Goal: Information Seeking & Learning: Compare options

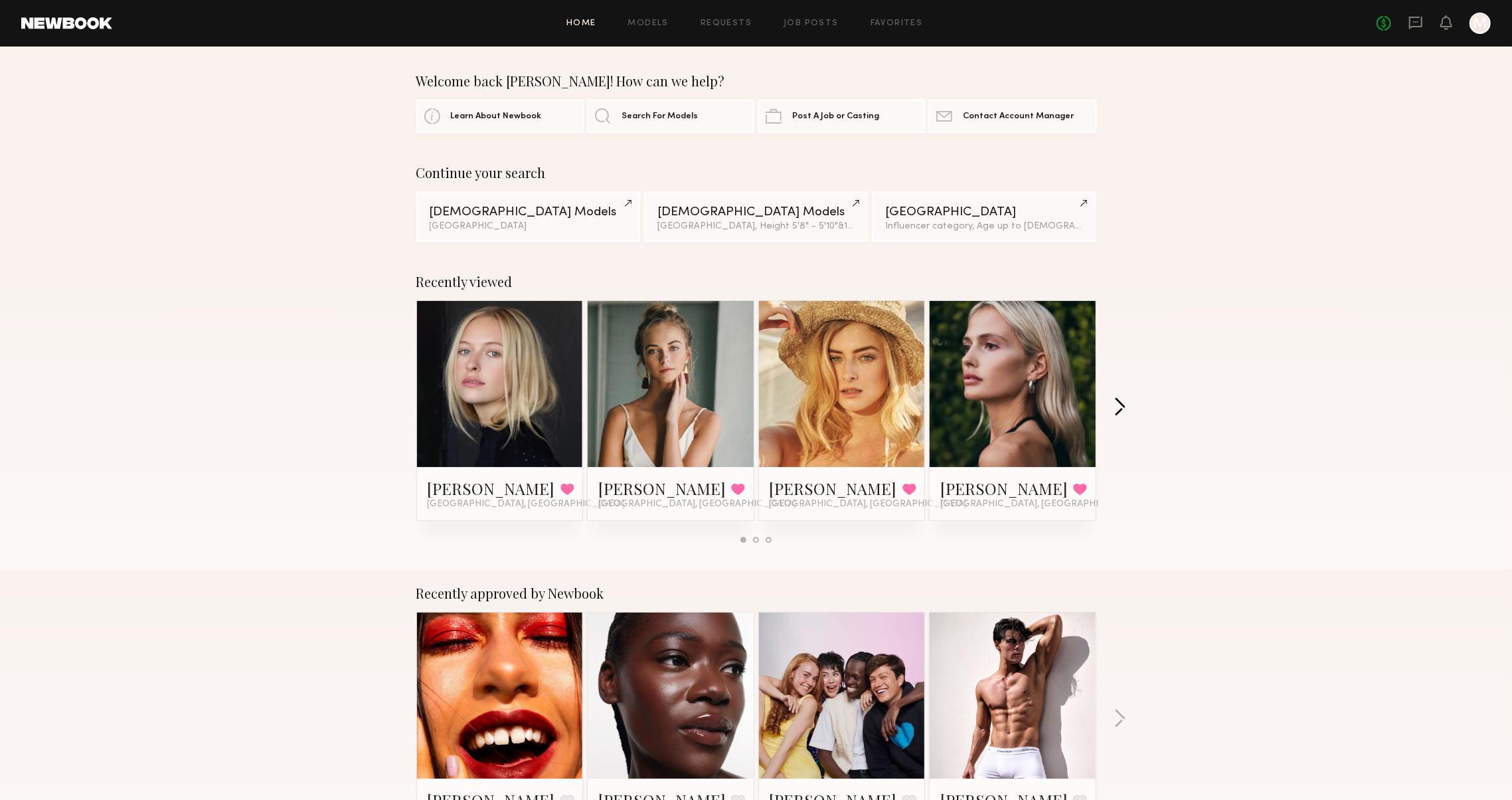
click at [1122, 413] on button "button" at bounding box center [1120, 408] width 12 height 22
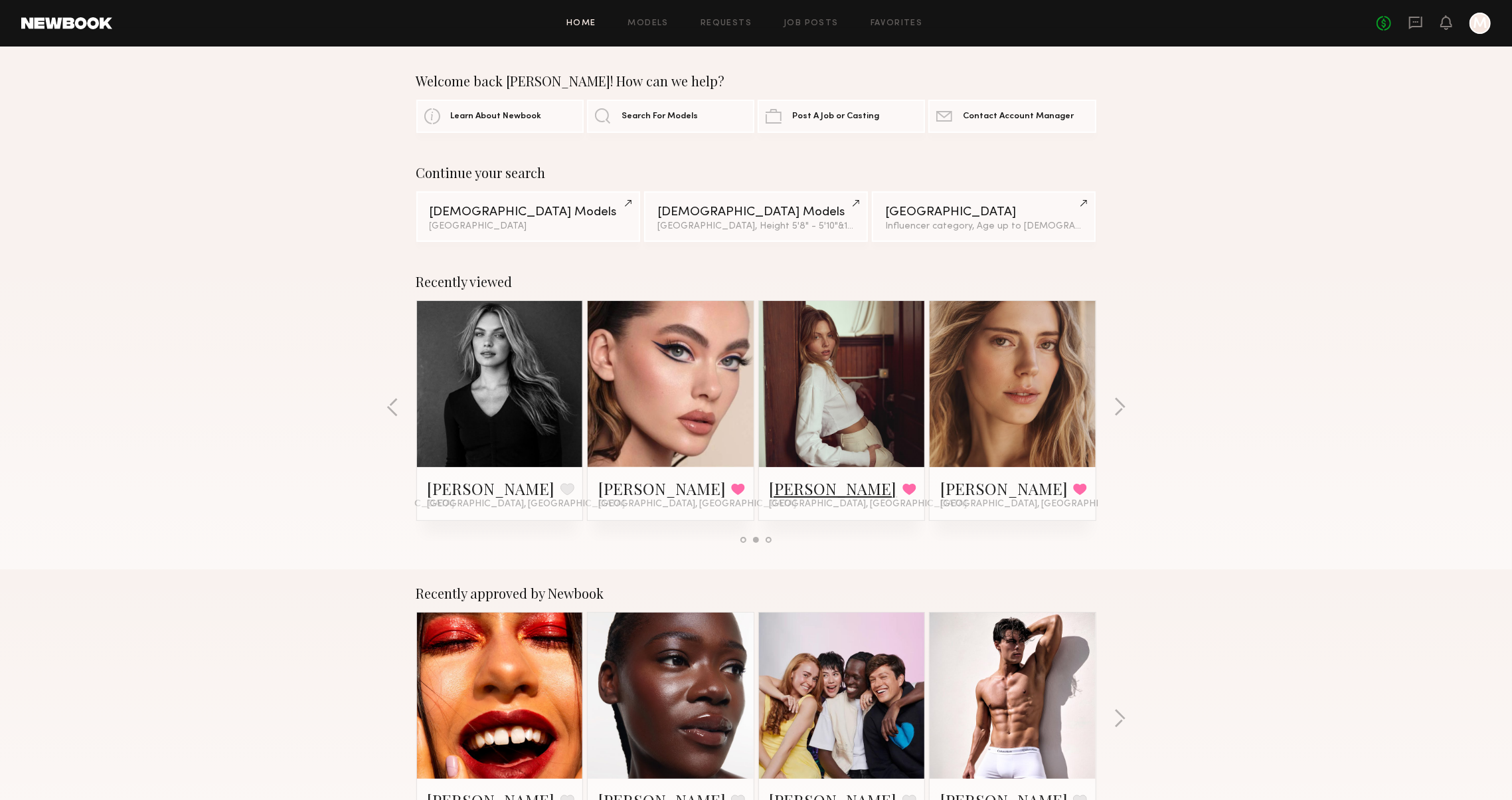
click at [807, 493] on link "Ellie G." at bounding box center [834, 488] width 127 height 21
click at [1409, 30] on icon at bounding box center [1416, 22] width 15 height 15
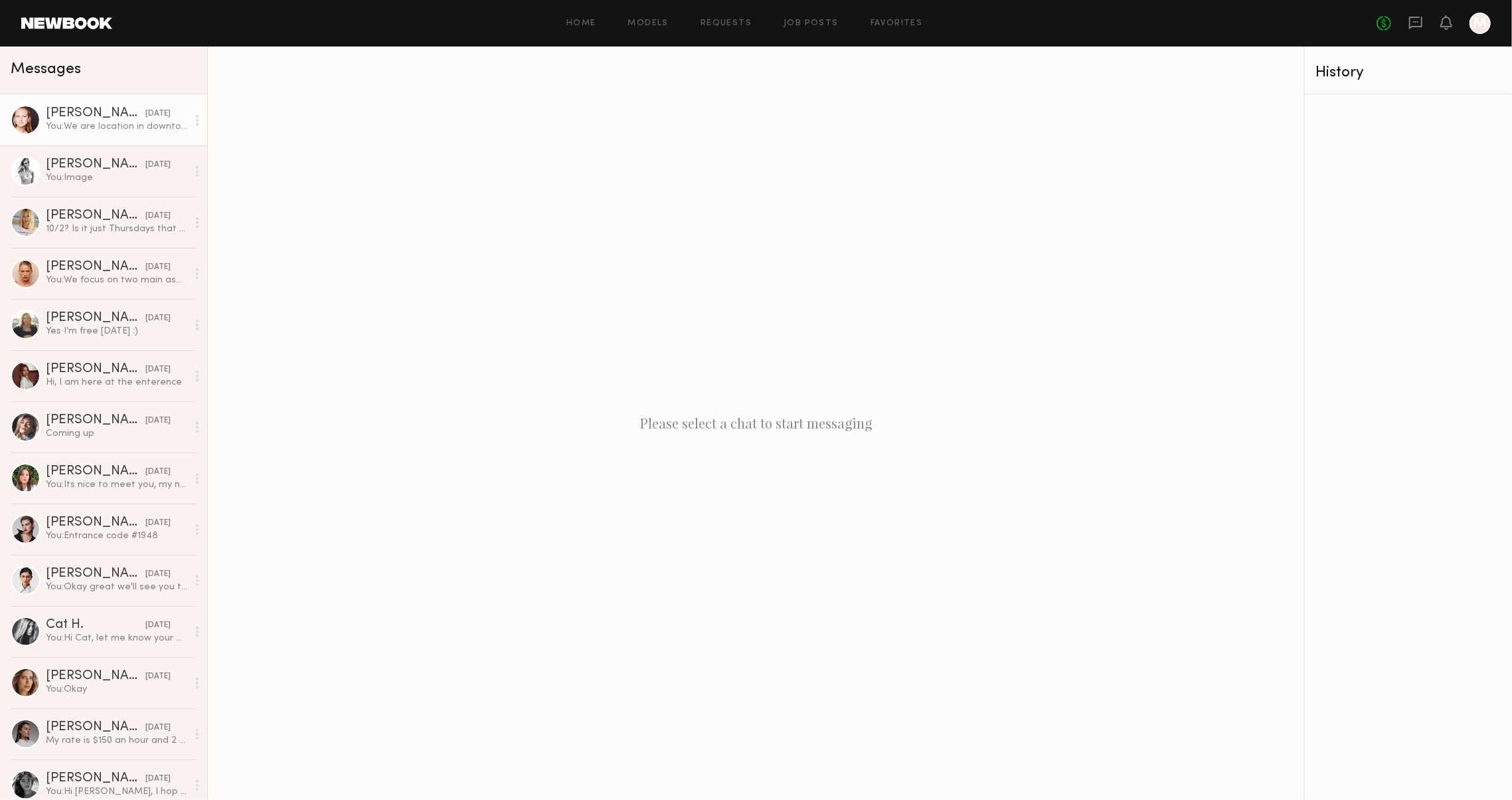
click at [86, 140] on link "Savanna G. yesterday You: We are location in downtown near flower street" at bounding box center [103, 120] width 207 height 51
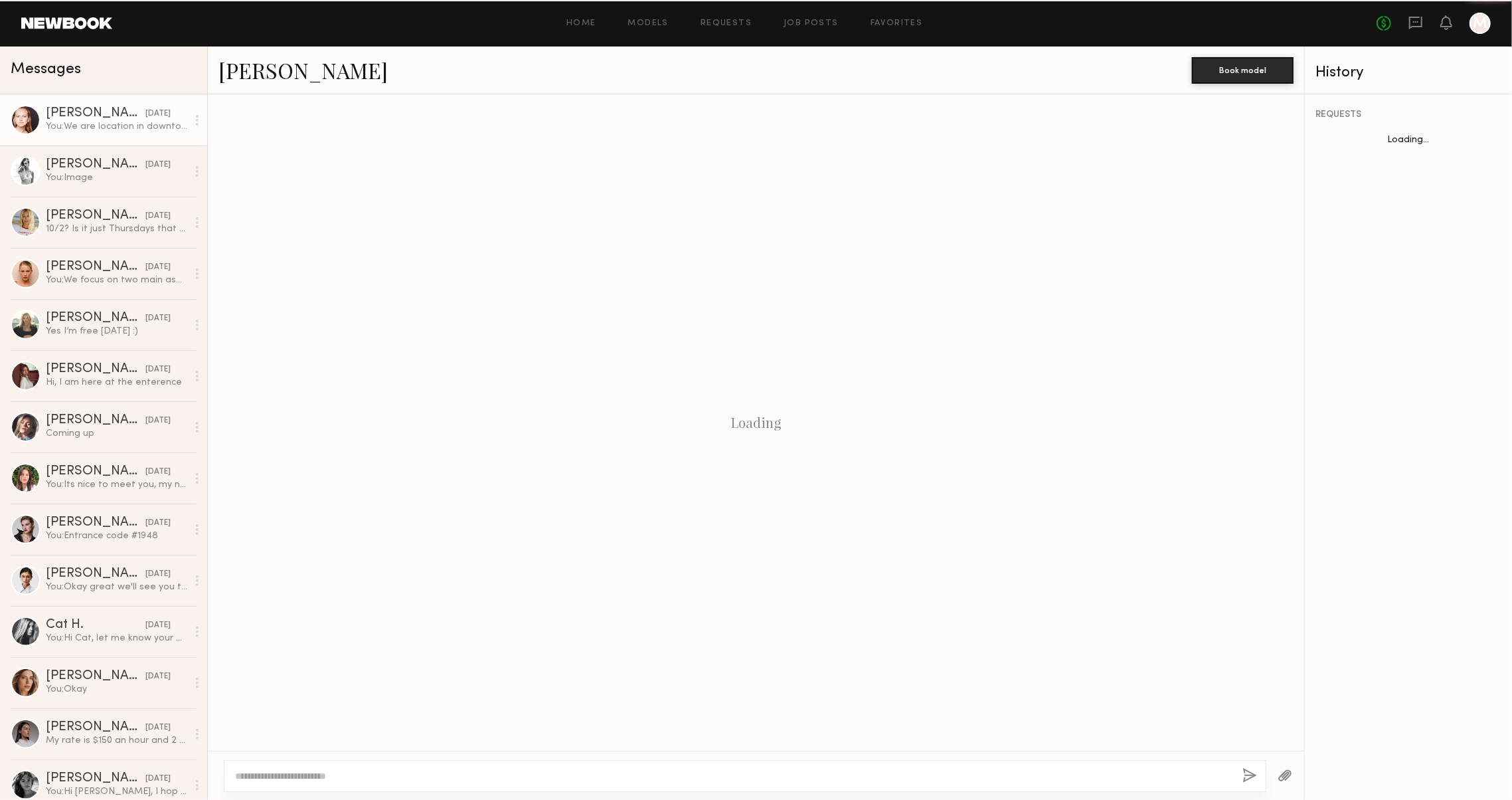
scroll to position [26, 0]
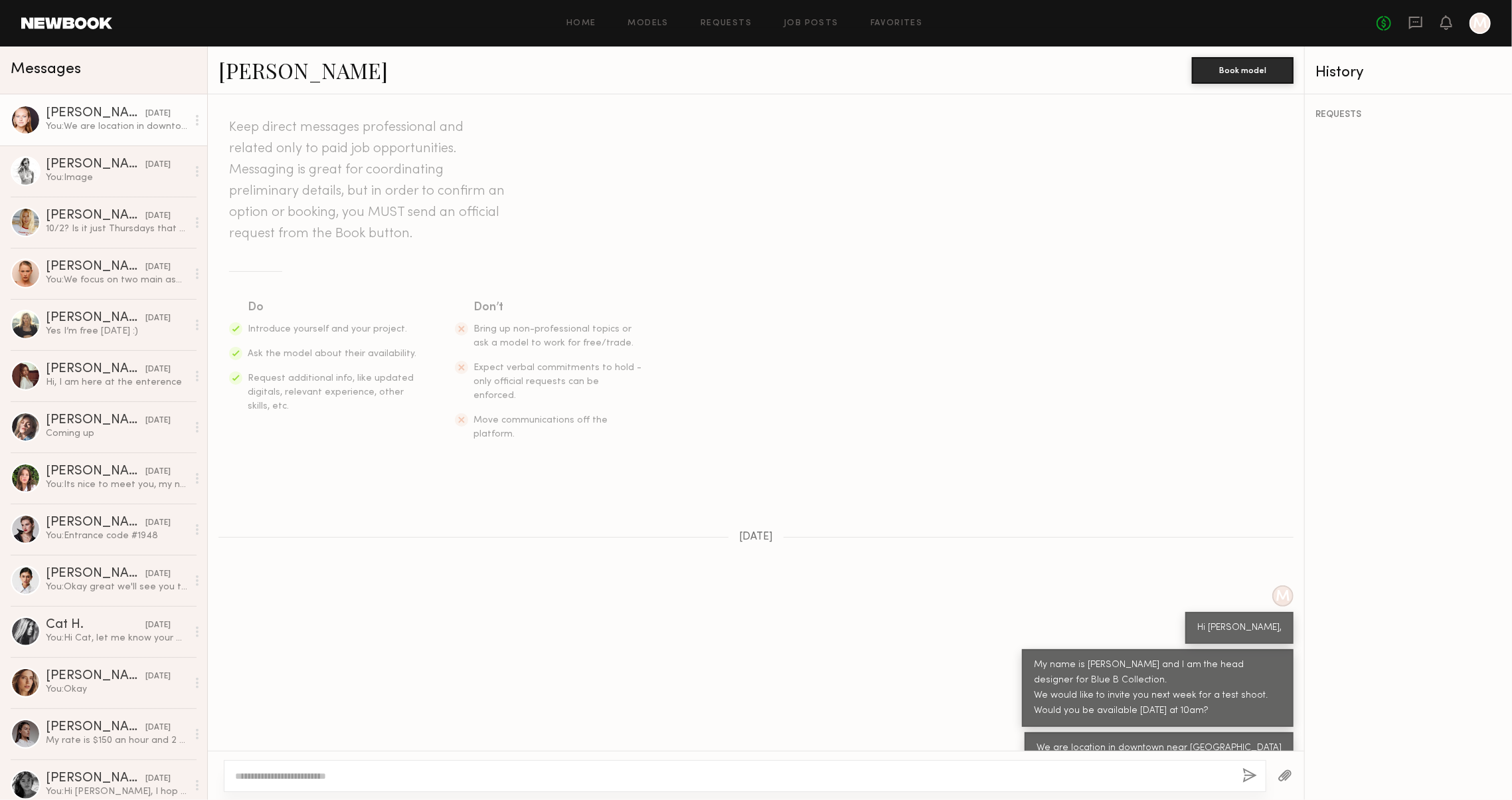
click at [278, 69] on link "Savanna G." at bounding box center [302, 70] width 169 height 29
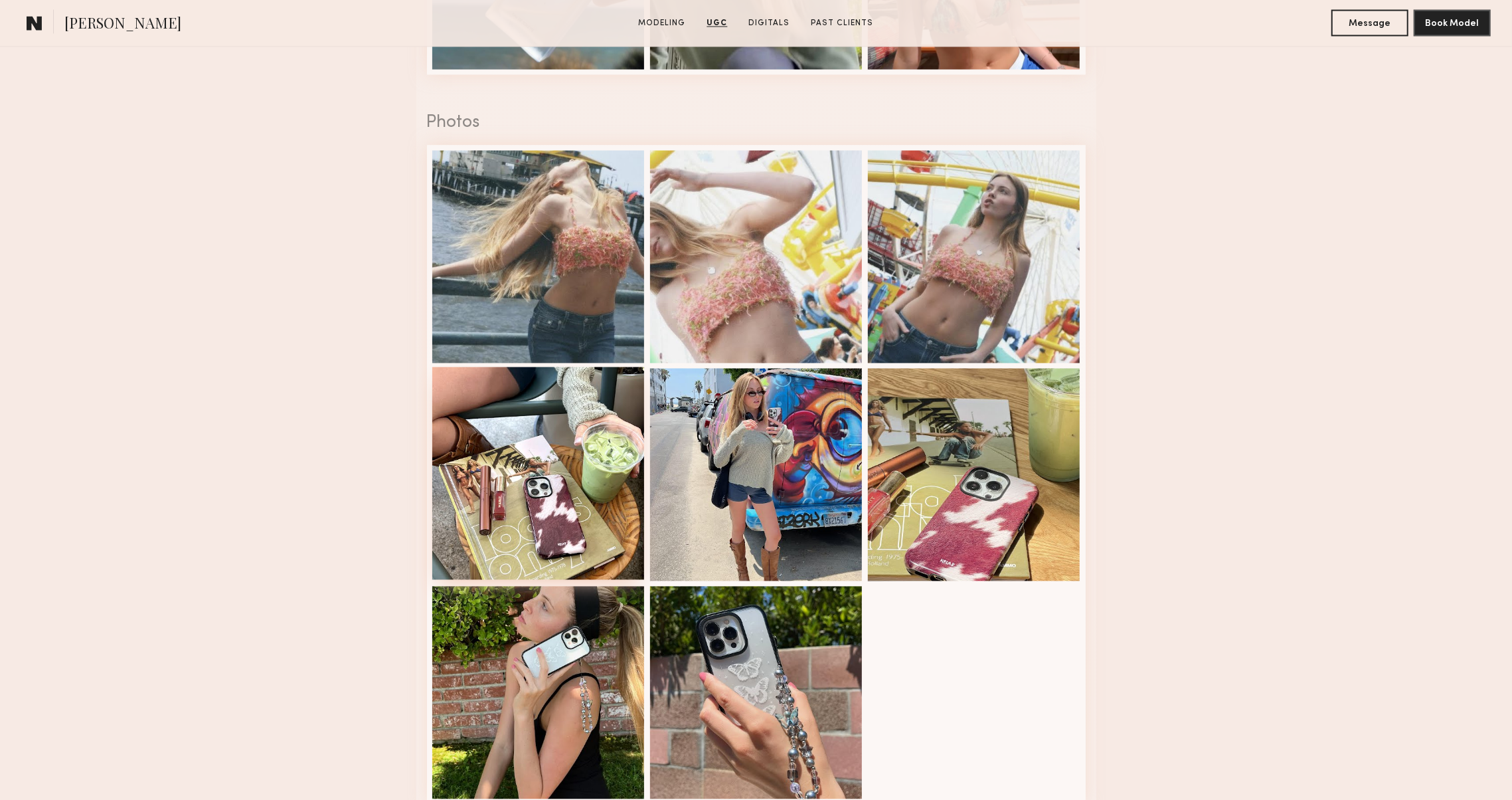
scroll to position [2246, 0]
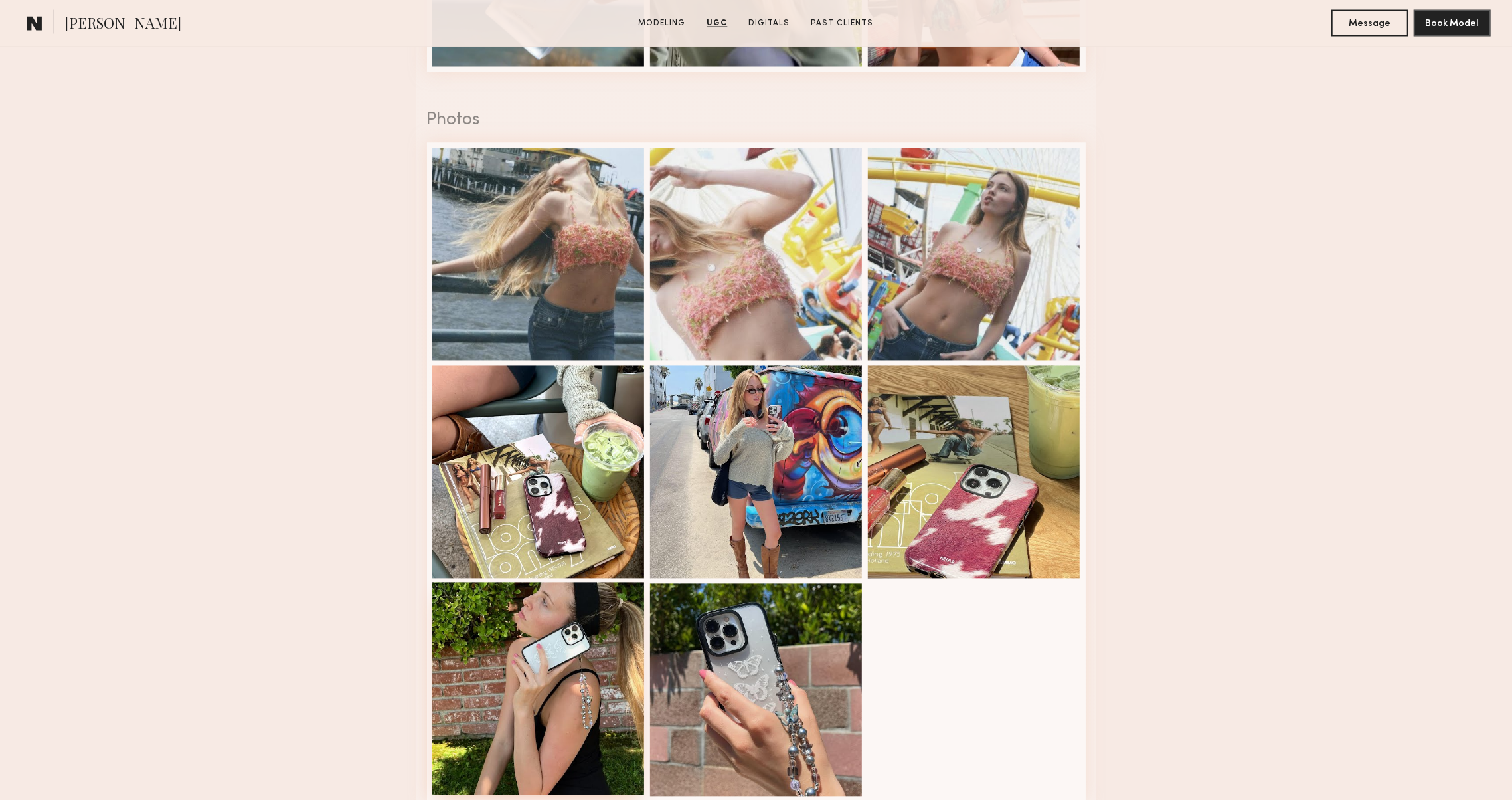
click at [473, 664] on div at bounding box center [538, 688] width 212 height 212
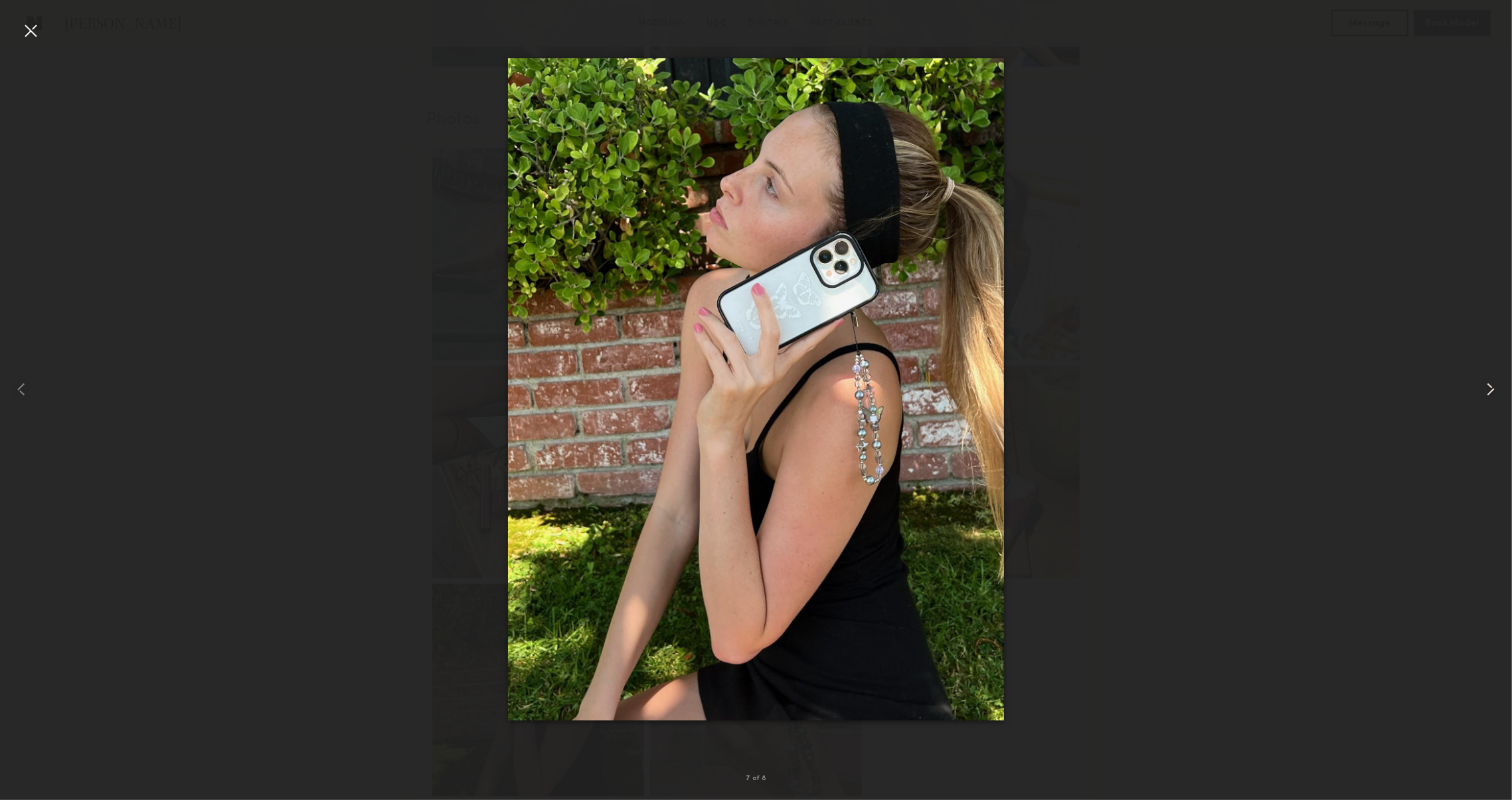
click at [1493, 402] on div at bounding box center [1481, 389] width 60 height 736
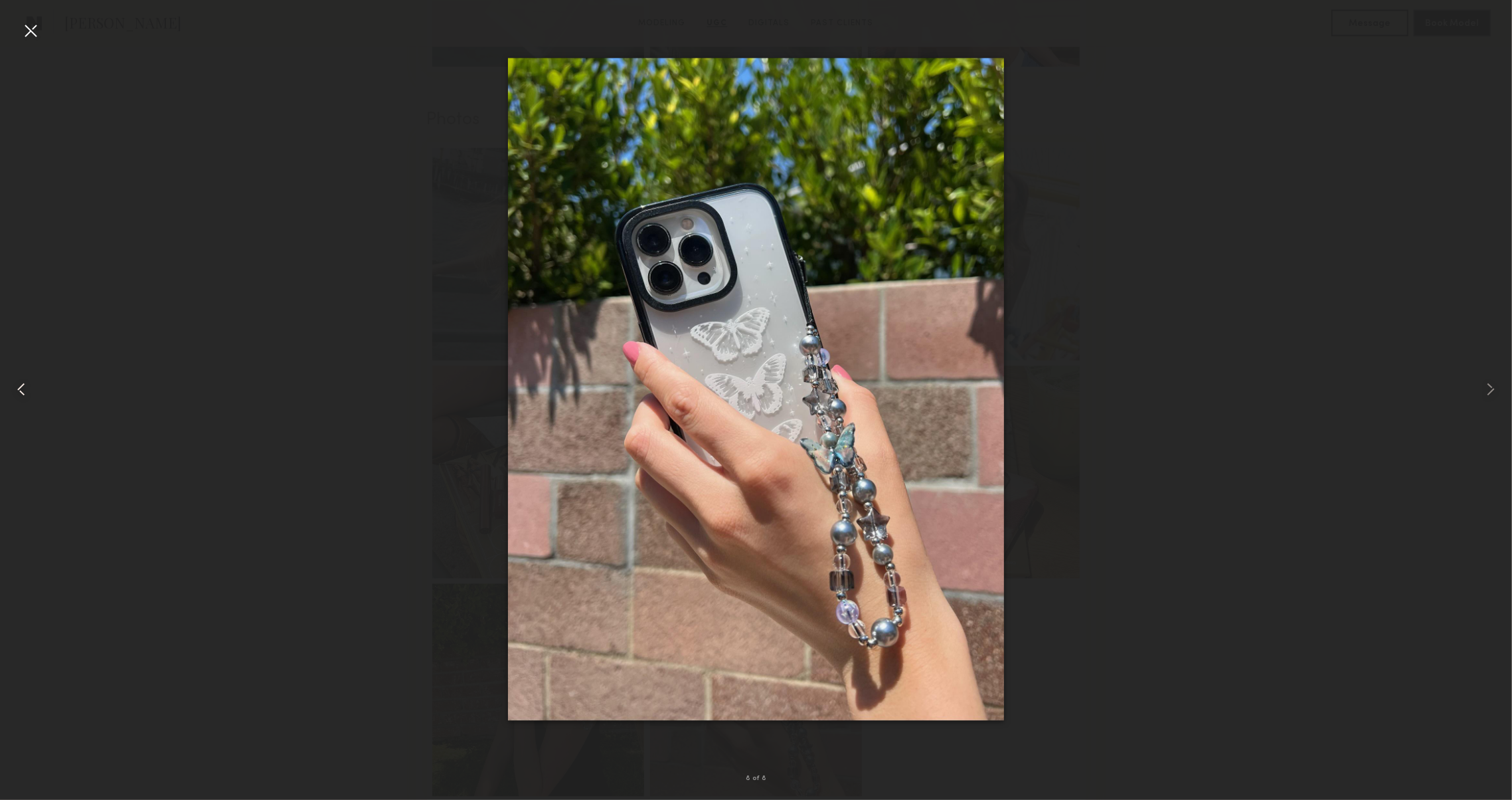
click at [36, 378] on div at bounding box center [30, 389] width 60 height 736
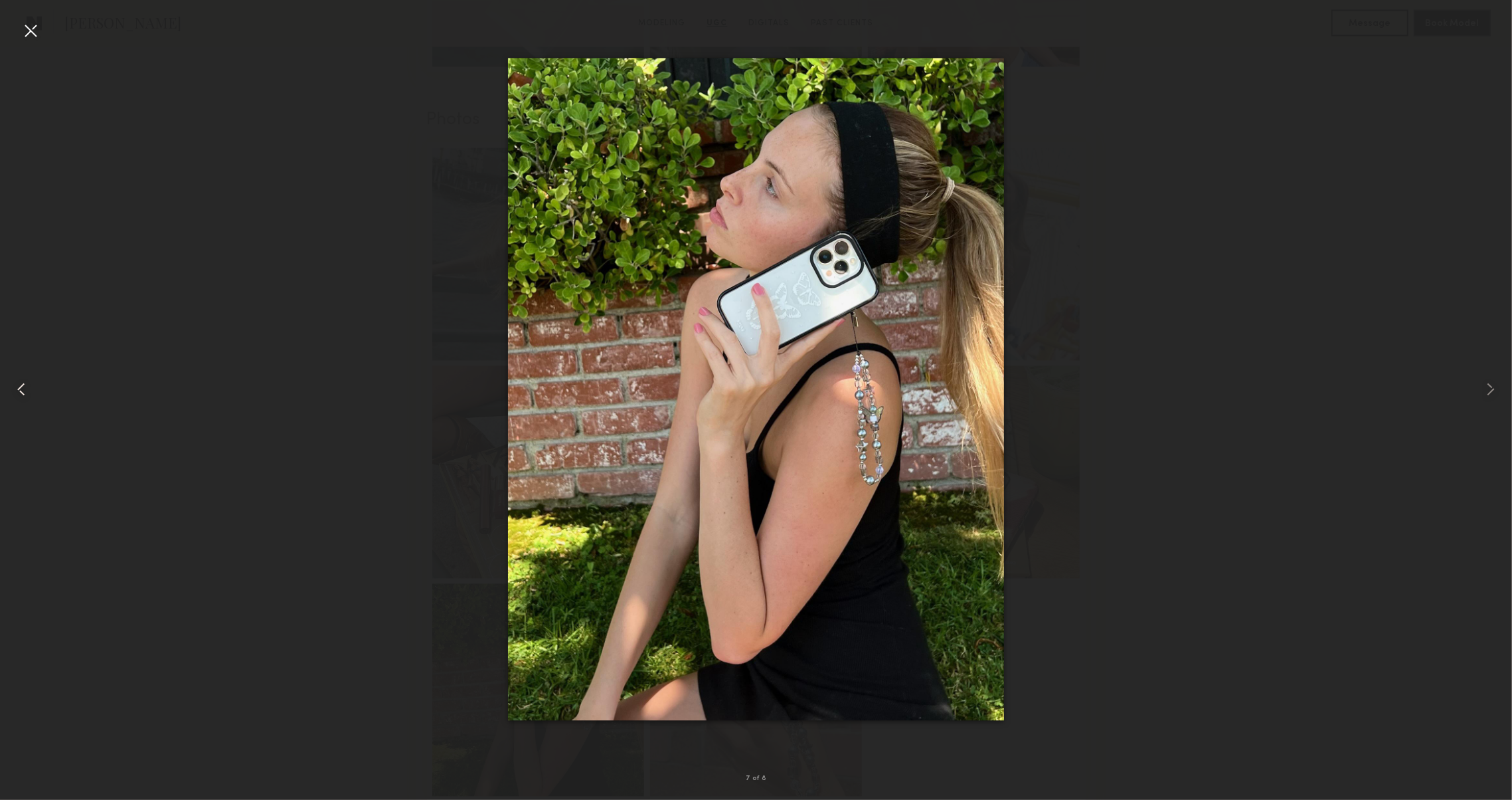
click at [36, 378] on div at bounding box center [30, 389] width 60 height 736
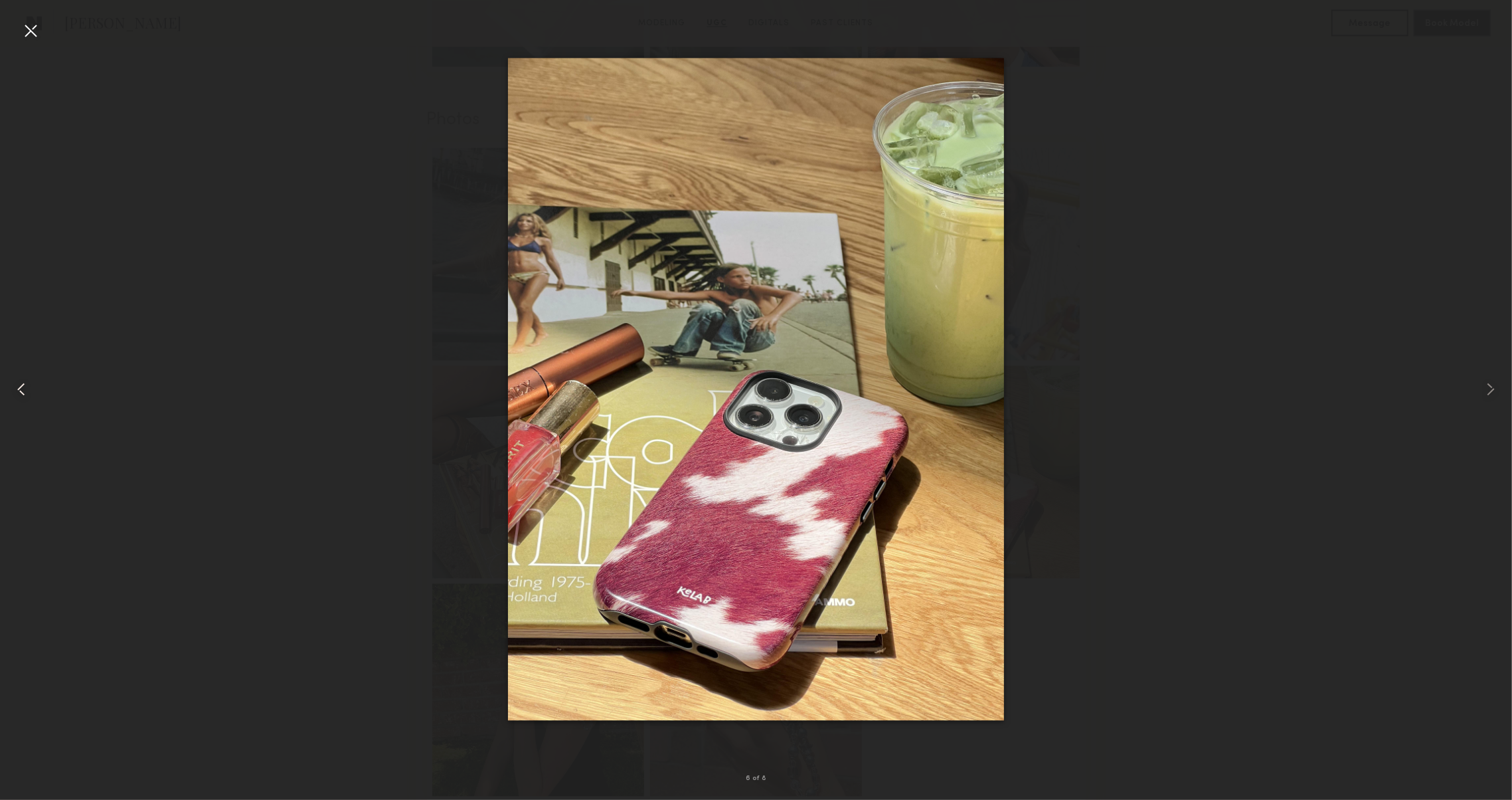
click at [36, 378] on div at bounding box center [30, 389] width 60 height 736
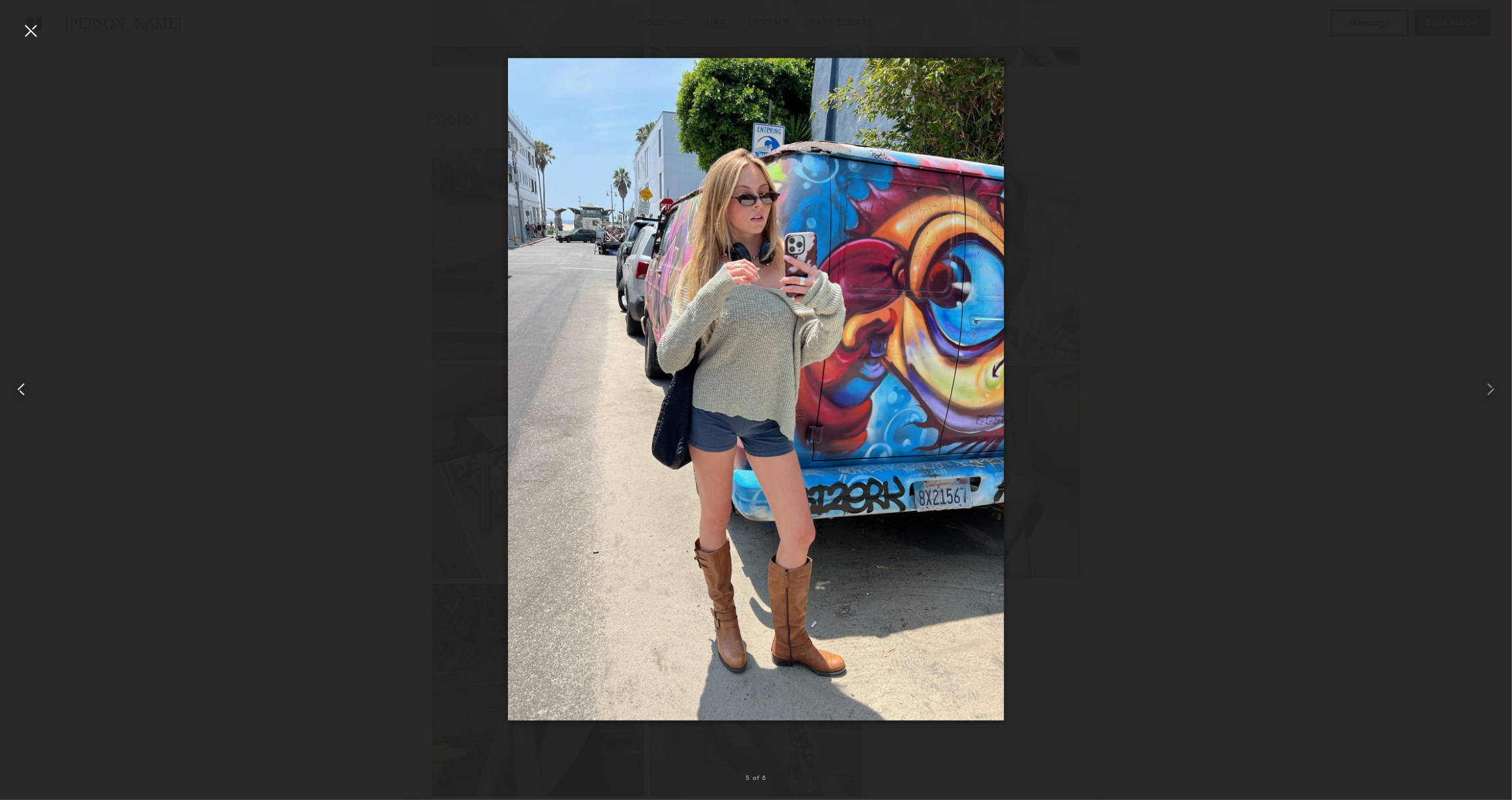
click at [36, 378] on div at bounding box center [30, 389] width 60 height 736
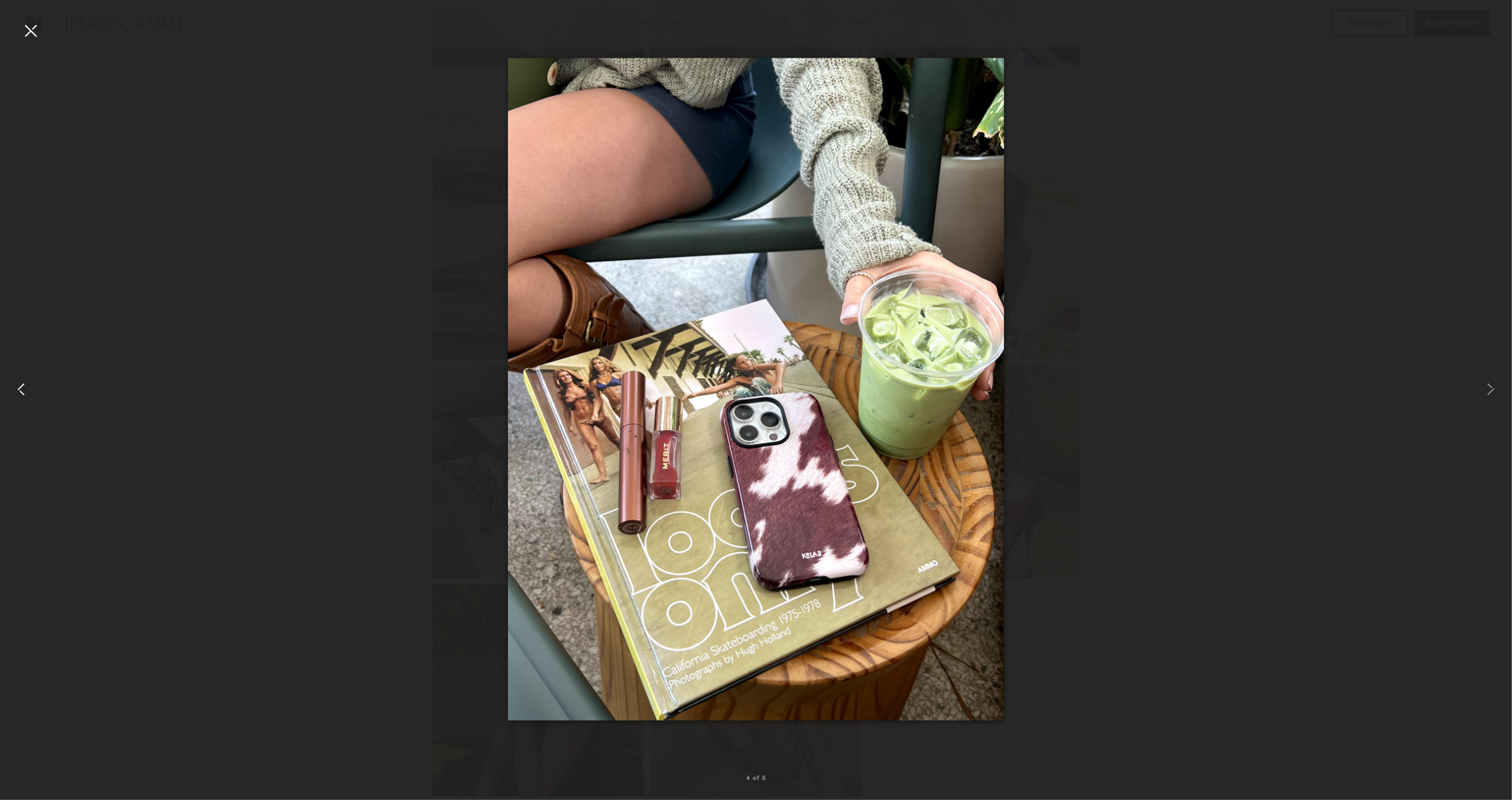
click at [36, 378] on div at bounding box center [30, 389] width 60 height 736
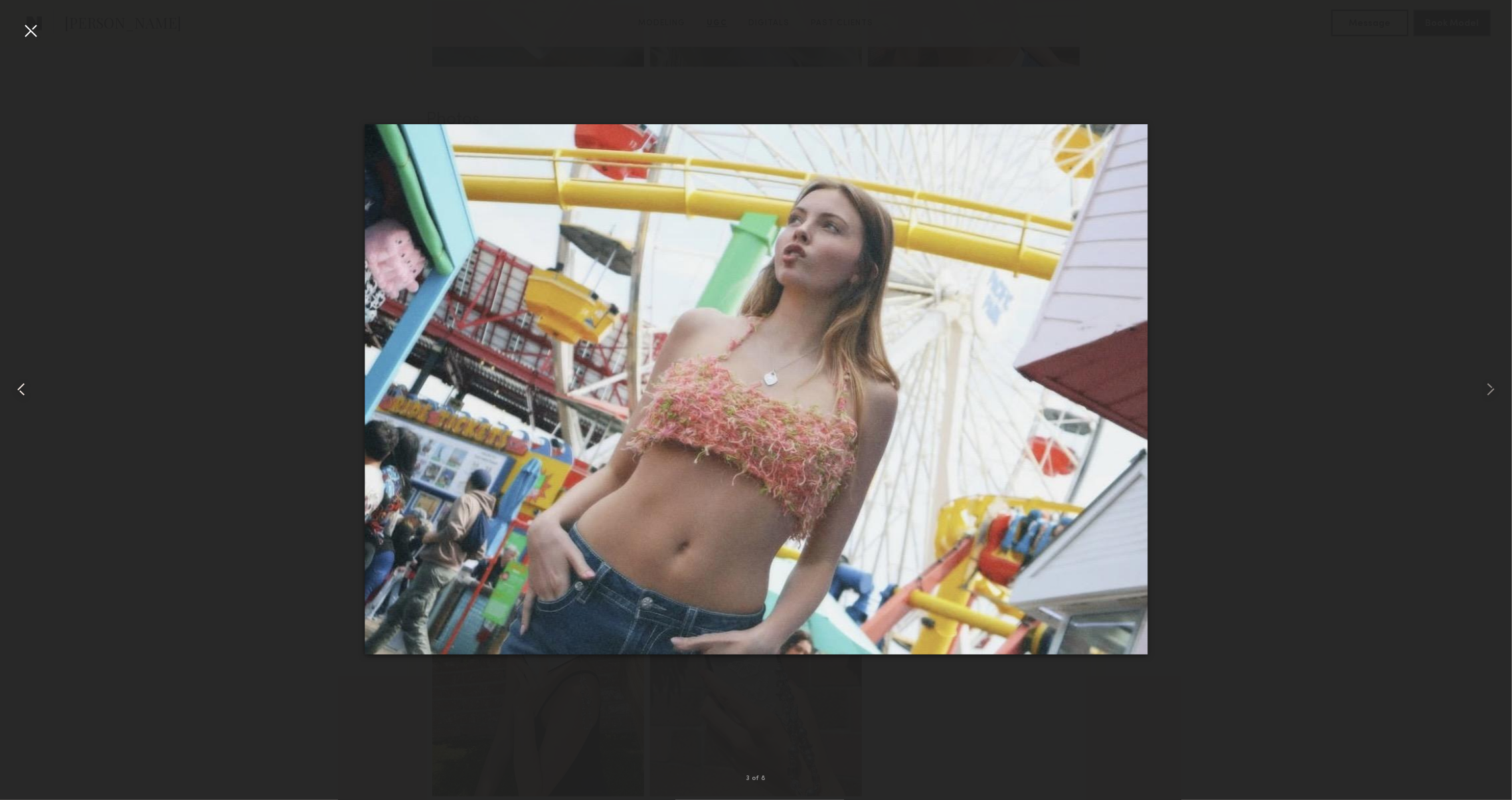
click at [36, 378] on div at bounding box center [30, 389] width 60 height 736
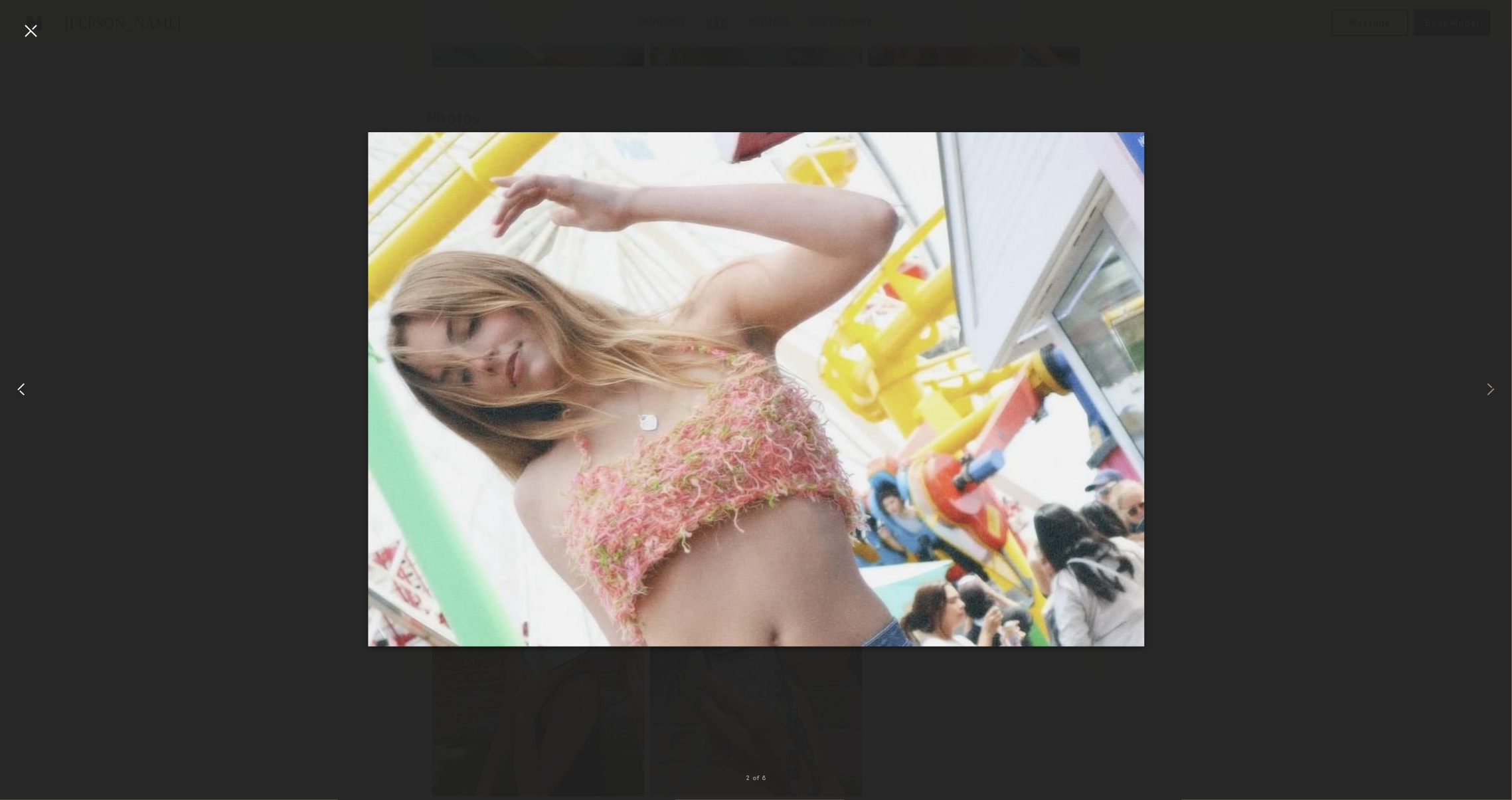
click at [36, 378] on div at bounding box center [30, 389] width 60 height 736
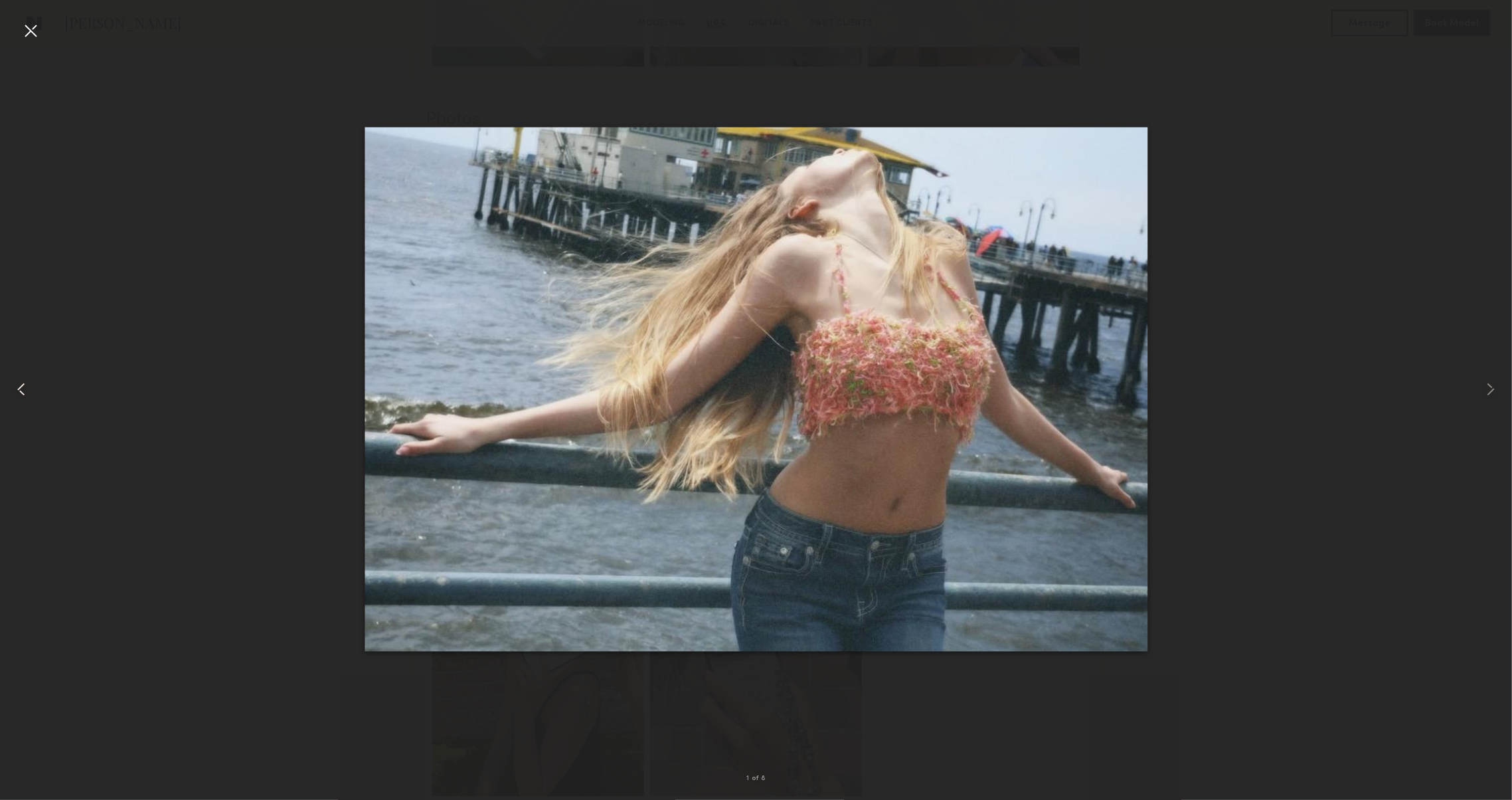
click at [36, 378] on div at bounding box center [30, 389] width 60 height 736
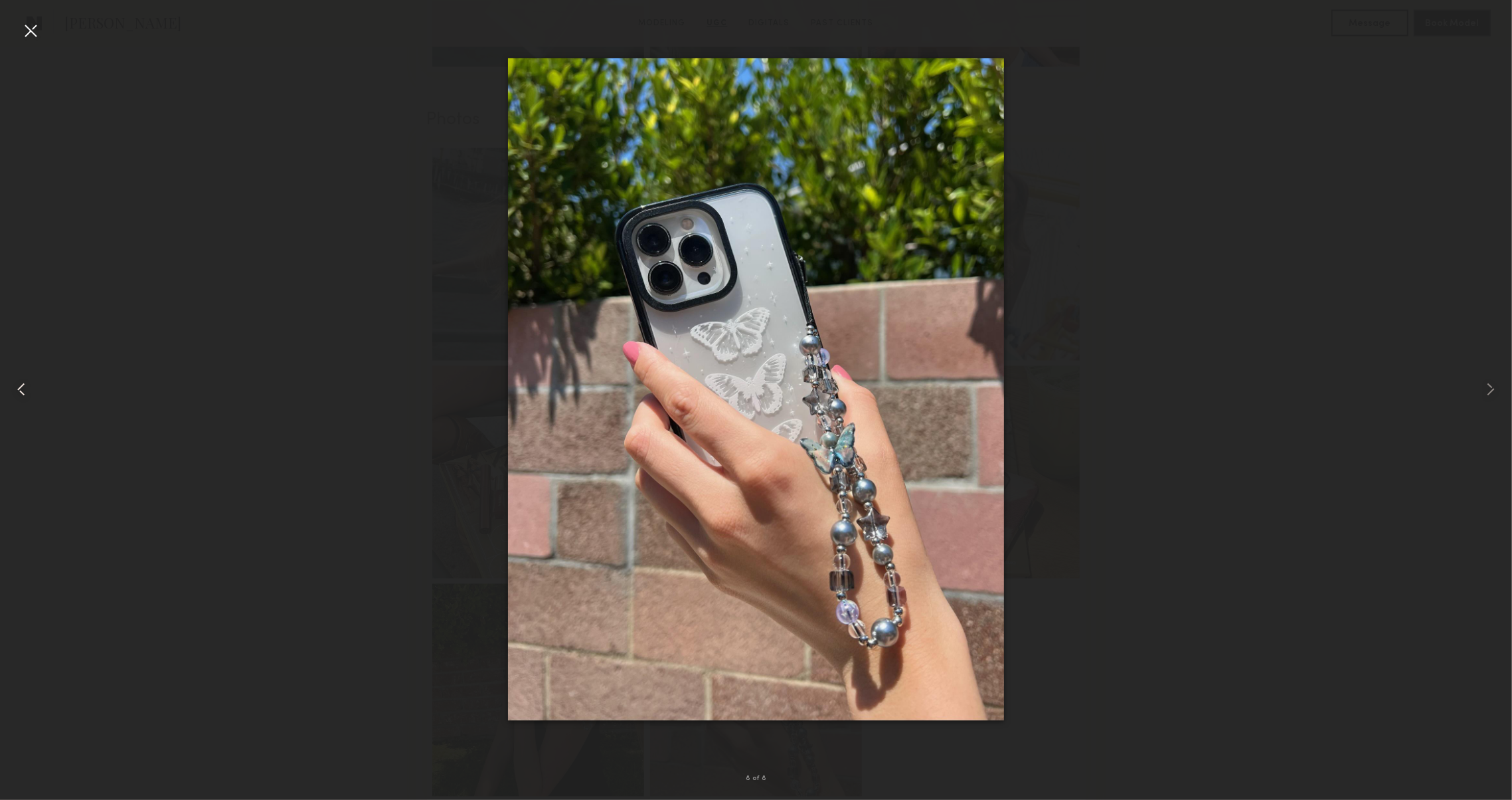
click at [36, 378] on div at bounding box center [30, 389] width 60 height 736
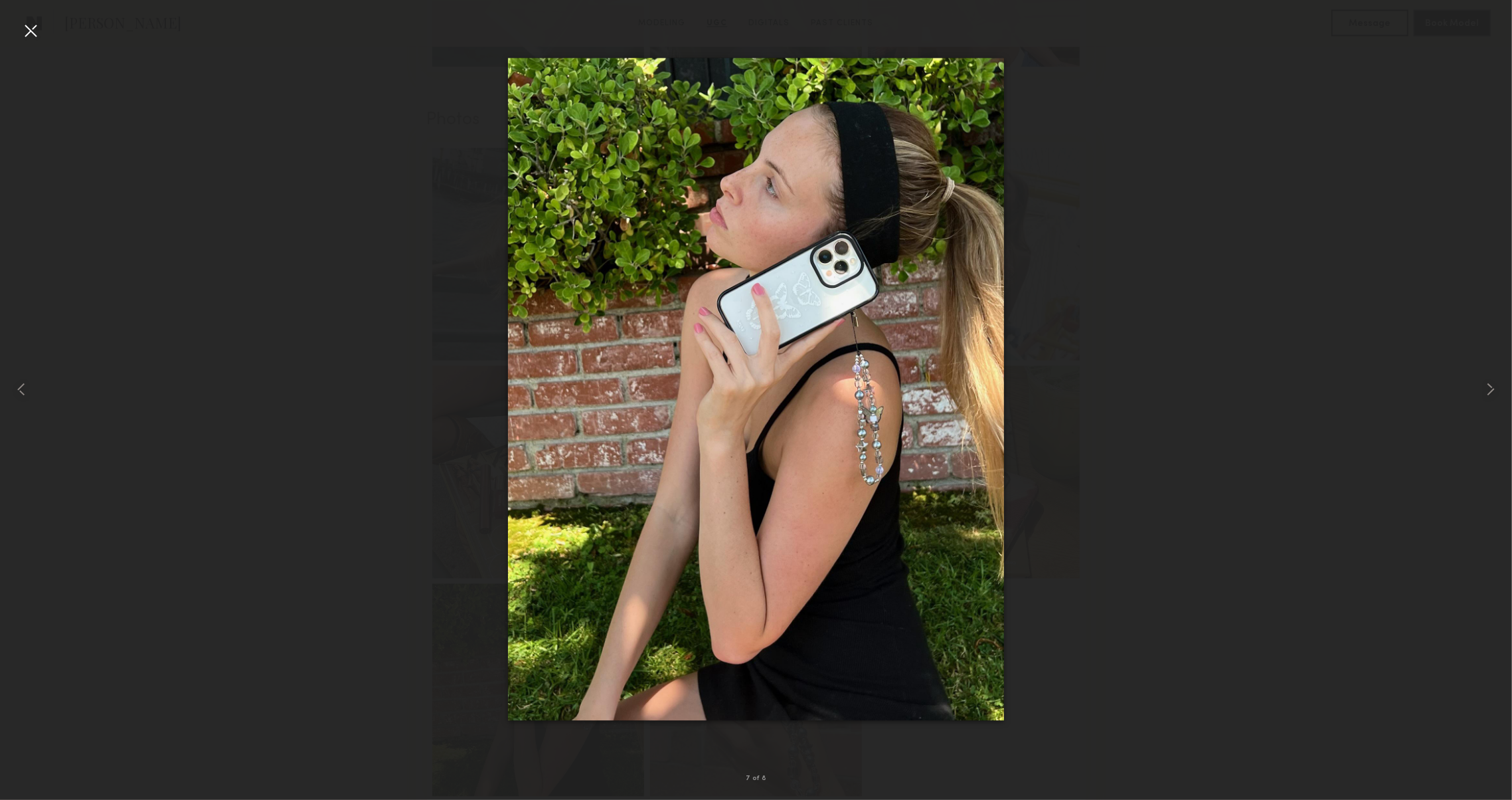
click at [39, 26] on div at bounding box center [31, 31] width 21 height 21
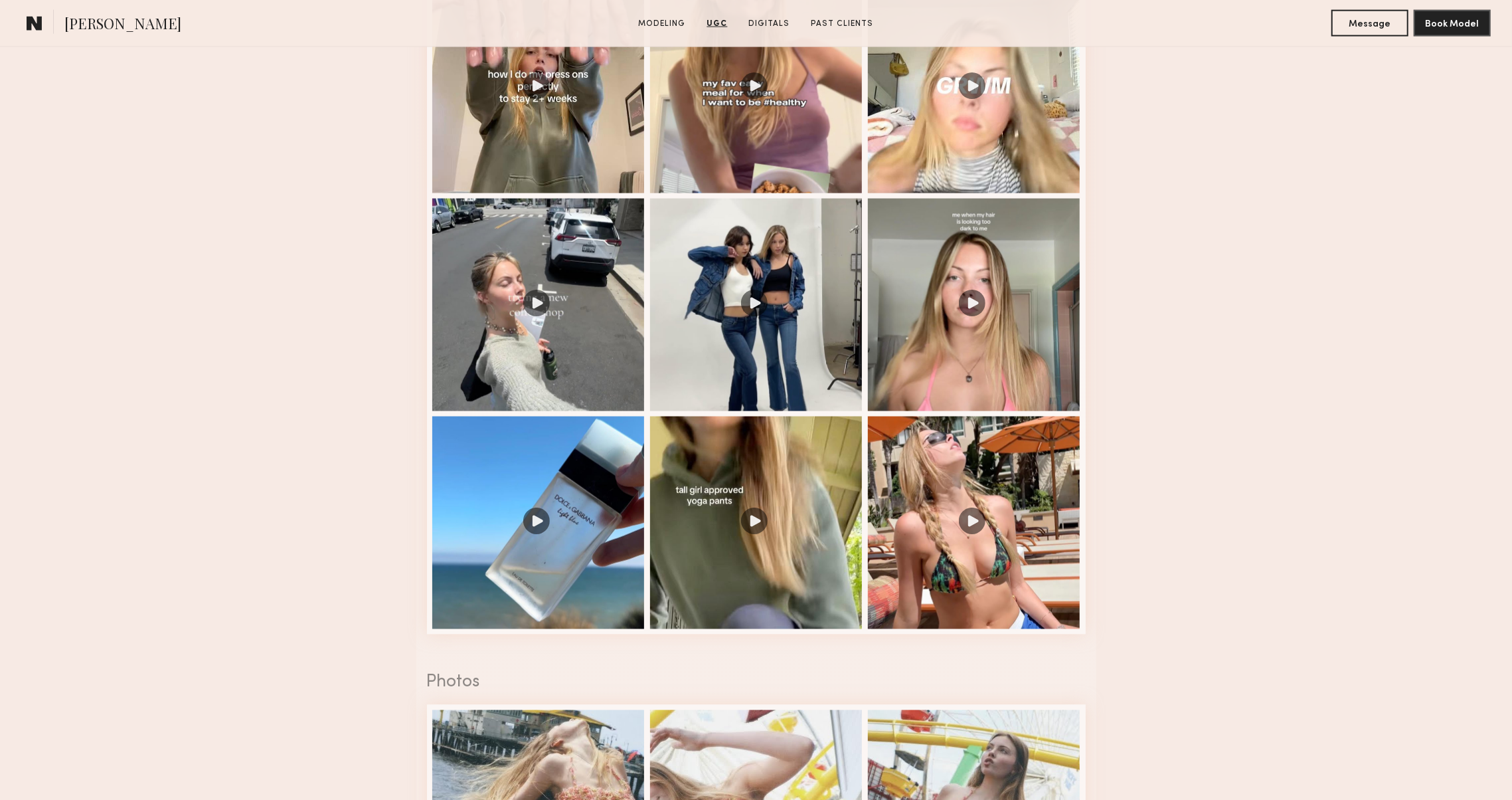
scroll to position [1683, 0]
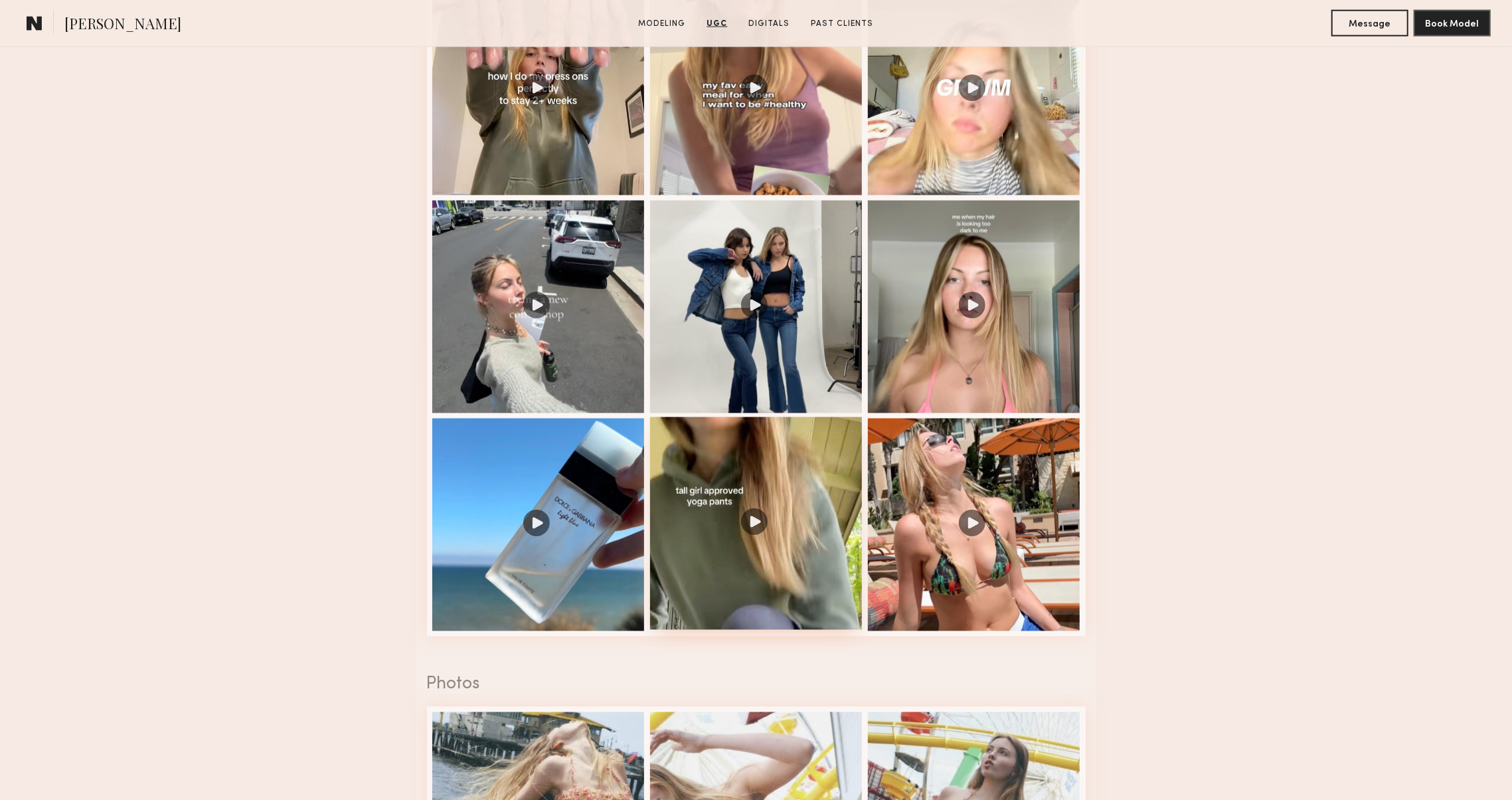
click at [671, 526] on div at bounding box center [756, 523] width 212 height 212
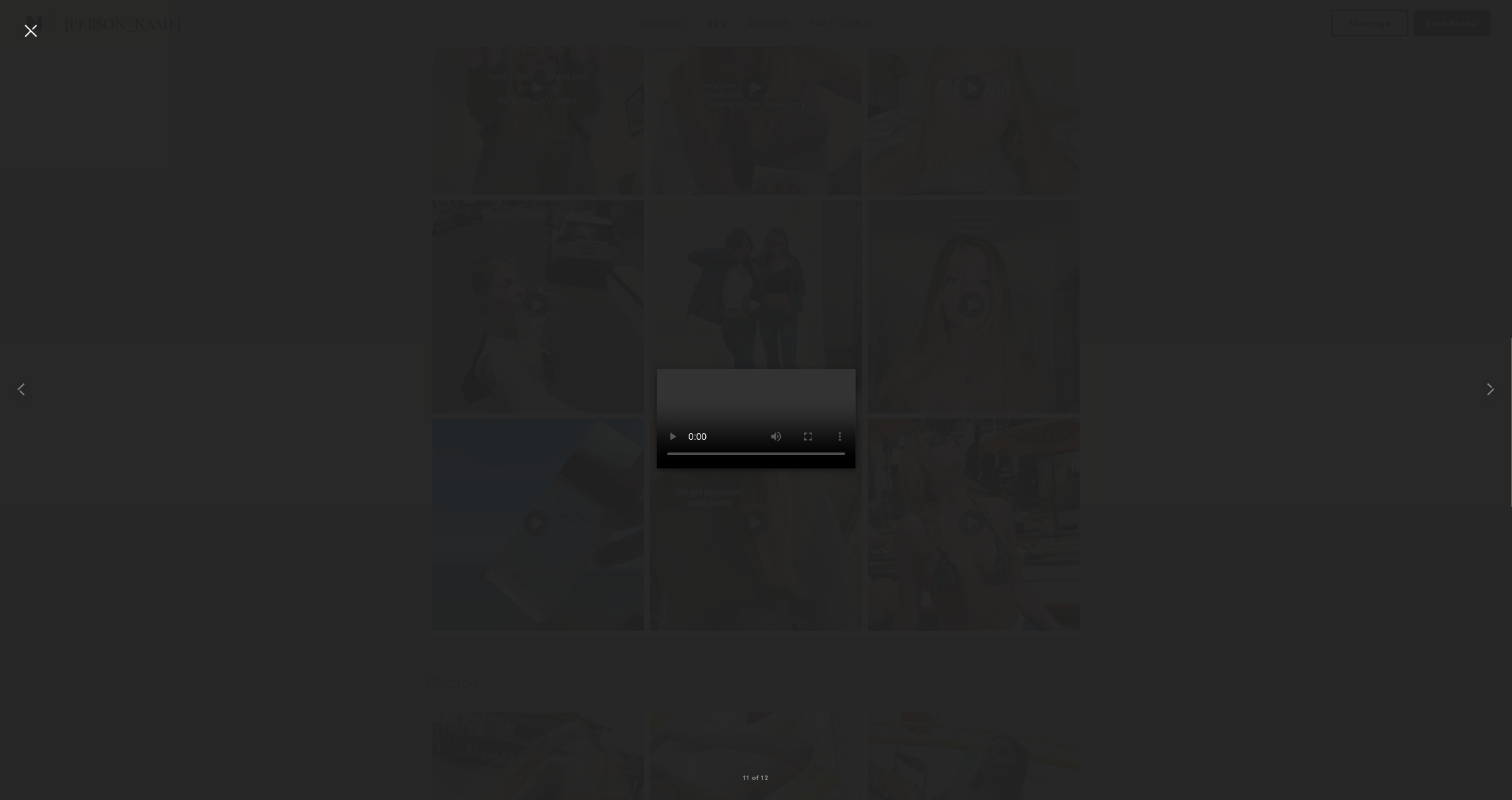
click at [36, 36] on div at bounding box center [31, 31] width 21 height 21
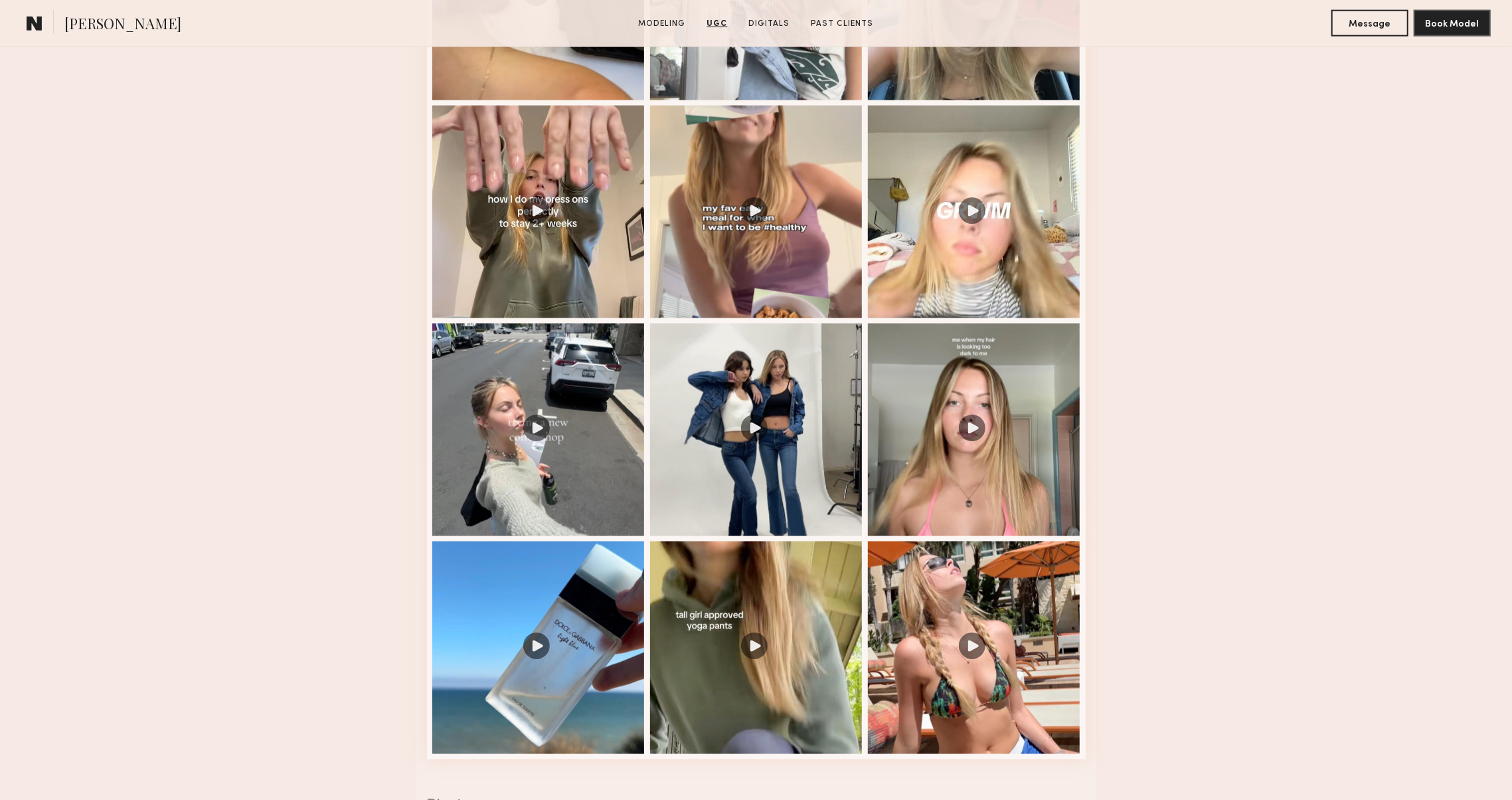
scroll to position [1529, 0]
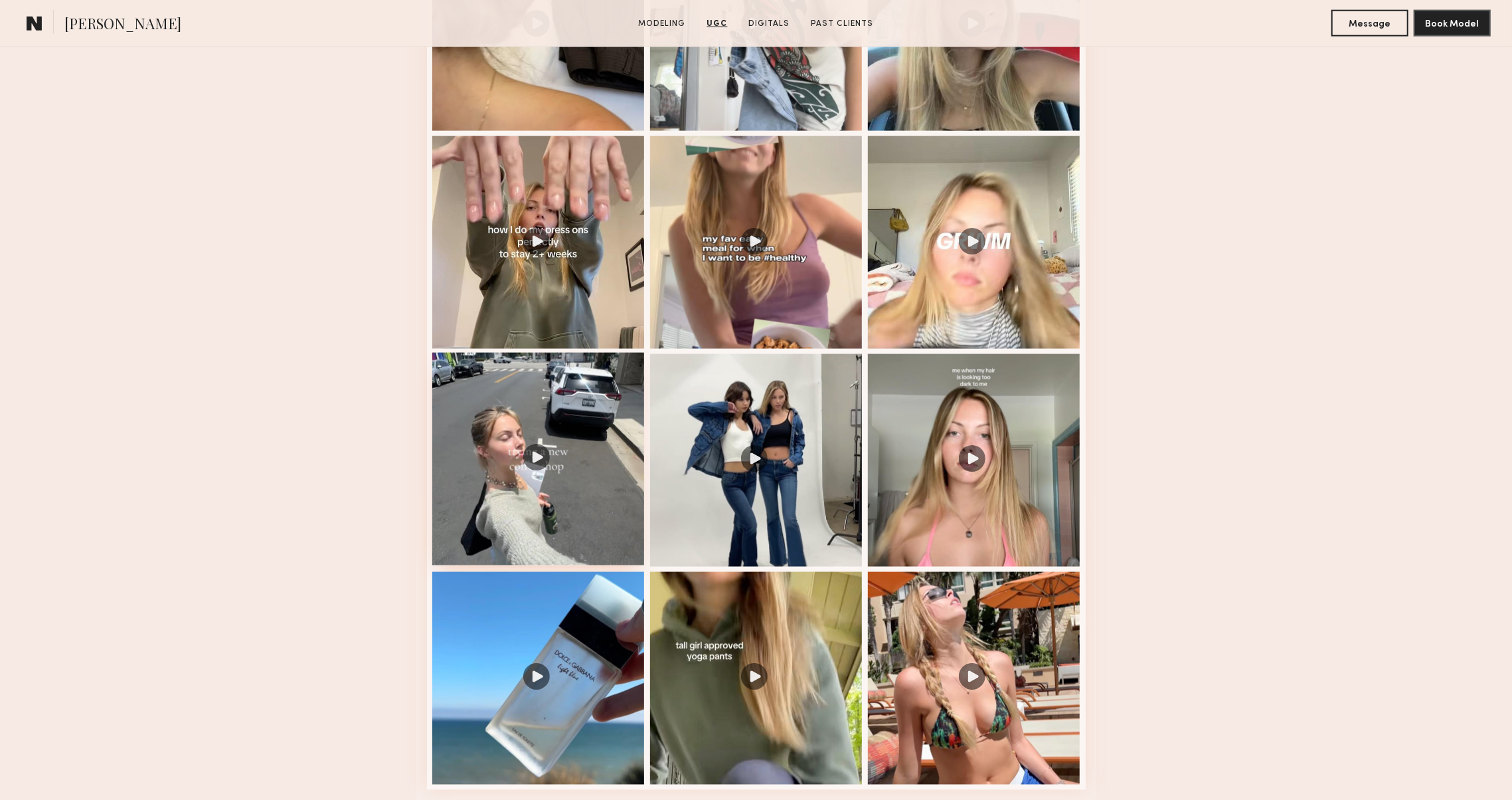
click at [513, 467] on div at bounding box center [538, 459] width 212 height 212
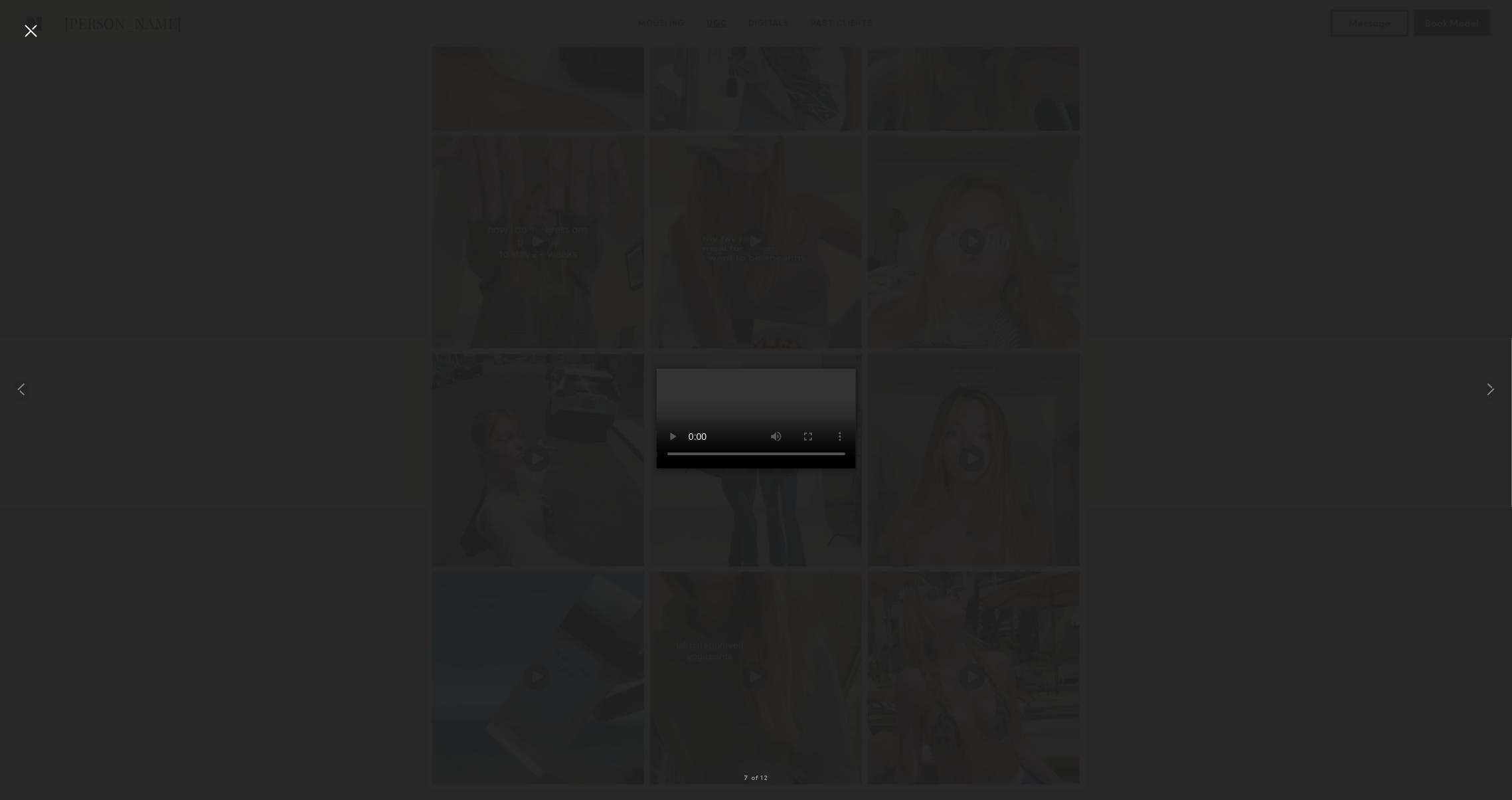
click at [38, 30] on div at bounding box center [31, 31] width 21 height 21
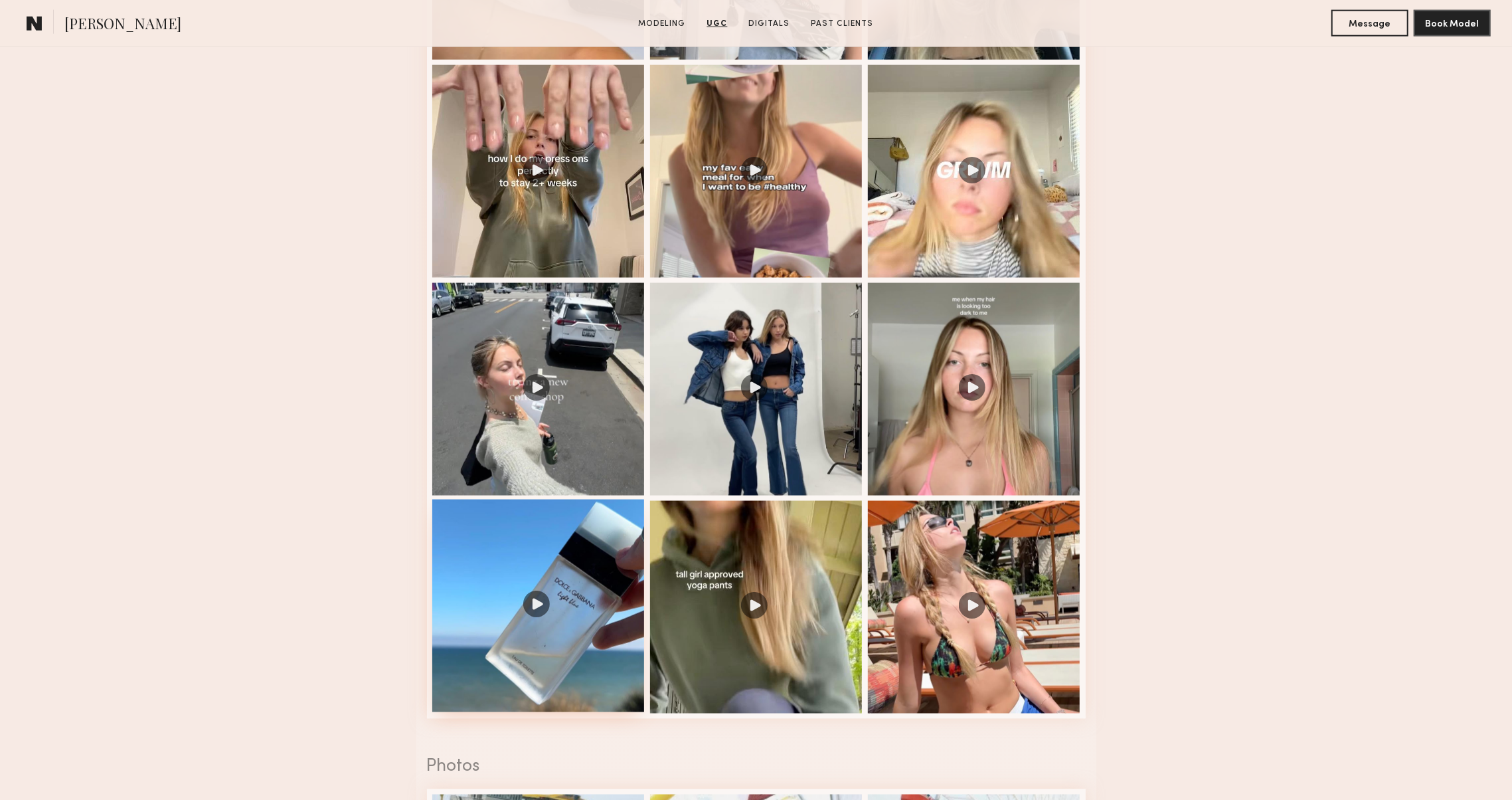
scroll to position [1605, 0]
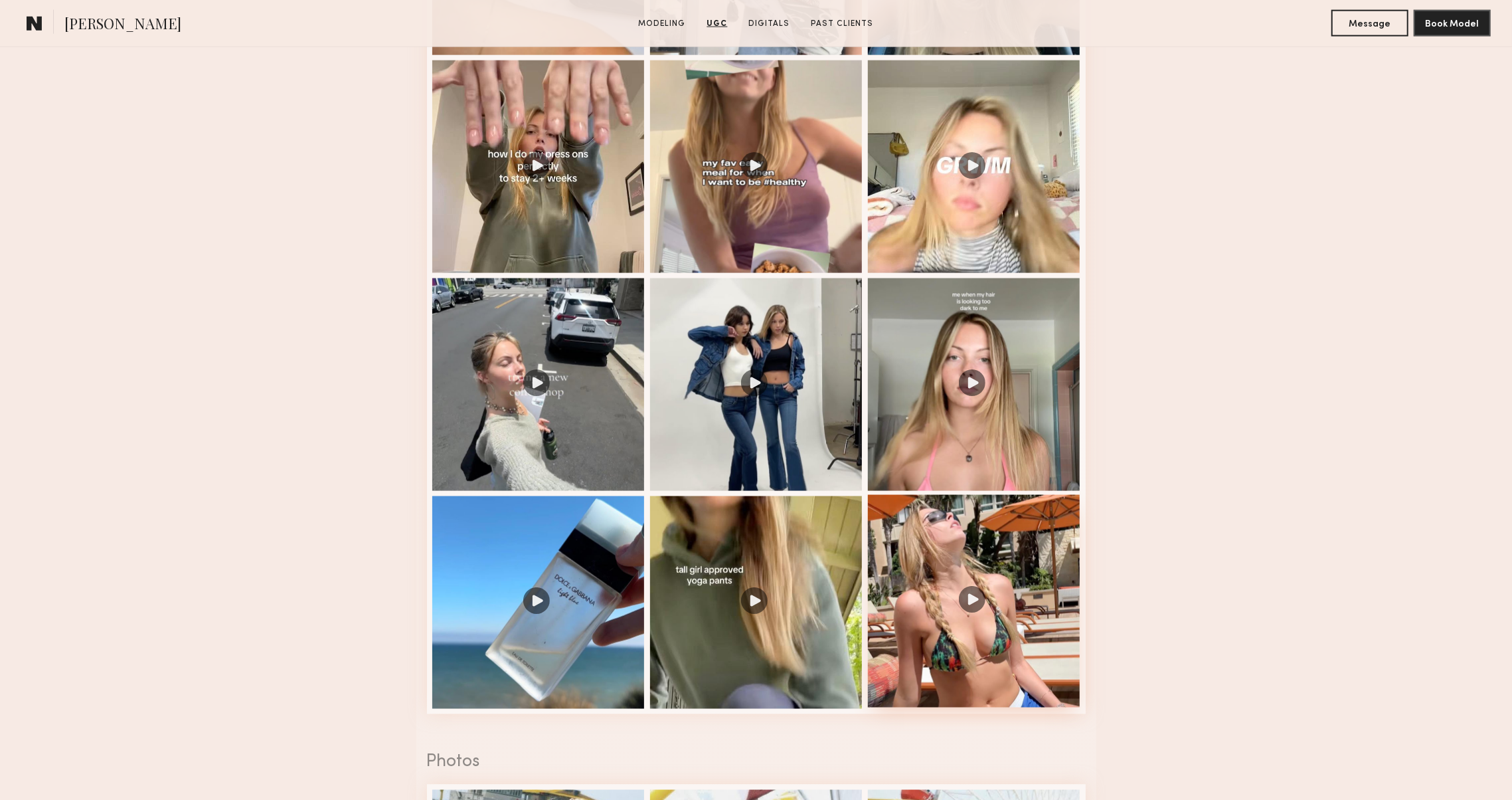
click at [987, 698] on div at bounding box center [974, 601] width 212 height 212
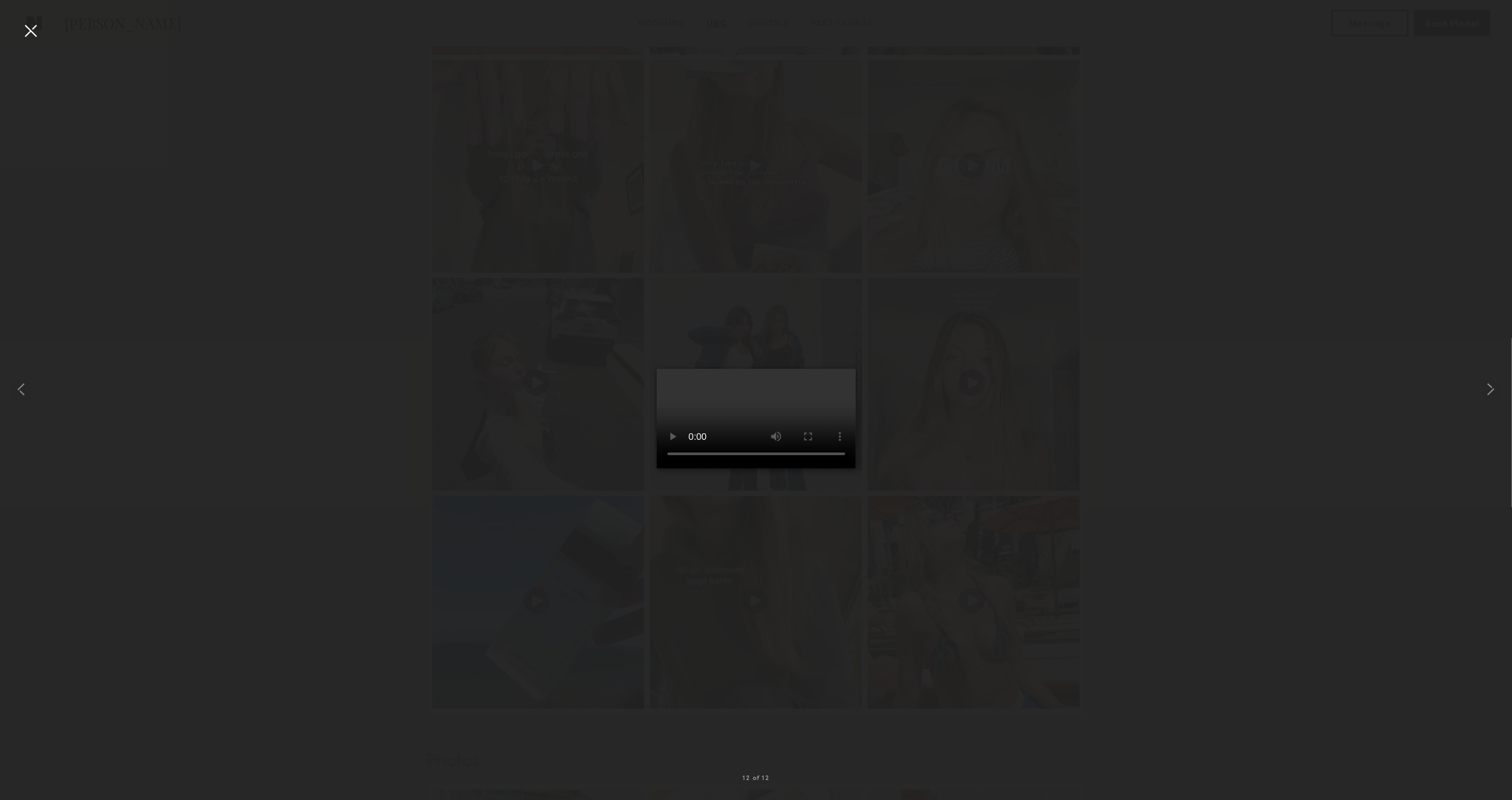
click at [28, 26] on div at bounding box center [31, 31] width 21 height 21
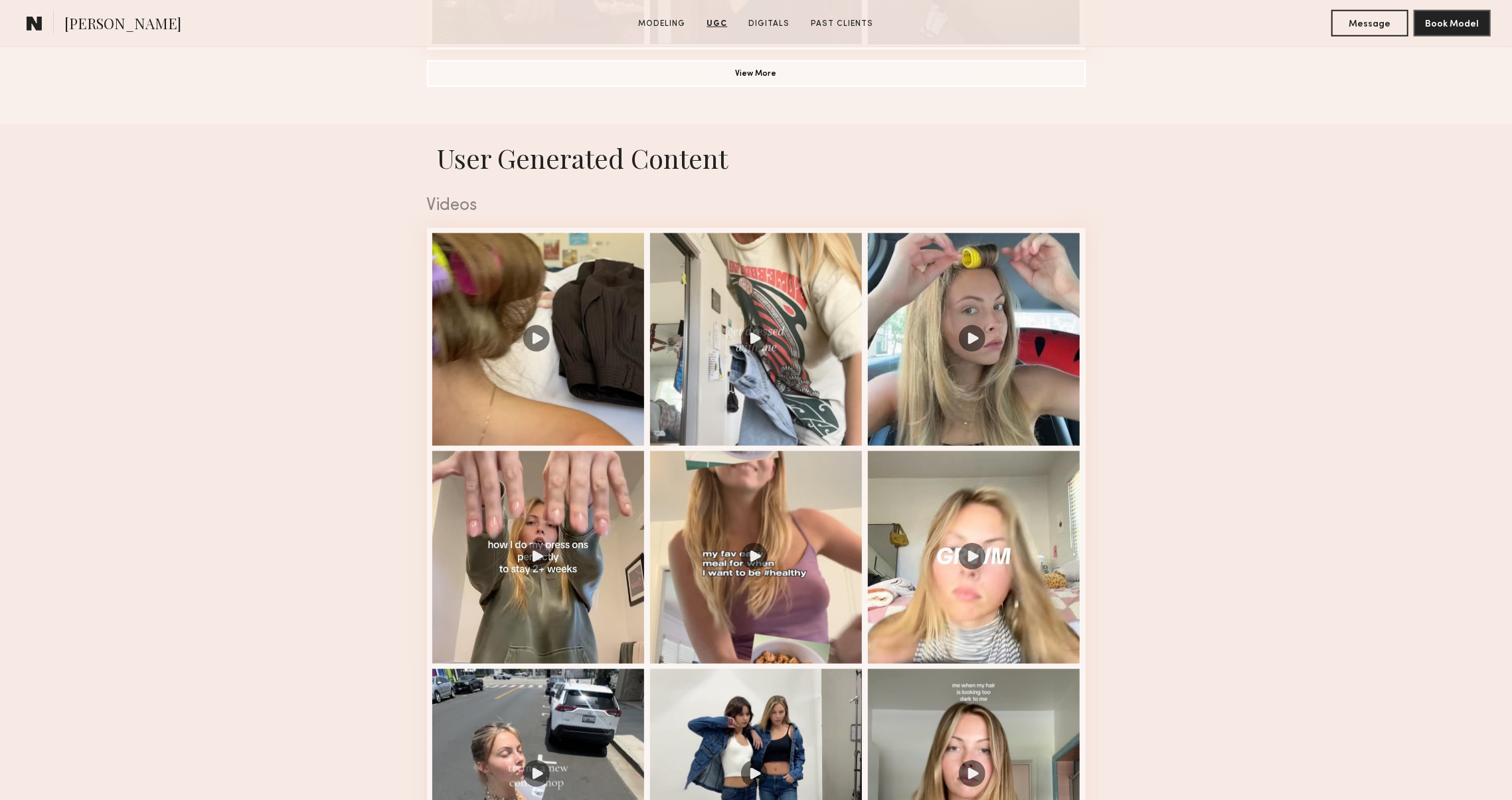
scroll to position [1150, 0]
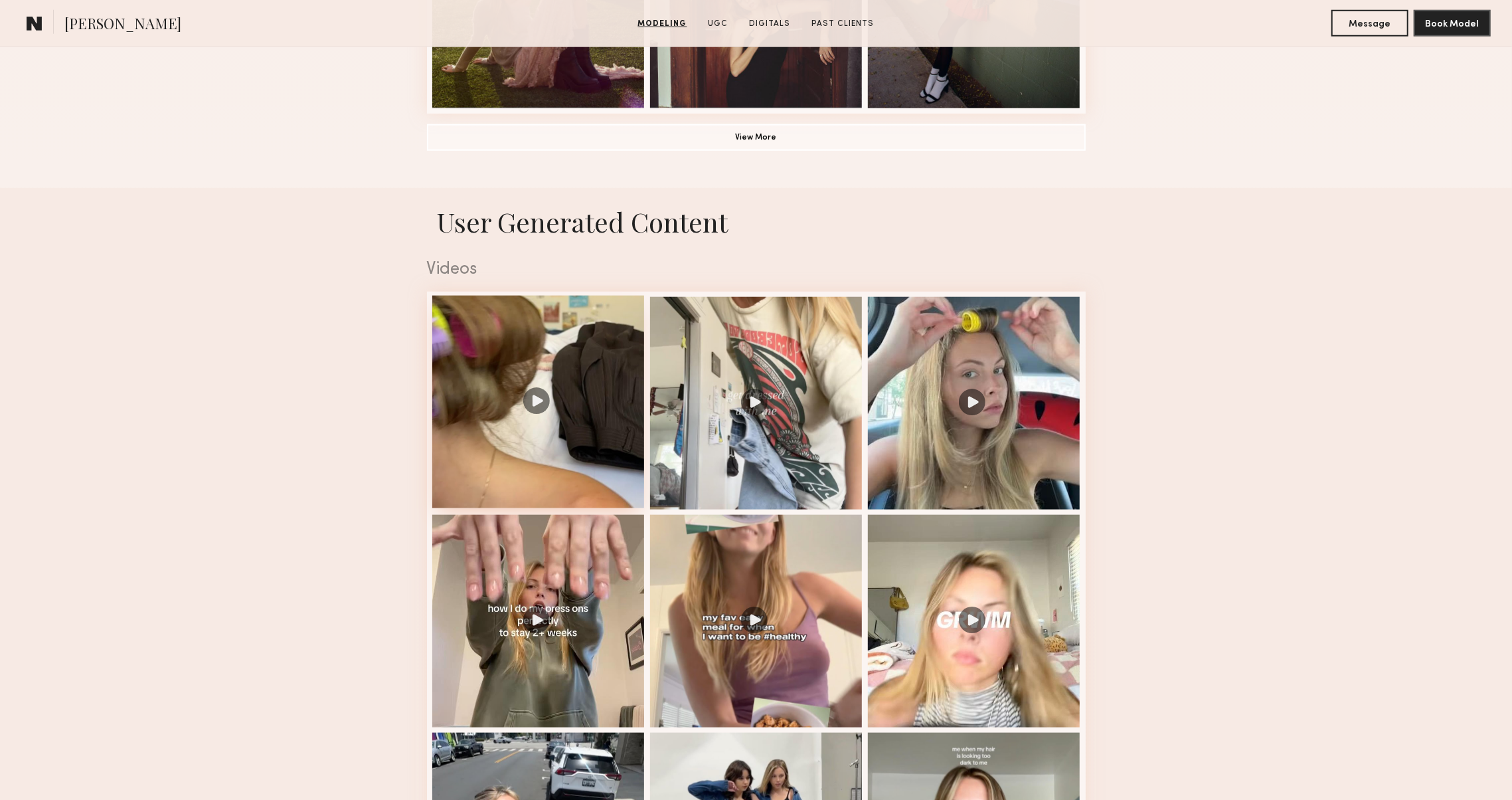
click at [484, 360] on div at bounding box center [538, 402] width 212 height 212
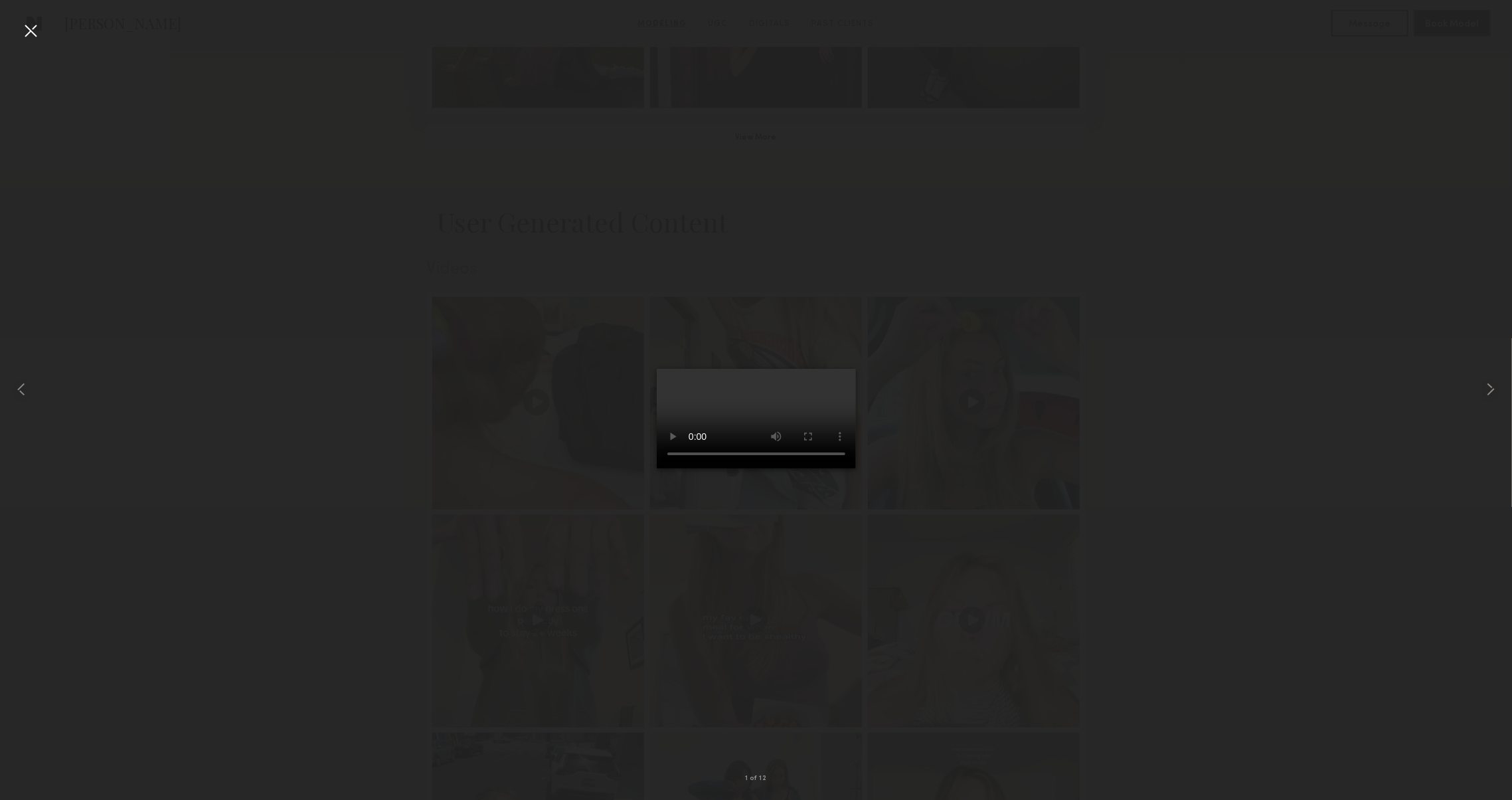
click at [30, 33] on div at bounding box center [31, 31] width 21 height 21
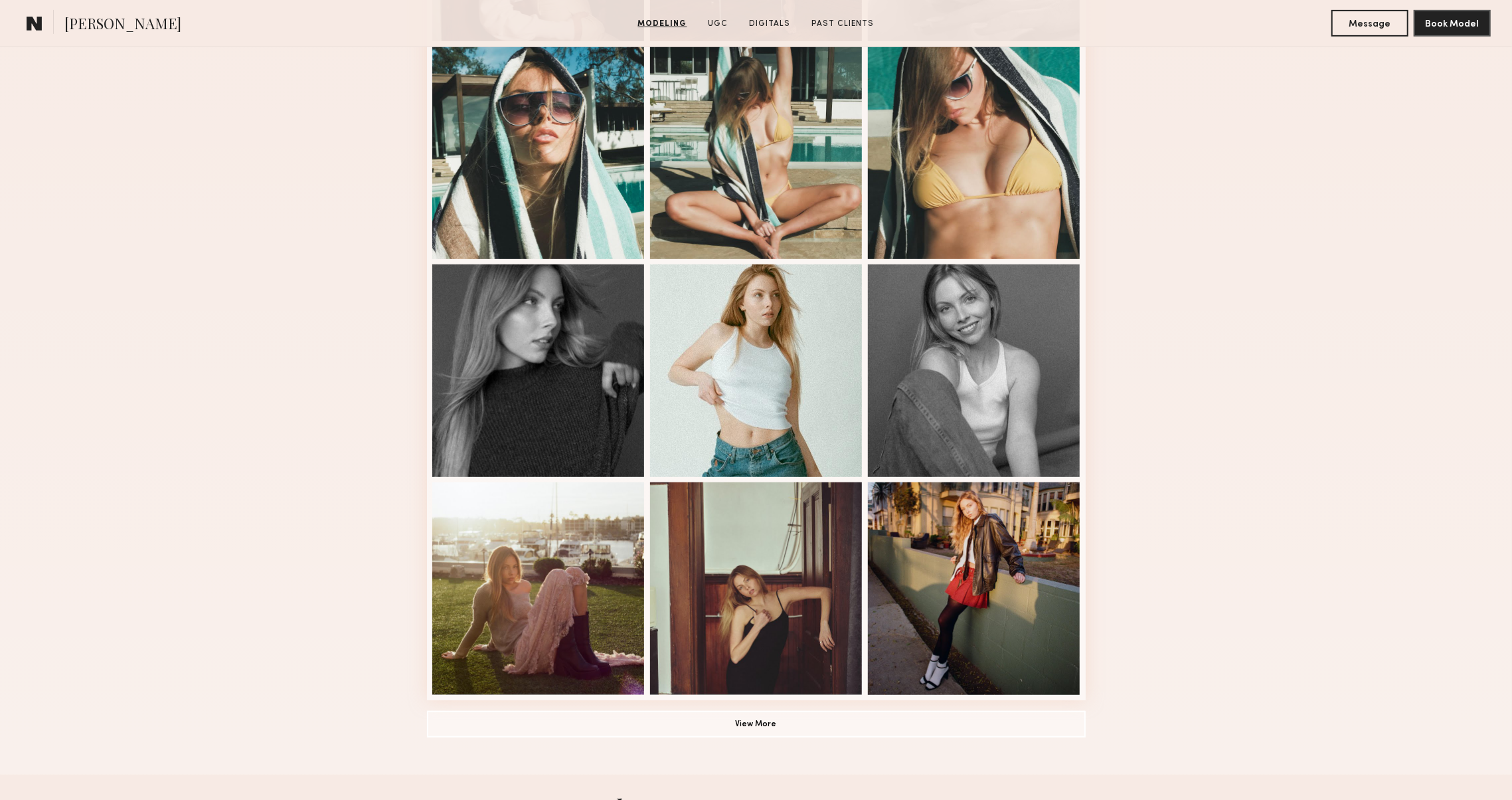
scroll to position [574, 0]
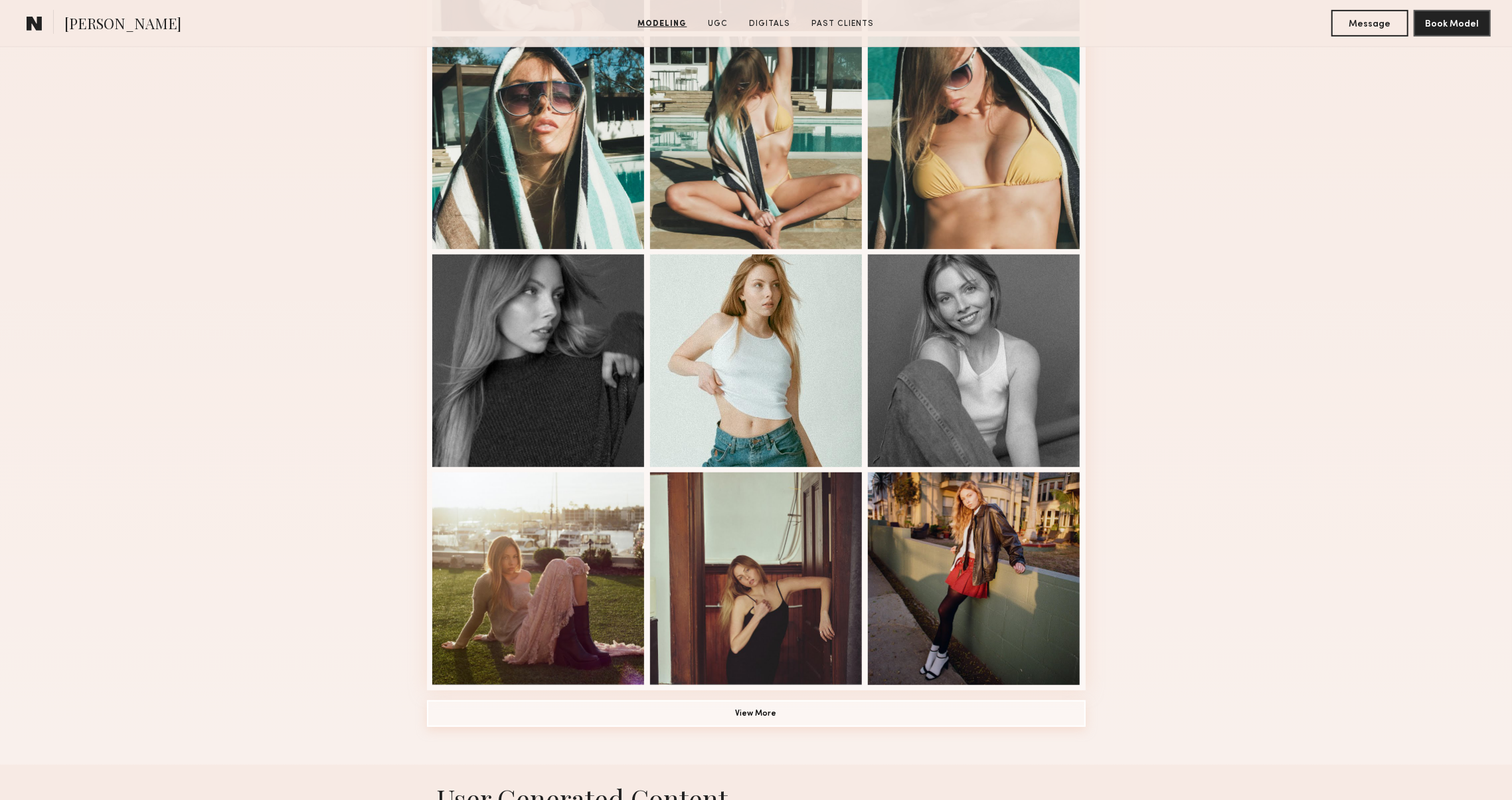
click at [540, 712] on button "View More" at bounding box center [756, 713] width 659 height 26
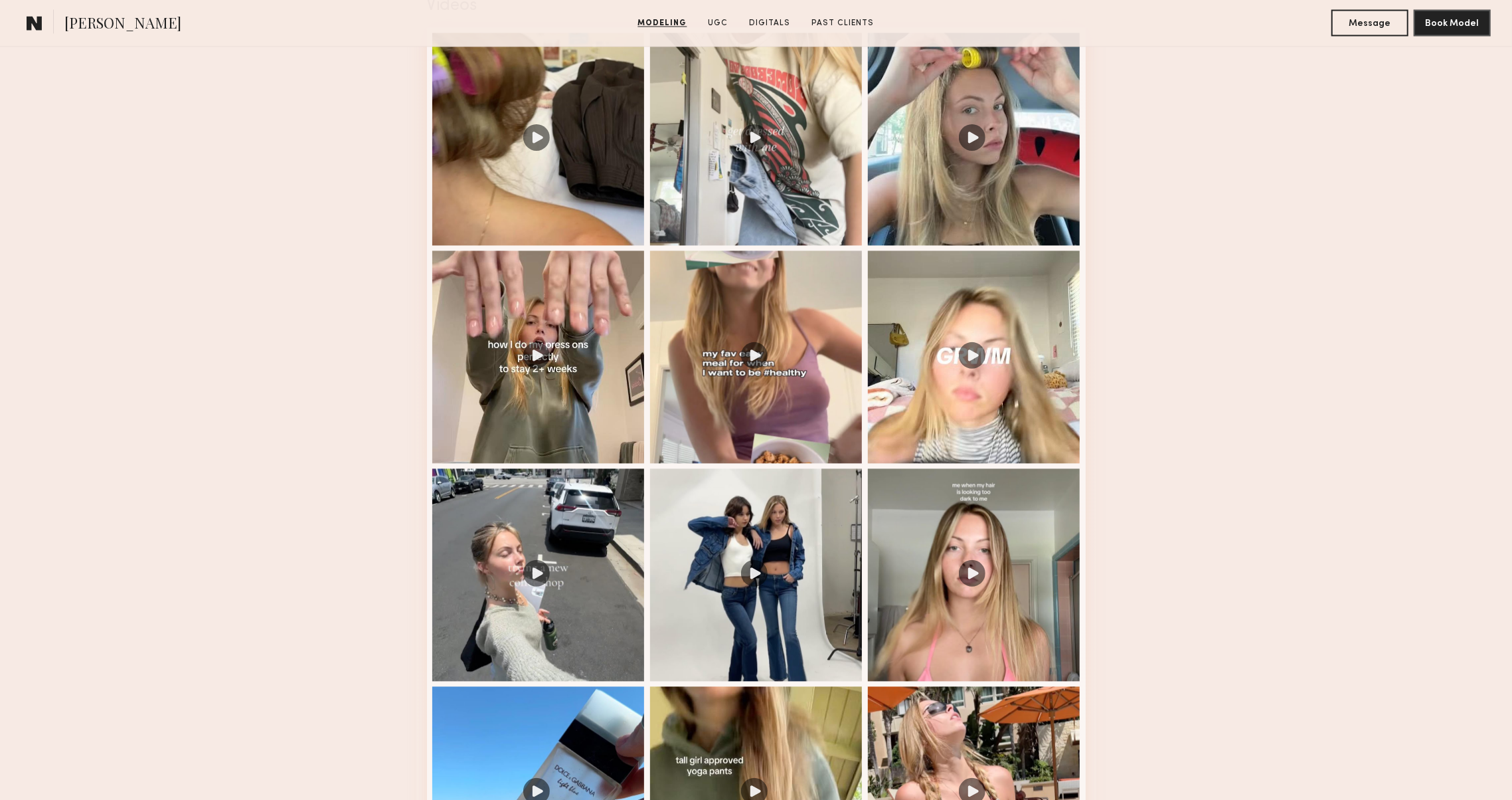
scroll to position [2251, 0]
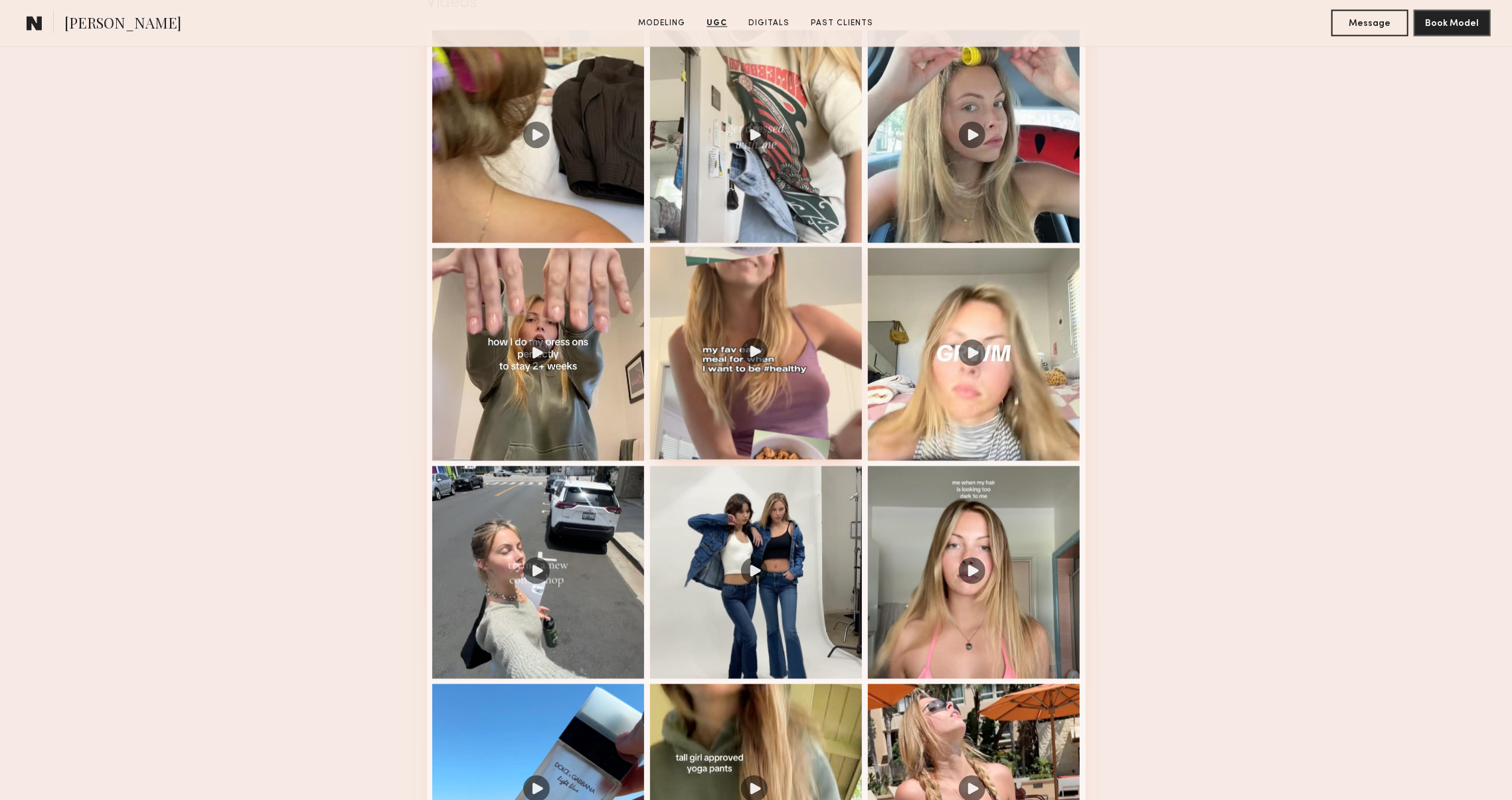
click at [790, 344] on div at bounding box center [756, 353] width 212 height 212
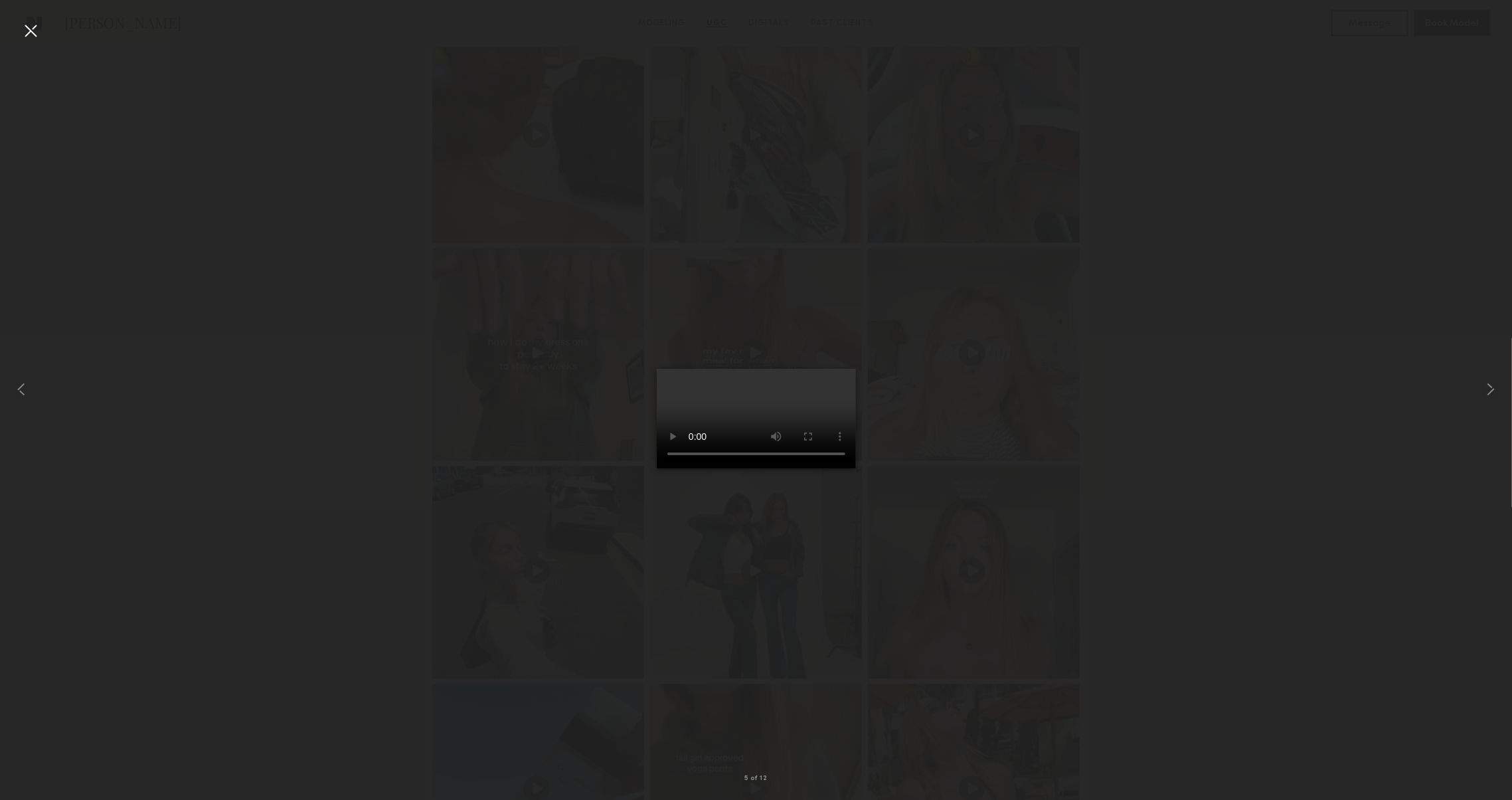
click at [31, 31] on div at bounding box center [31, 31] width 21 height 21
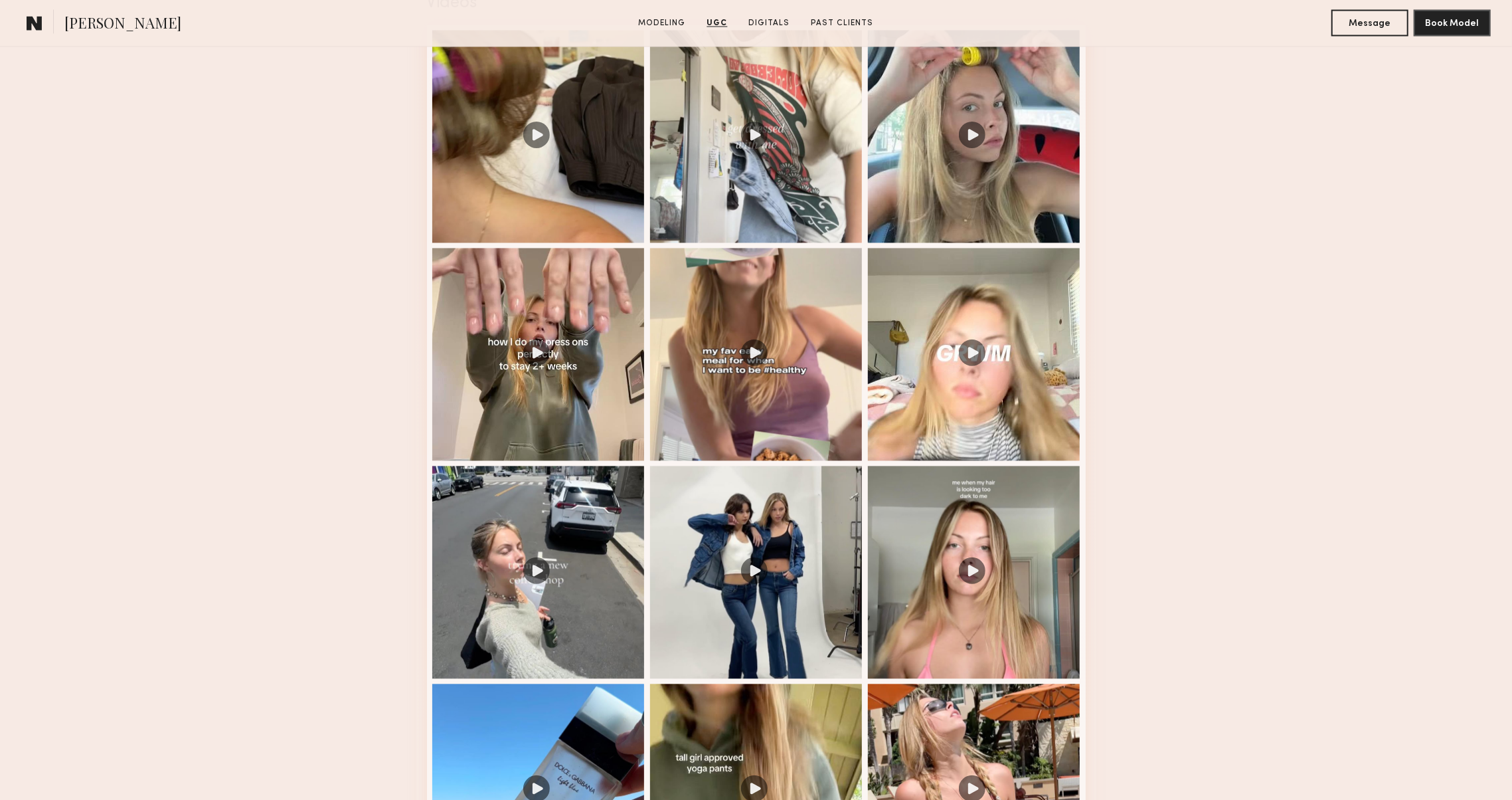
click at [302, 520] on nb-model-profile-ugc-container "User Generated Content Videos 5 of 12 Photos 7 of 8" at bounding box center [756, 792] width 1512 height 1741
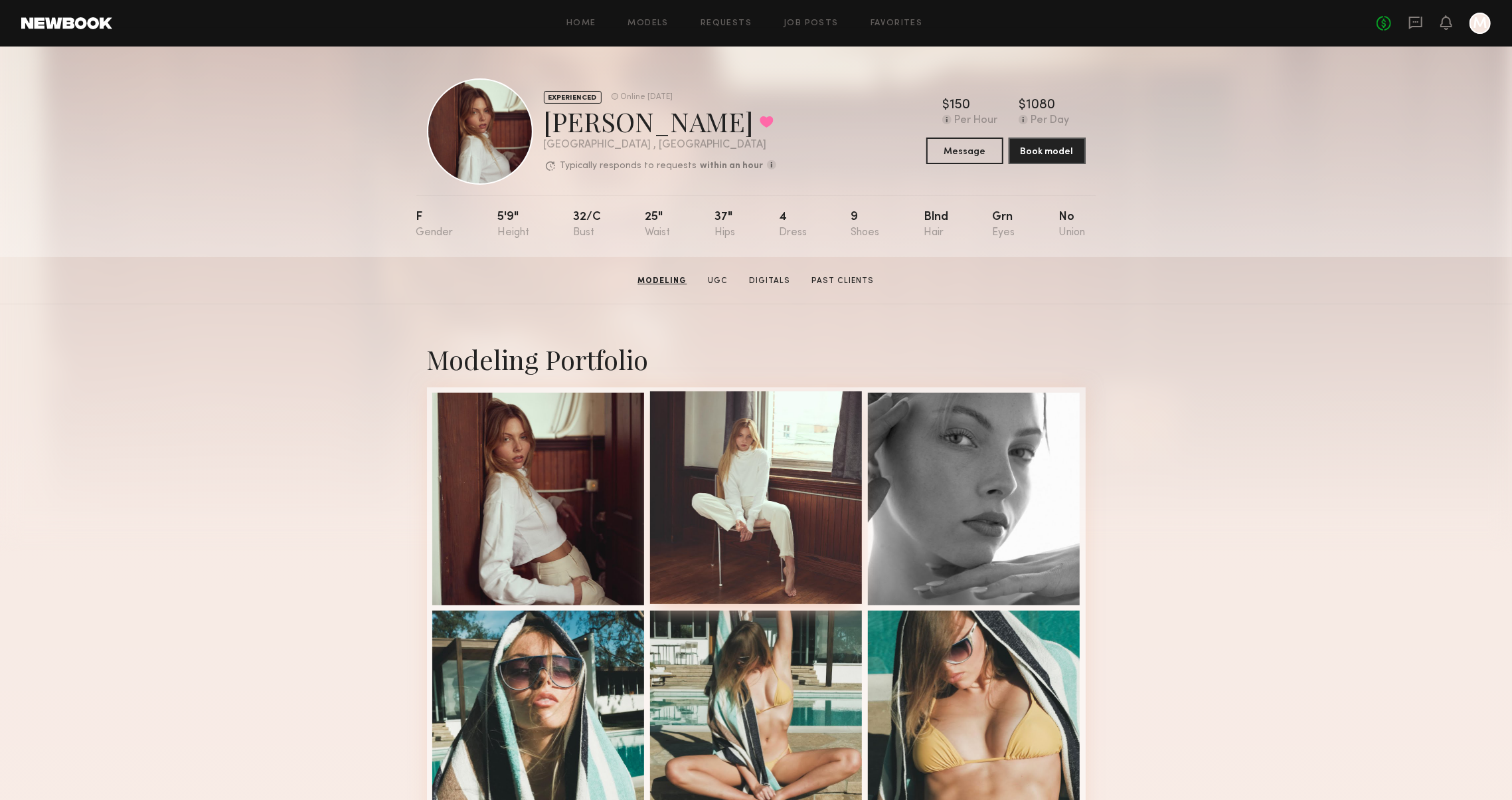
scroll to position [0, 0]
click at [1382, 0] on header "Home Models Requests Job Posts Favorites Sign Out No fees up to $5,000 M" at bounding box center [756, 23] width 1512 height 46
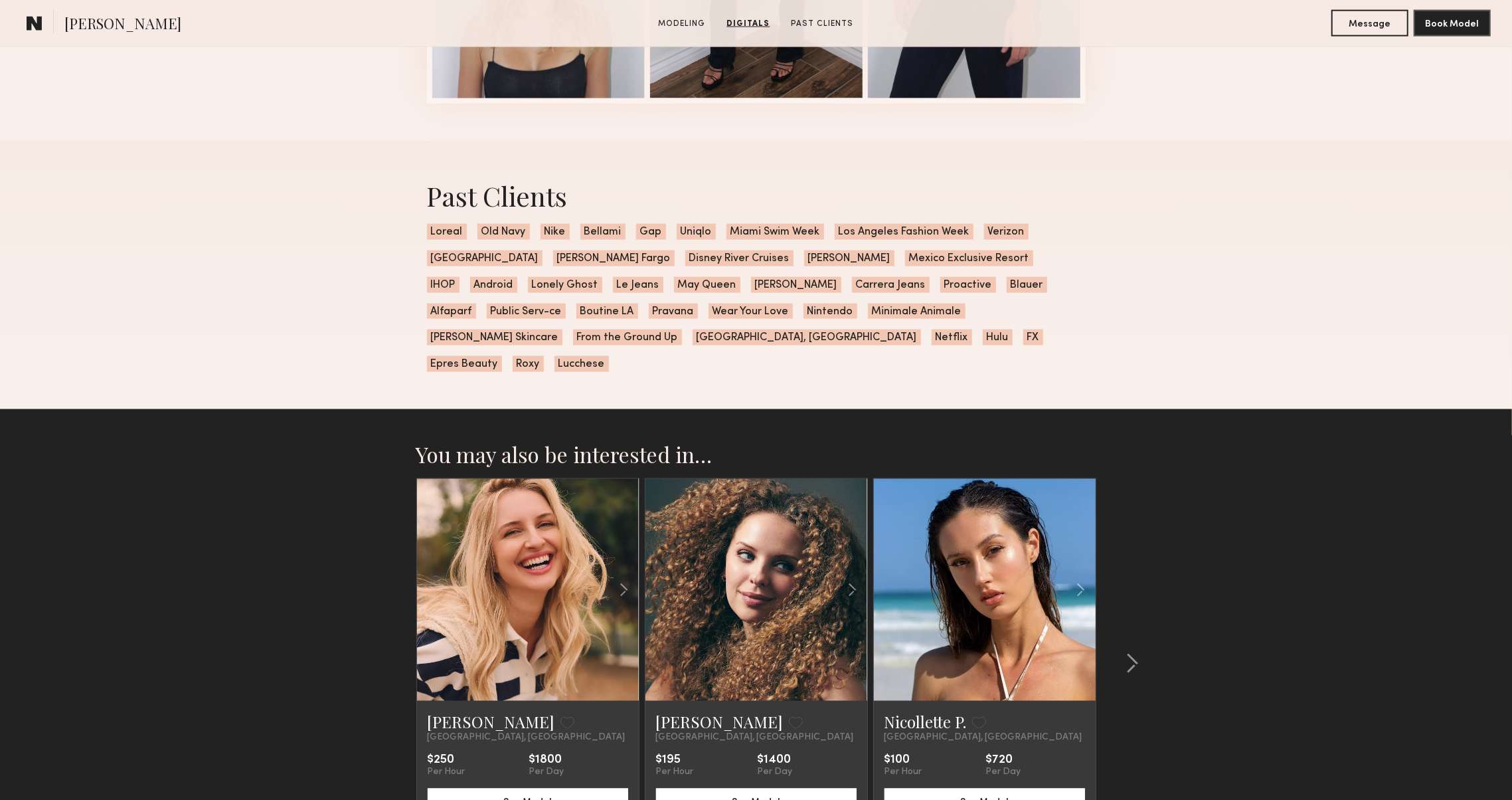
scroll to position [1760, 0]
click at [1125, 650] on div at bounding box center [1128, 663] width 64 height 370
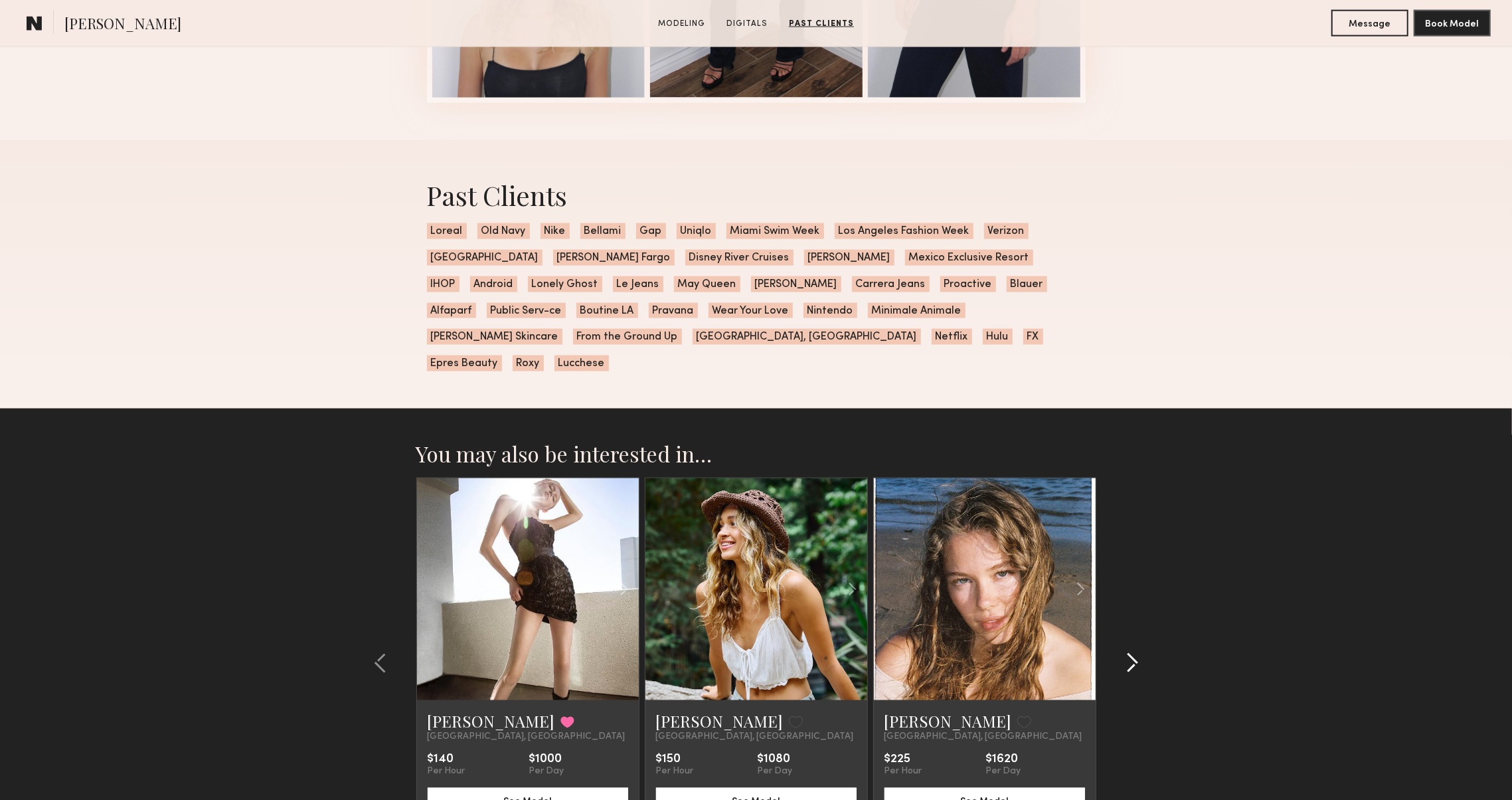
click at [1126, 649] on div at bounding box center [1128, 663] width 64 height 370
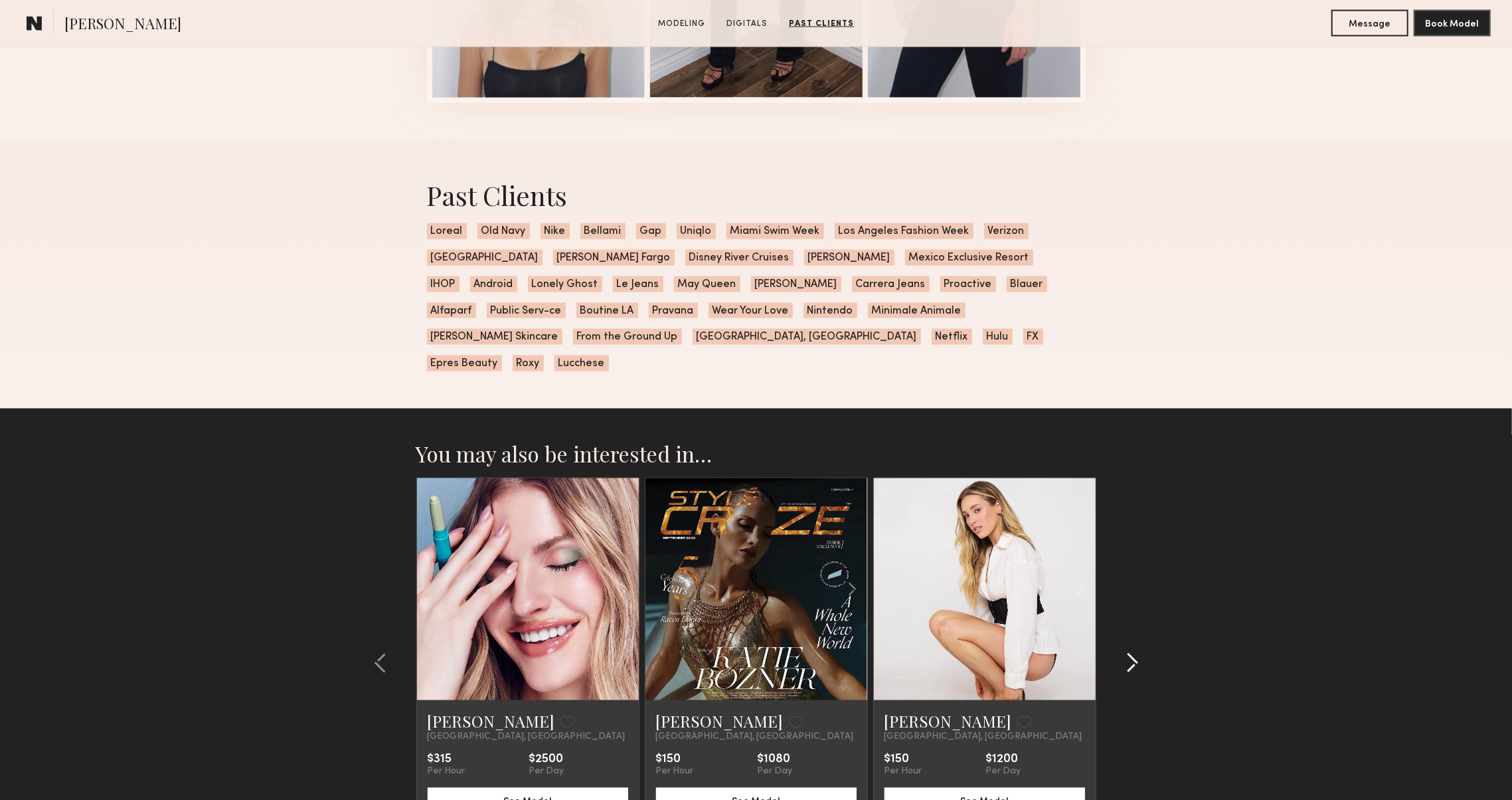
click at [1125, 649] on div at bounding box center [1128, 663] width 64 height 370
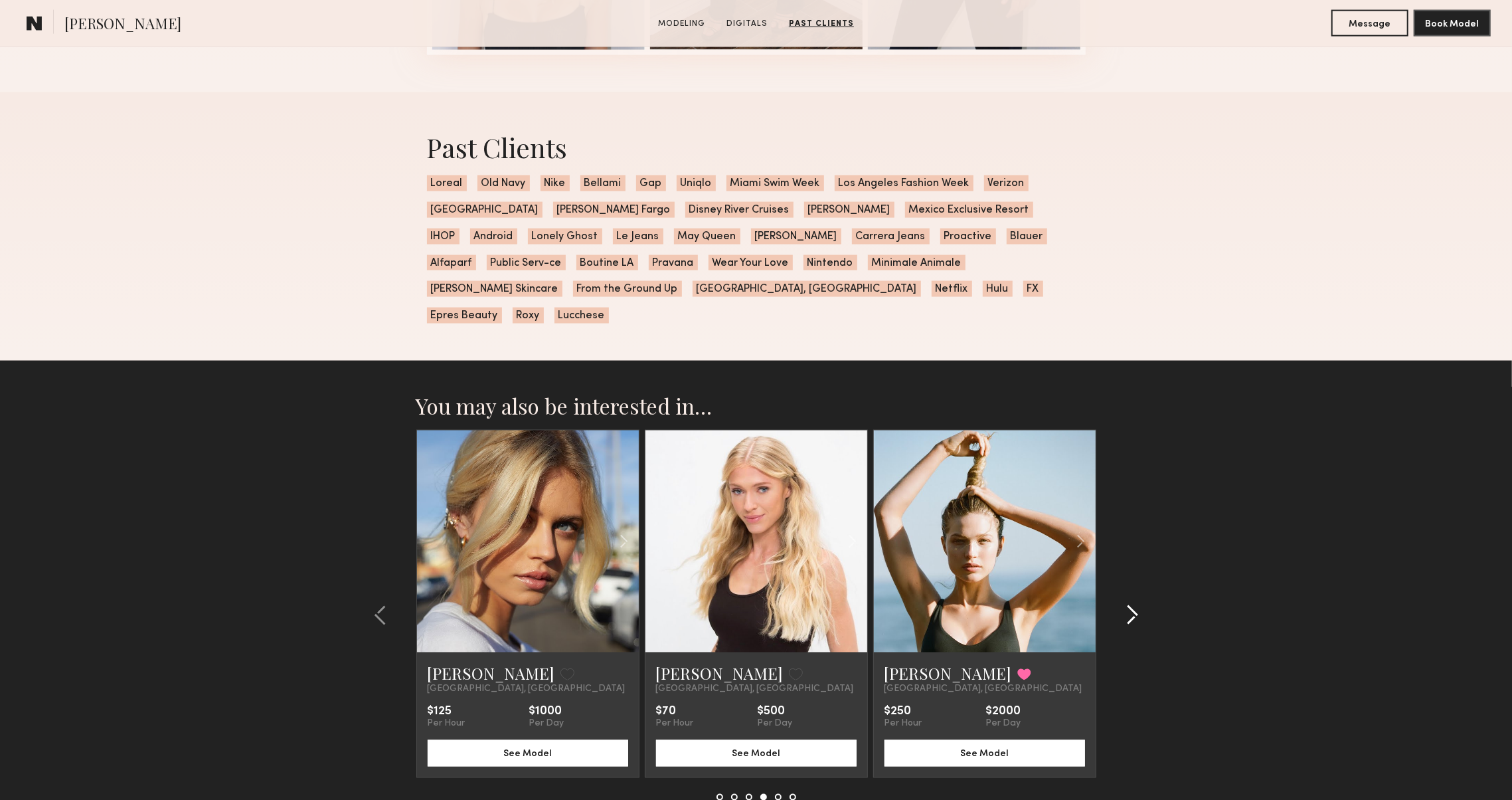
scroll to position [1816, 0]
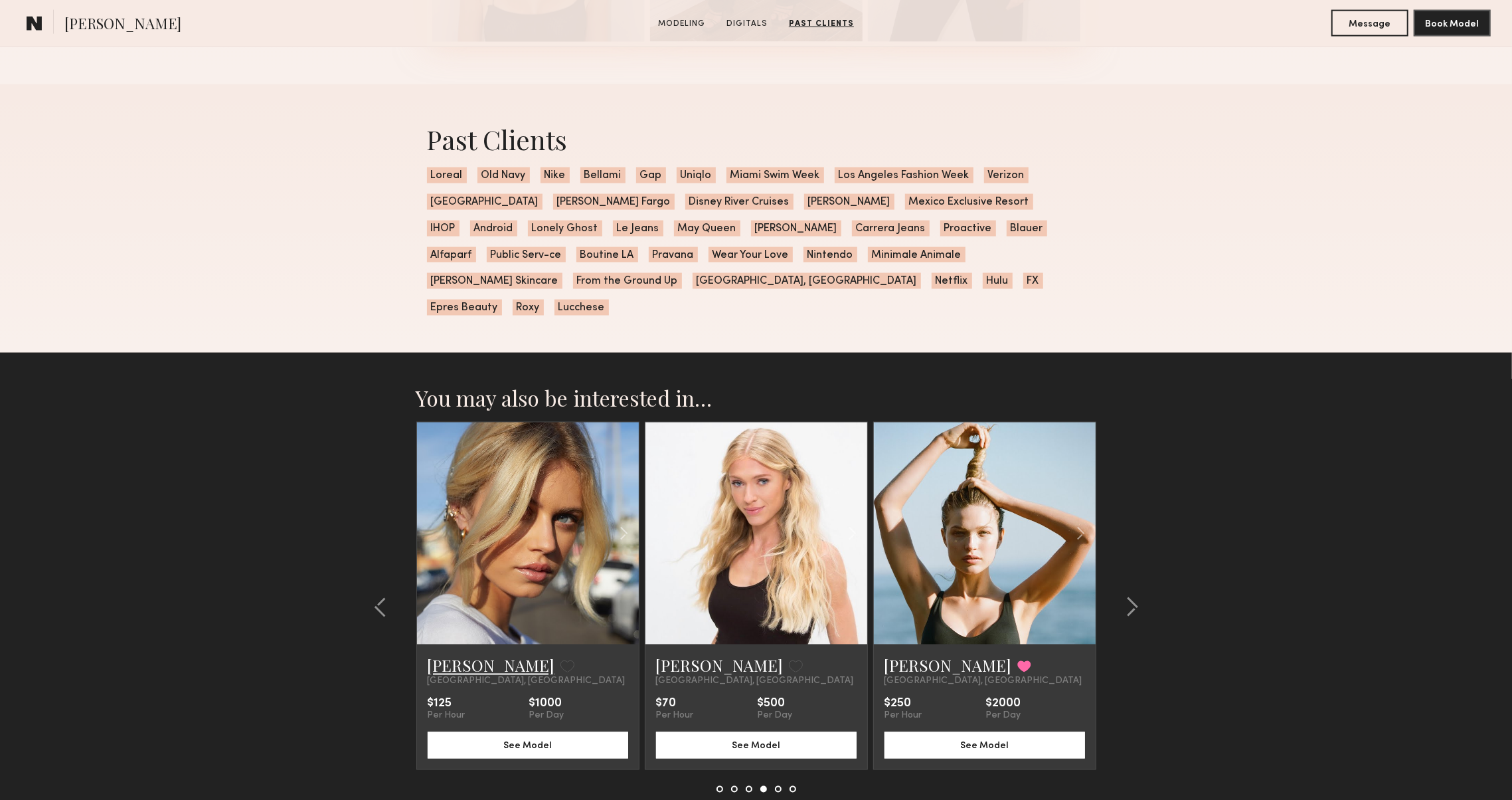
click at [459, 655] on link "Mallory A." at bounding box center [492, 665] width 127 height 21
click at [1140, 583] on div at bounding box center [1128, 607] width 64 height 370
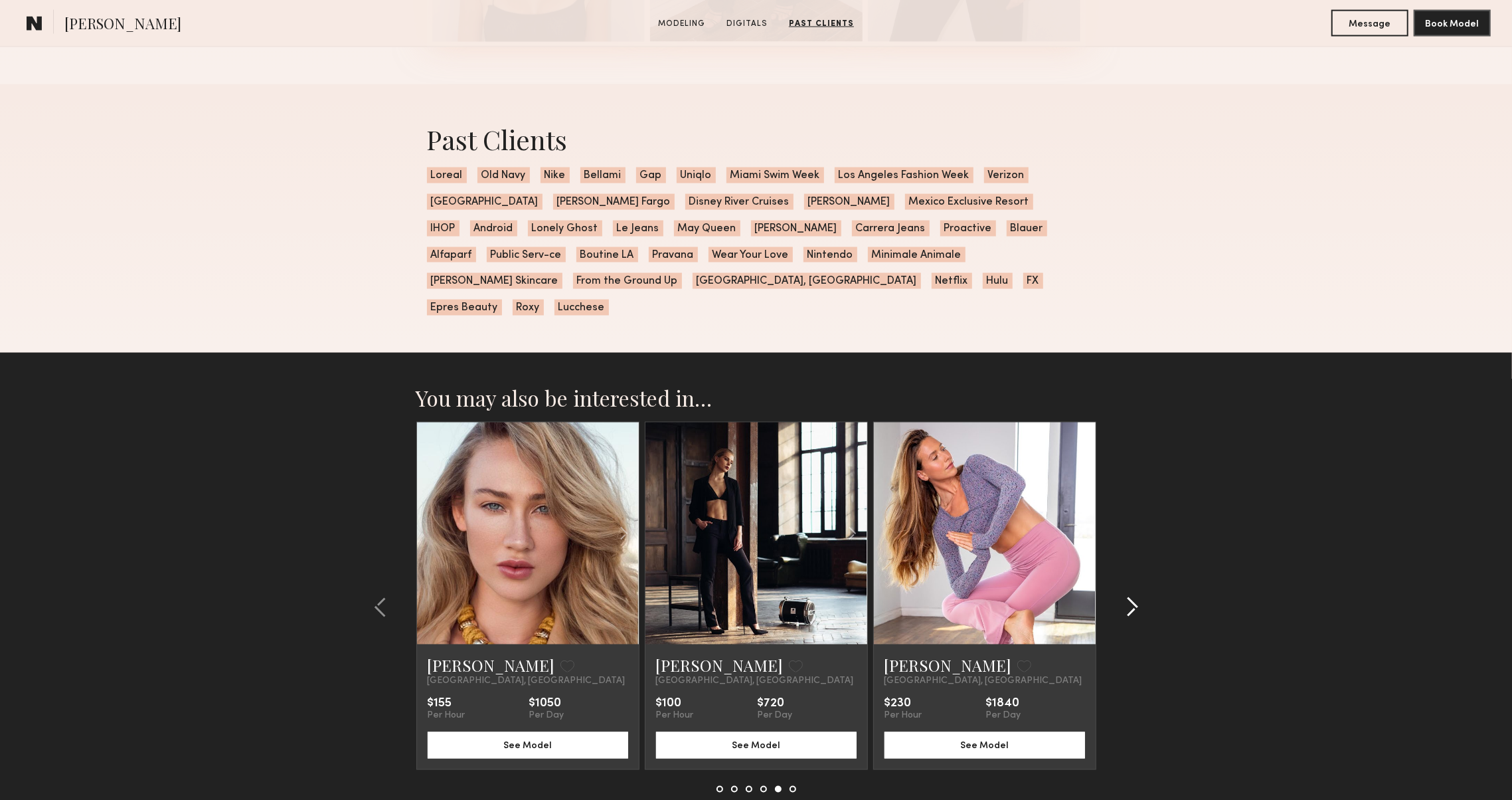
click at [1139, 583] on div at bounding box center [1128, 607] width 64 height 370
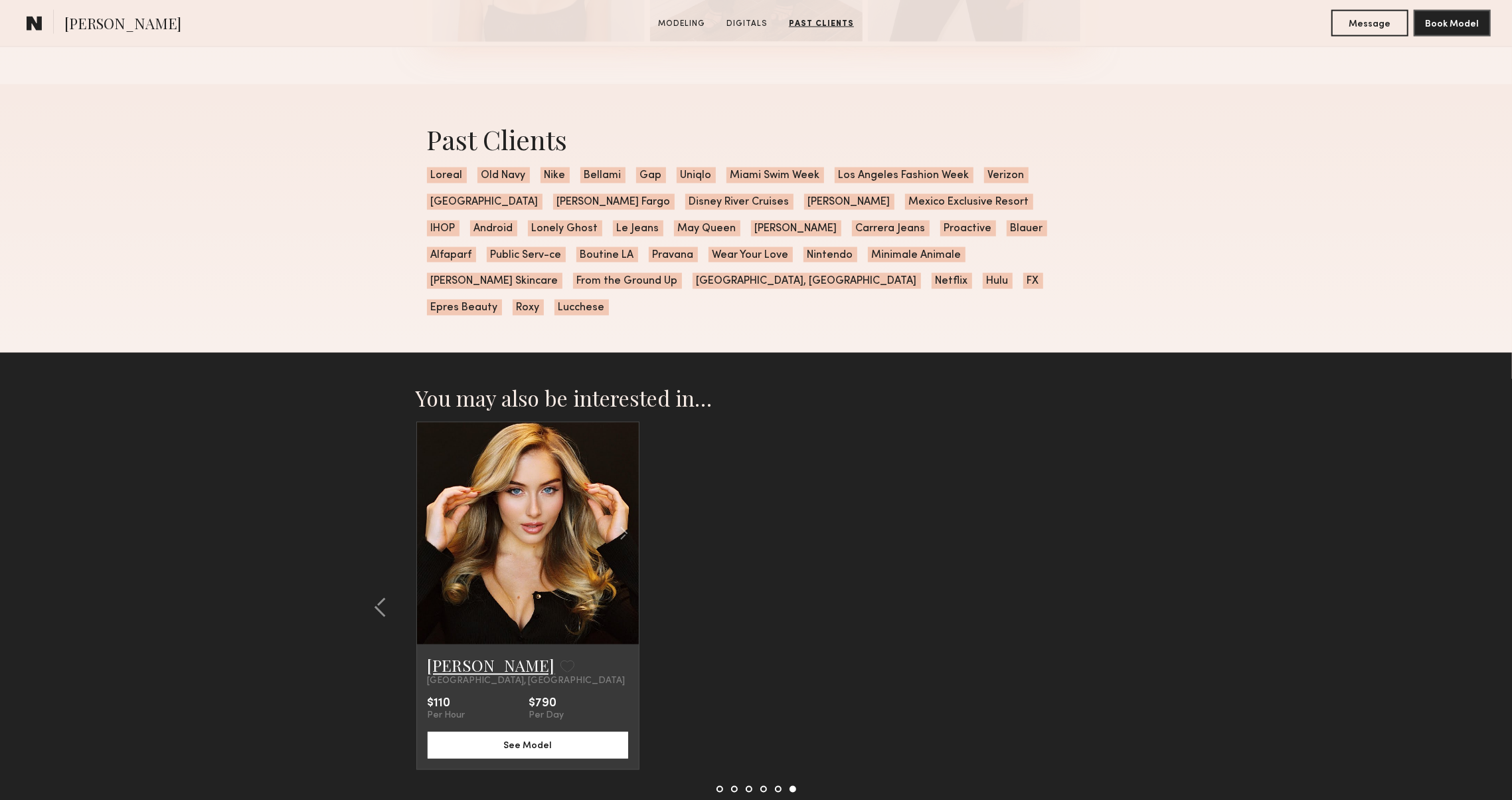
click at [473, 655] on link "Heloise H." at bounding box center [492, 665] width 127 height 21
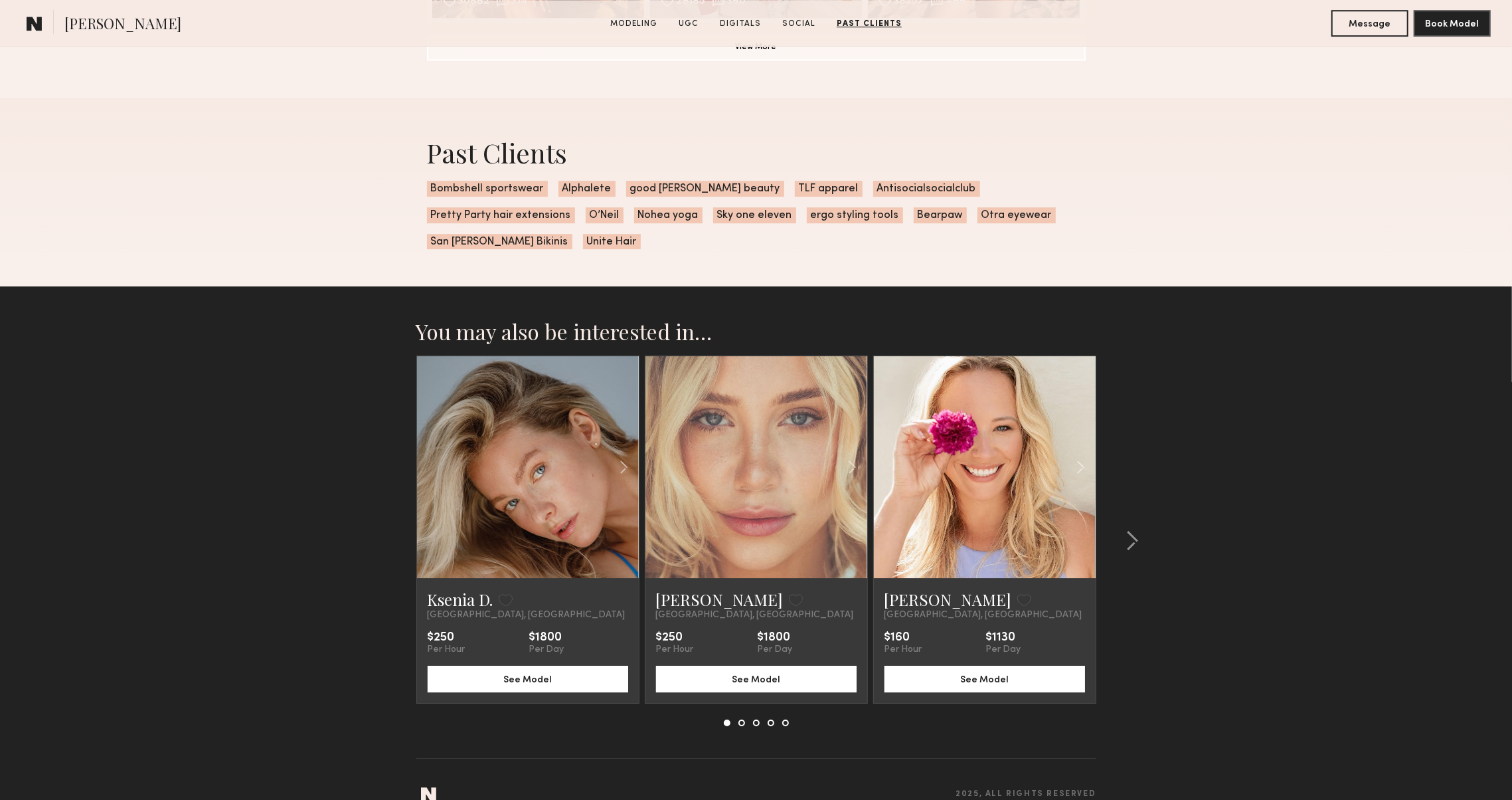
scroll to position [3499, 0]
click at [1146, 526] on div at bounding box center [1128, 541] width 64 height 370
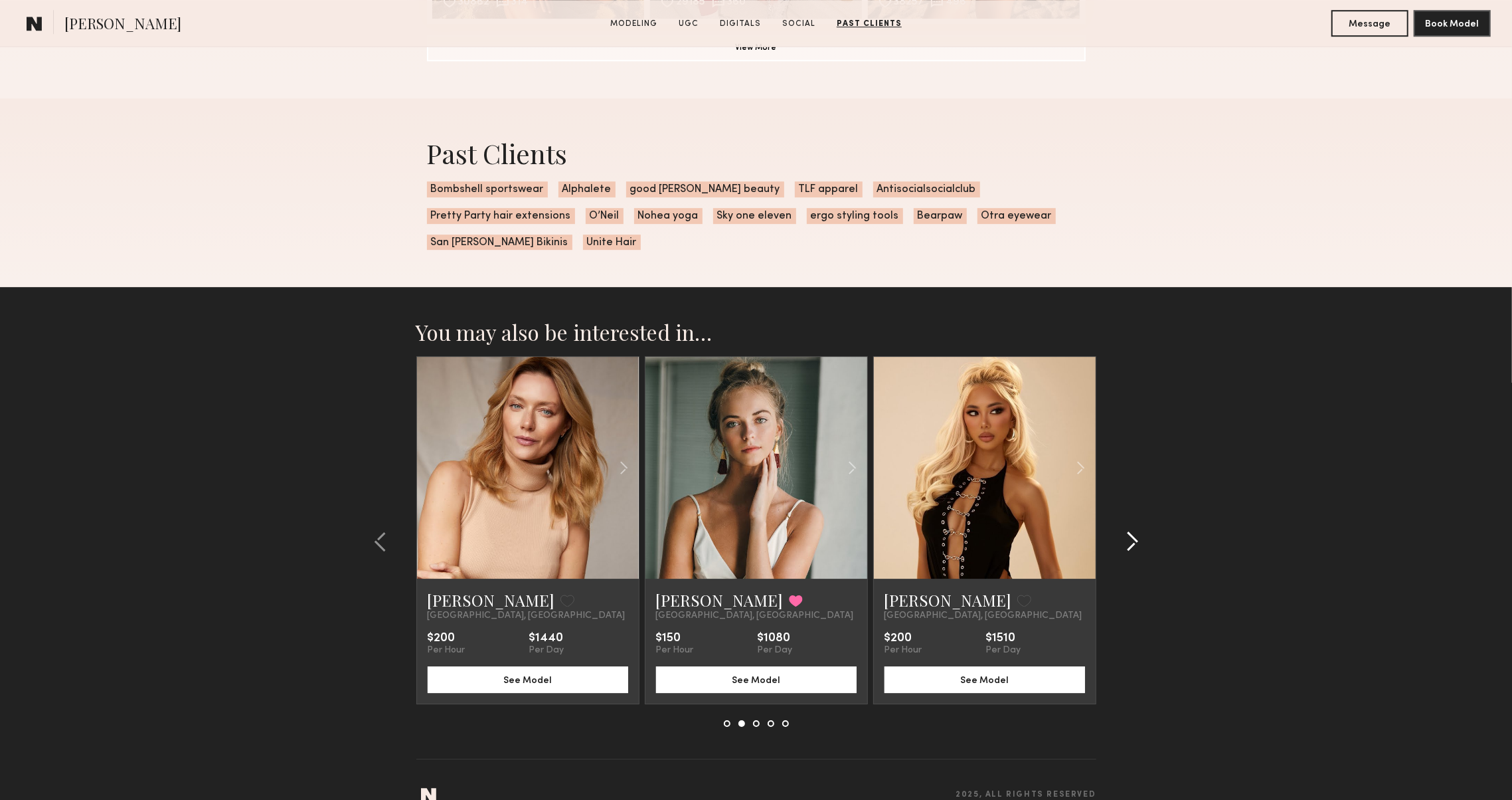
click at [1146, 526] on div at bounding box center [1128, 541] width 64 height 370
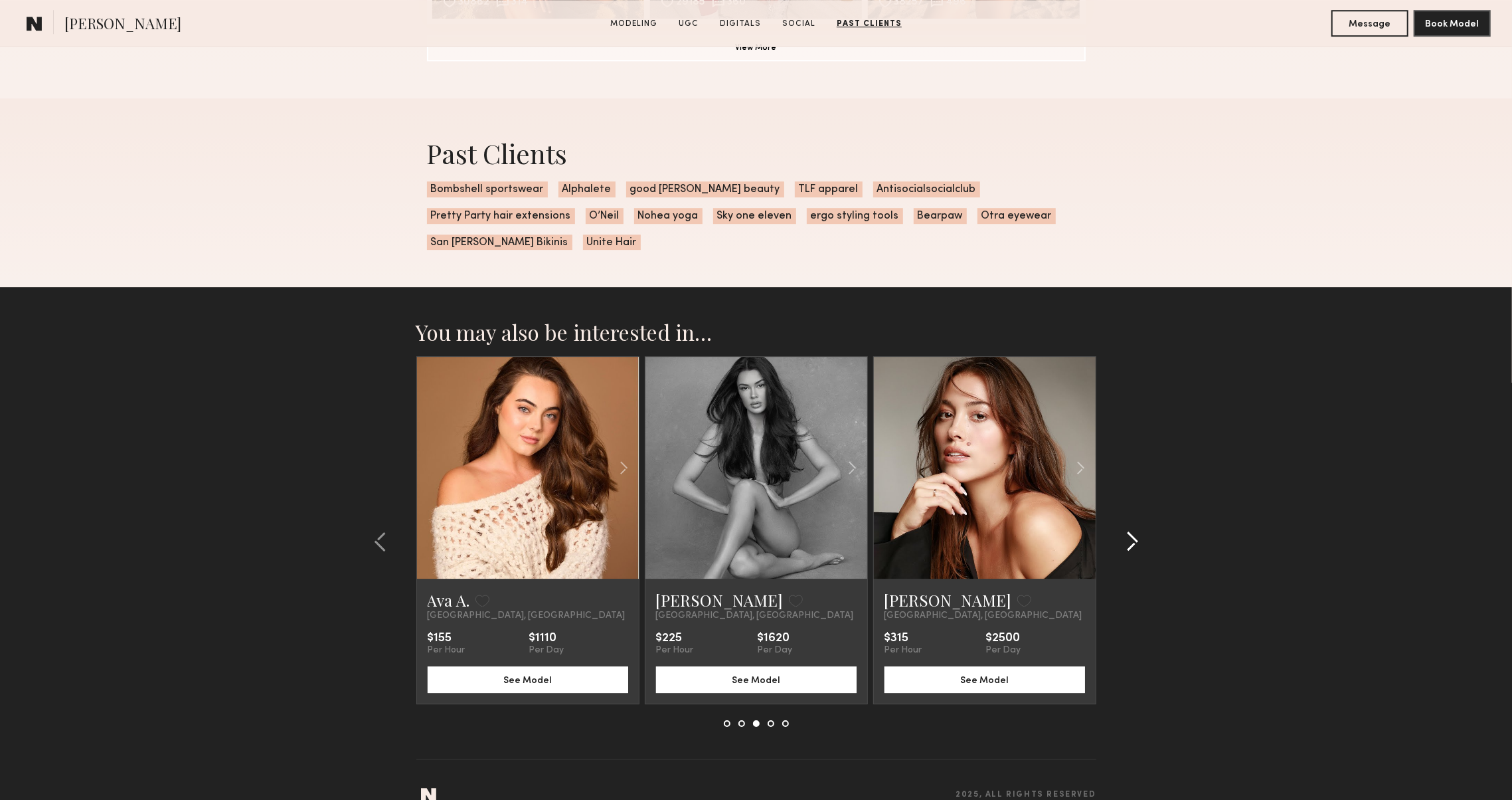
click at [1145, 526] on div at bounding box center [1128, 541] width 64 height 370
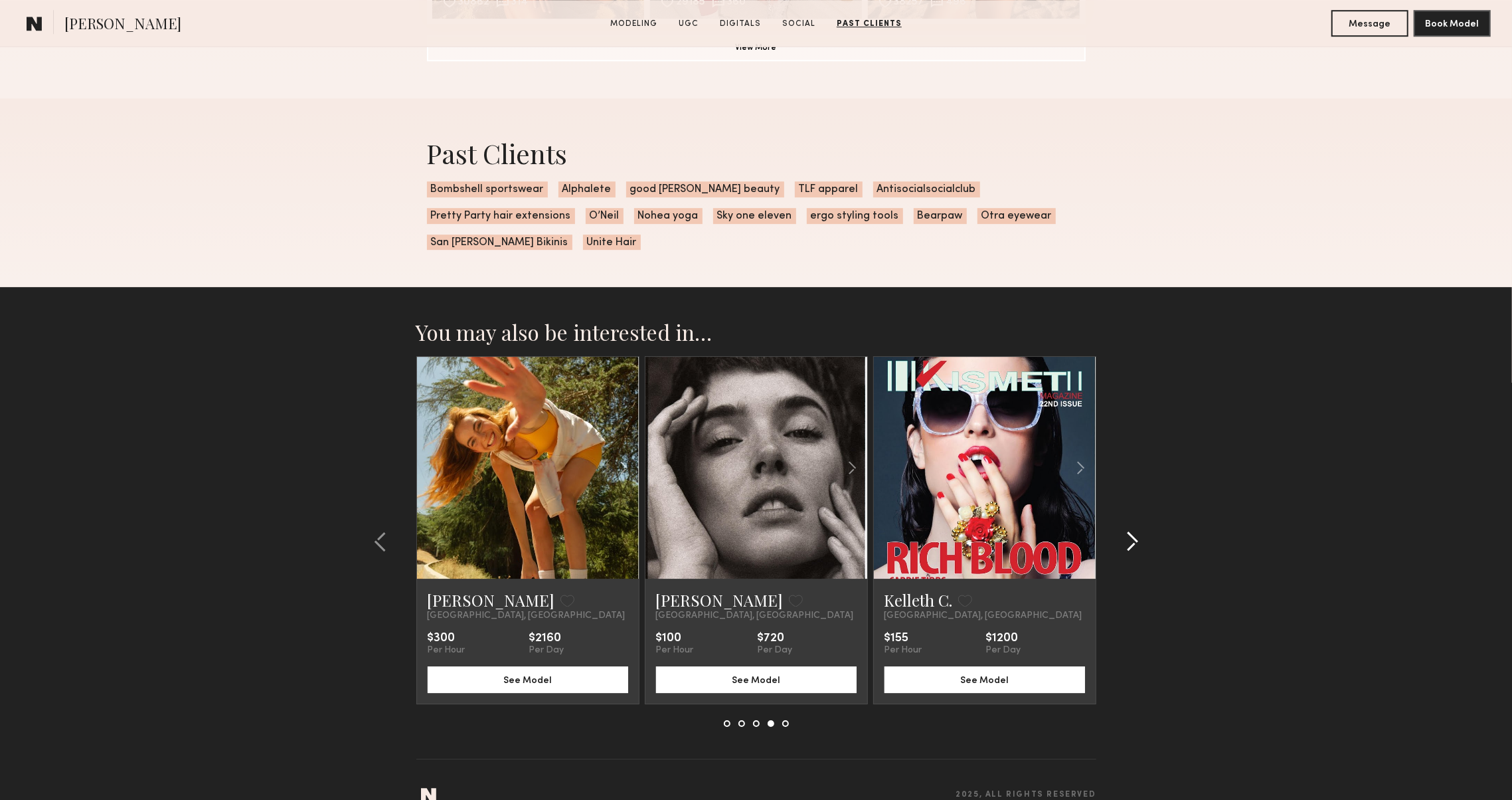
click at [1146, 526] on div at bounding box center [1128, 541] width 64 height 370
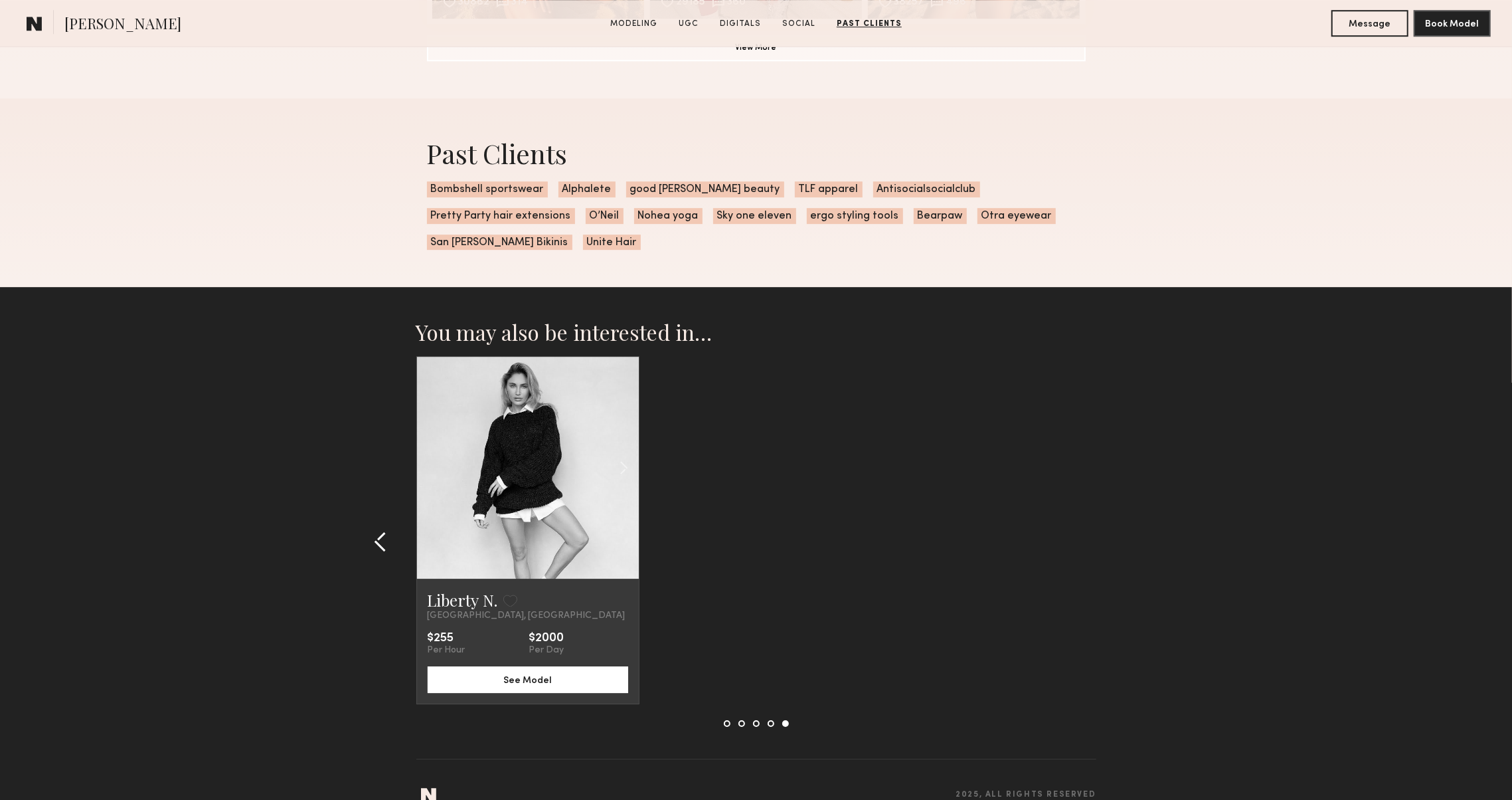
click at [361, 506] on div at bounding box center [384, 541] width 64 height 370
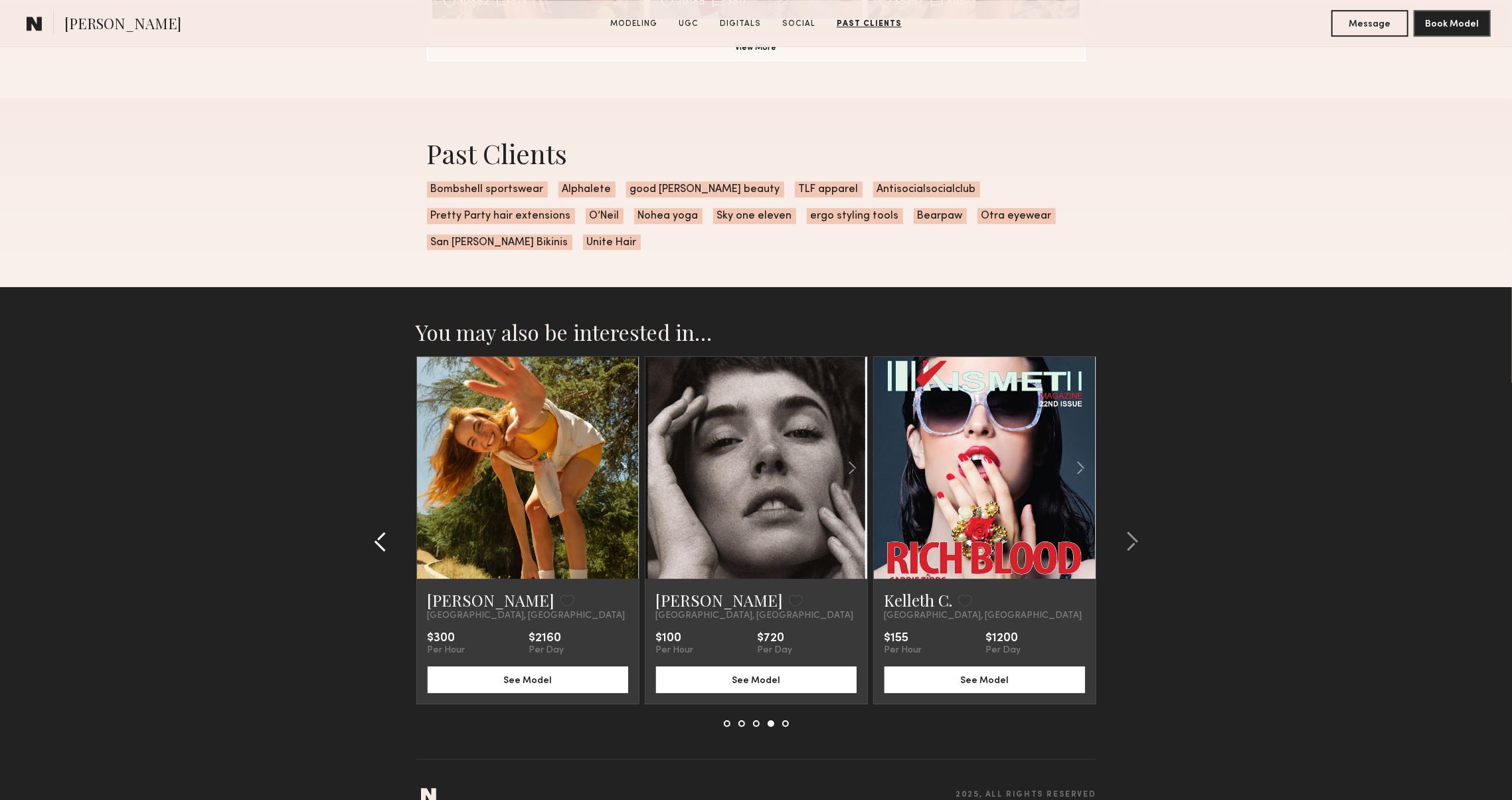
click at [361, 506] on div at bounding box center [384, 541] width 64 height 370
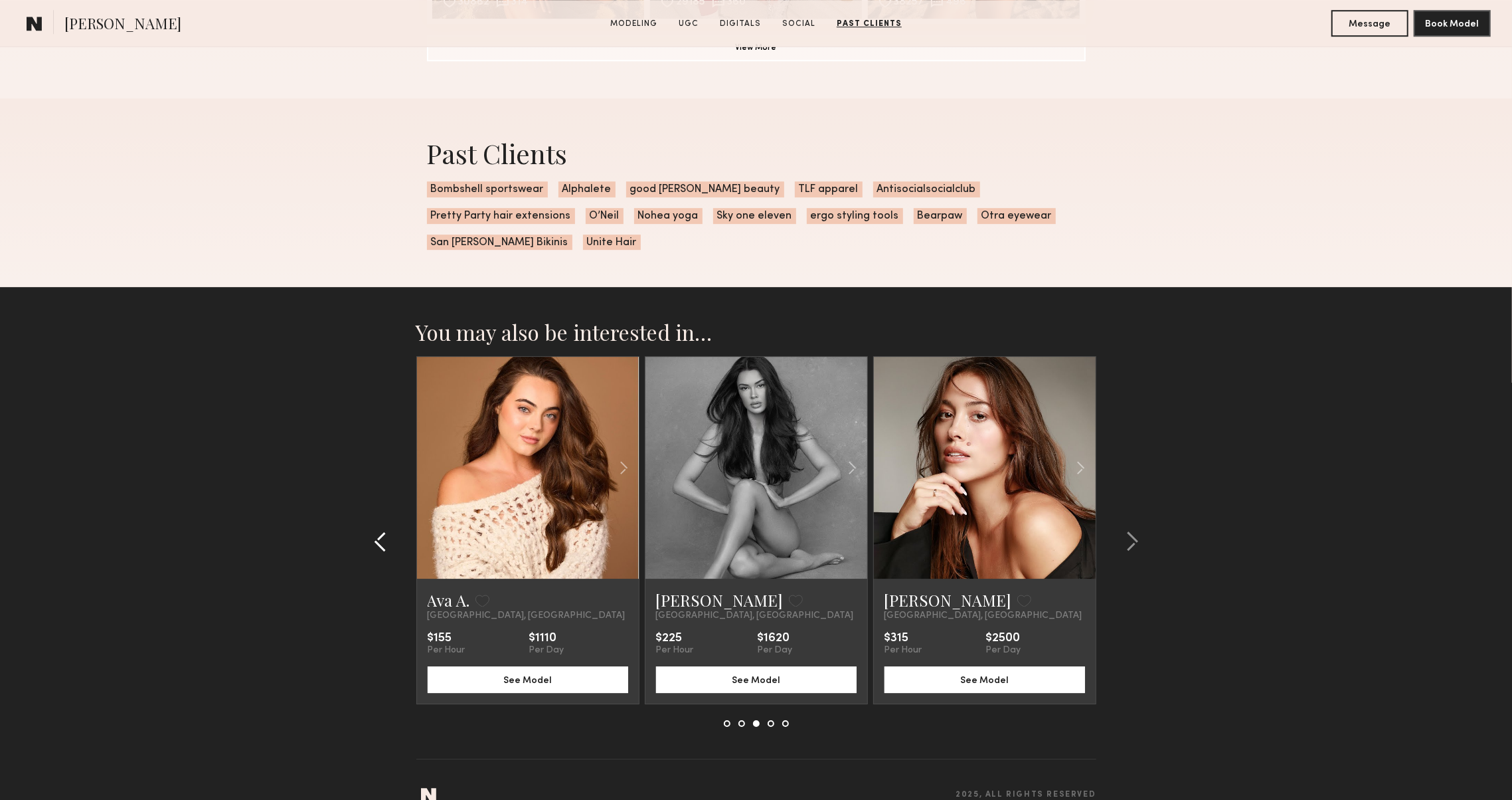
click at [361, 506] on div at bounding box center [384, 541] width 64 height 370
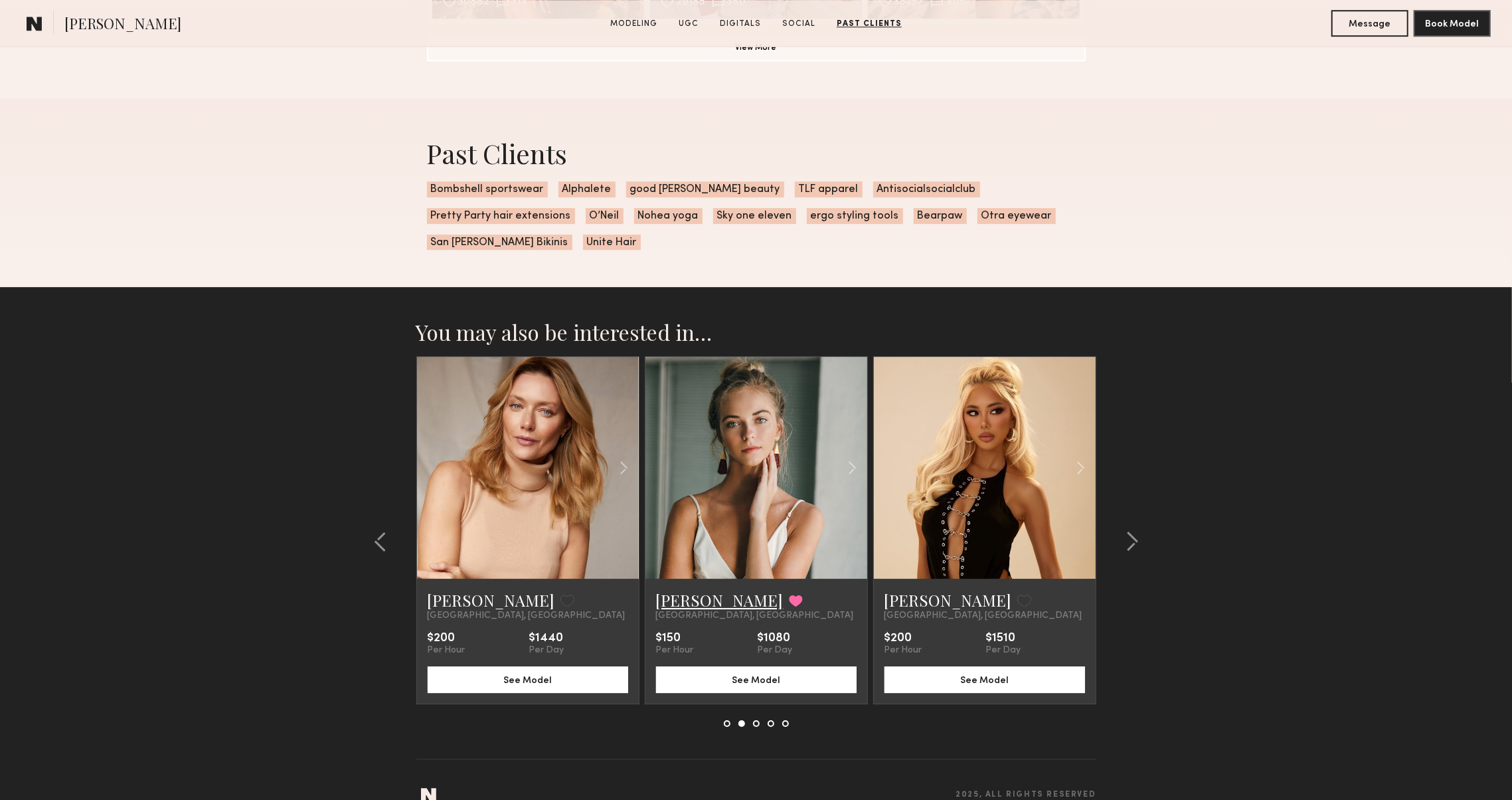
click at [683, 589] on link "[PERSON_NAME]" at bounding box center [720, 600] width 127 height 21
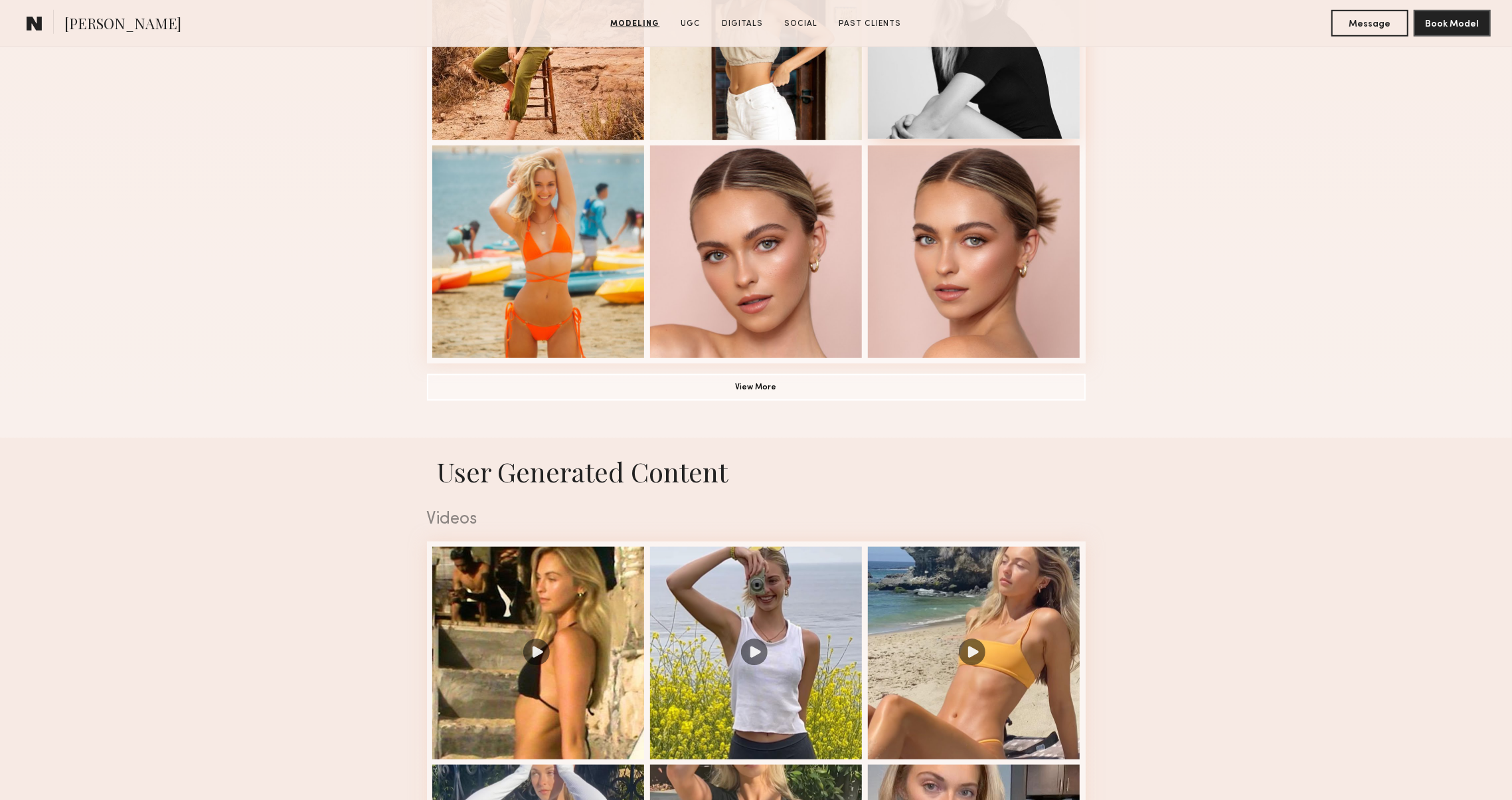
scroll to position [916, 0]
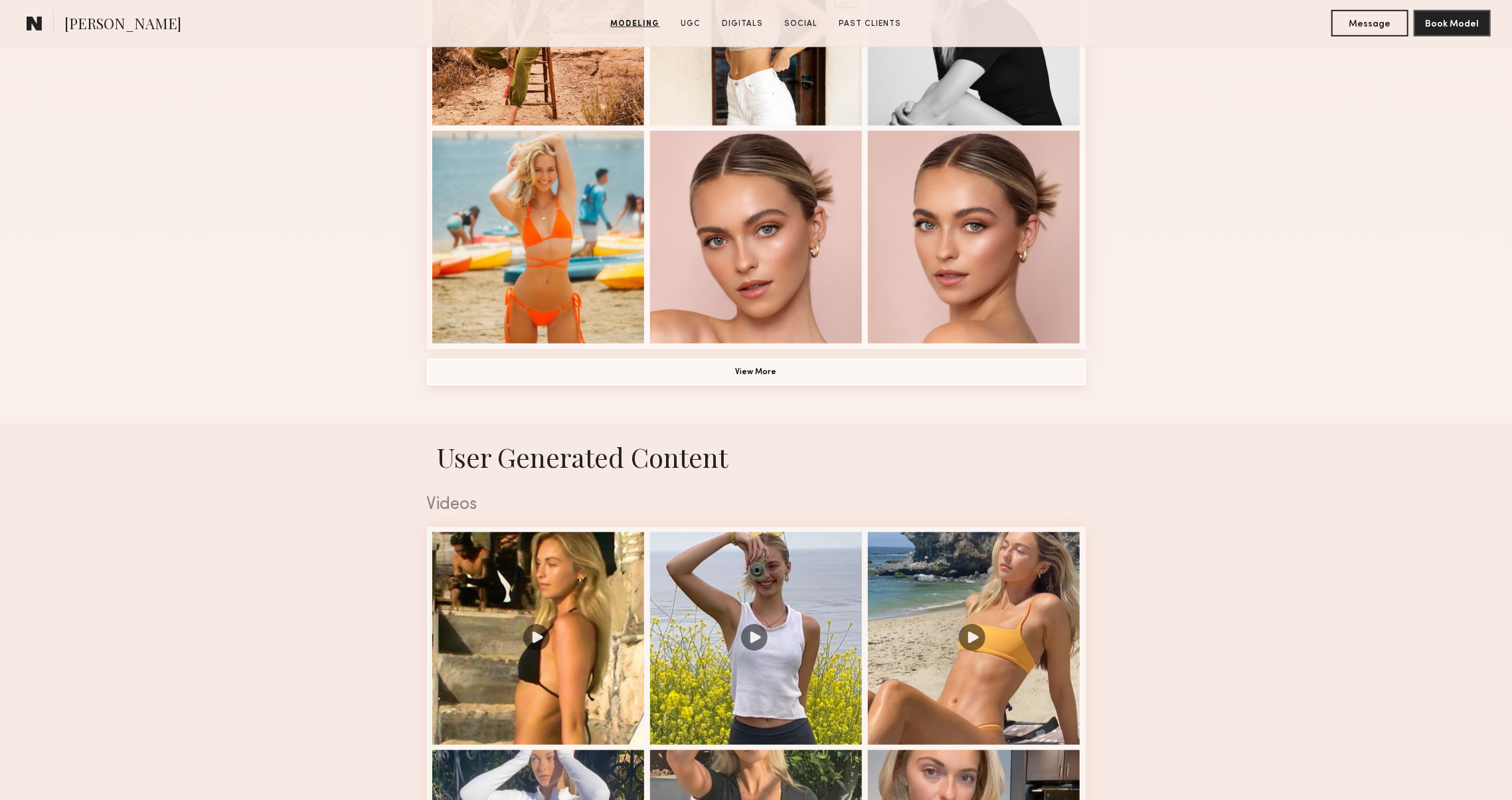
click at [840, 364] on button "View More" at bounding box center [756, 372] width 659 height 26
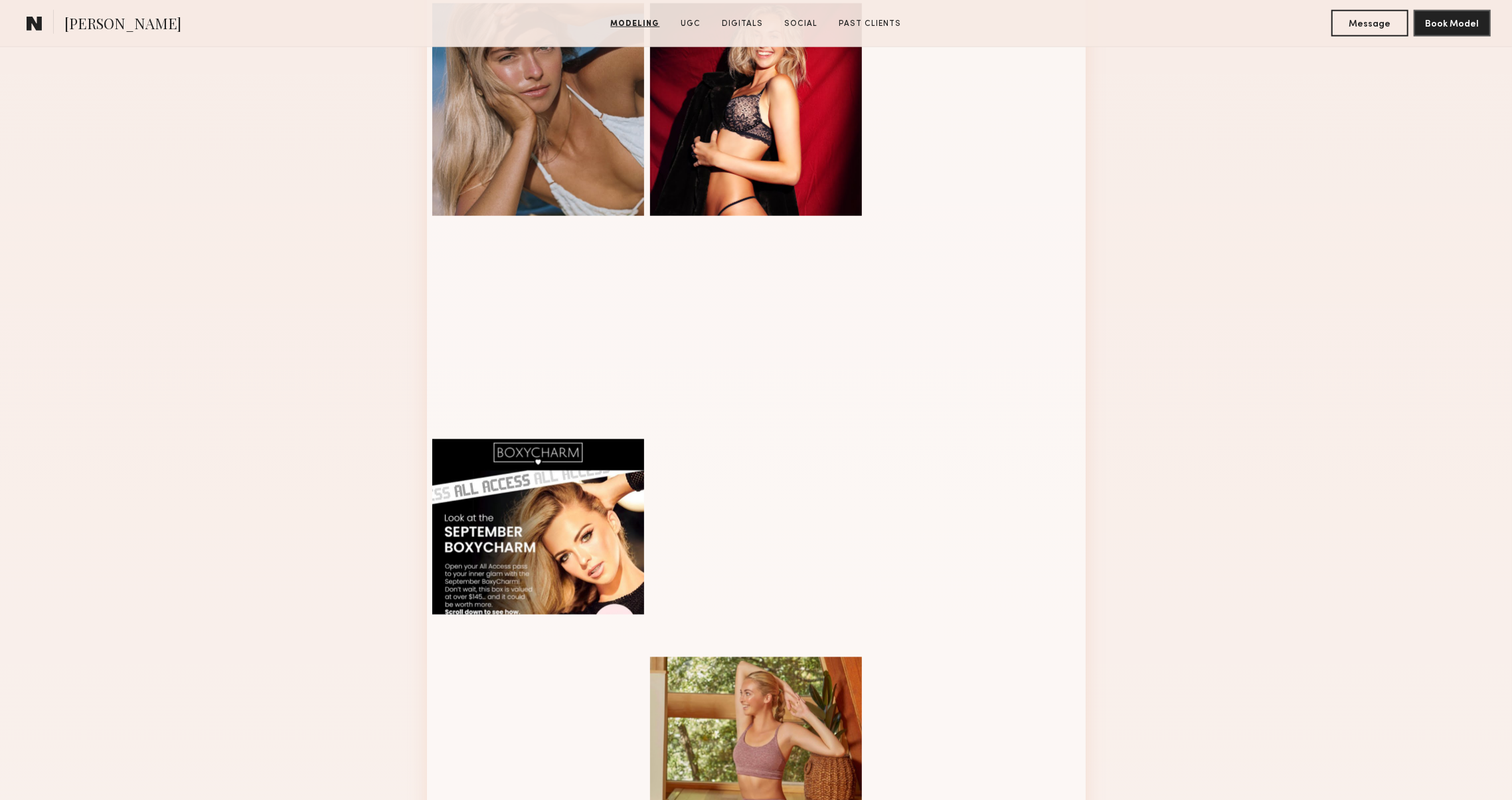
scroll to position [1369, 0]
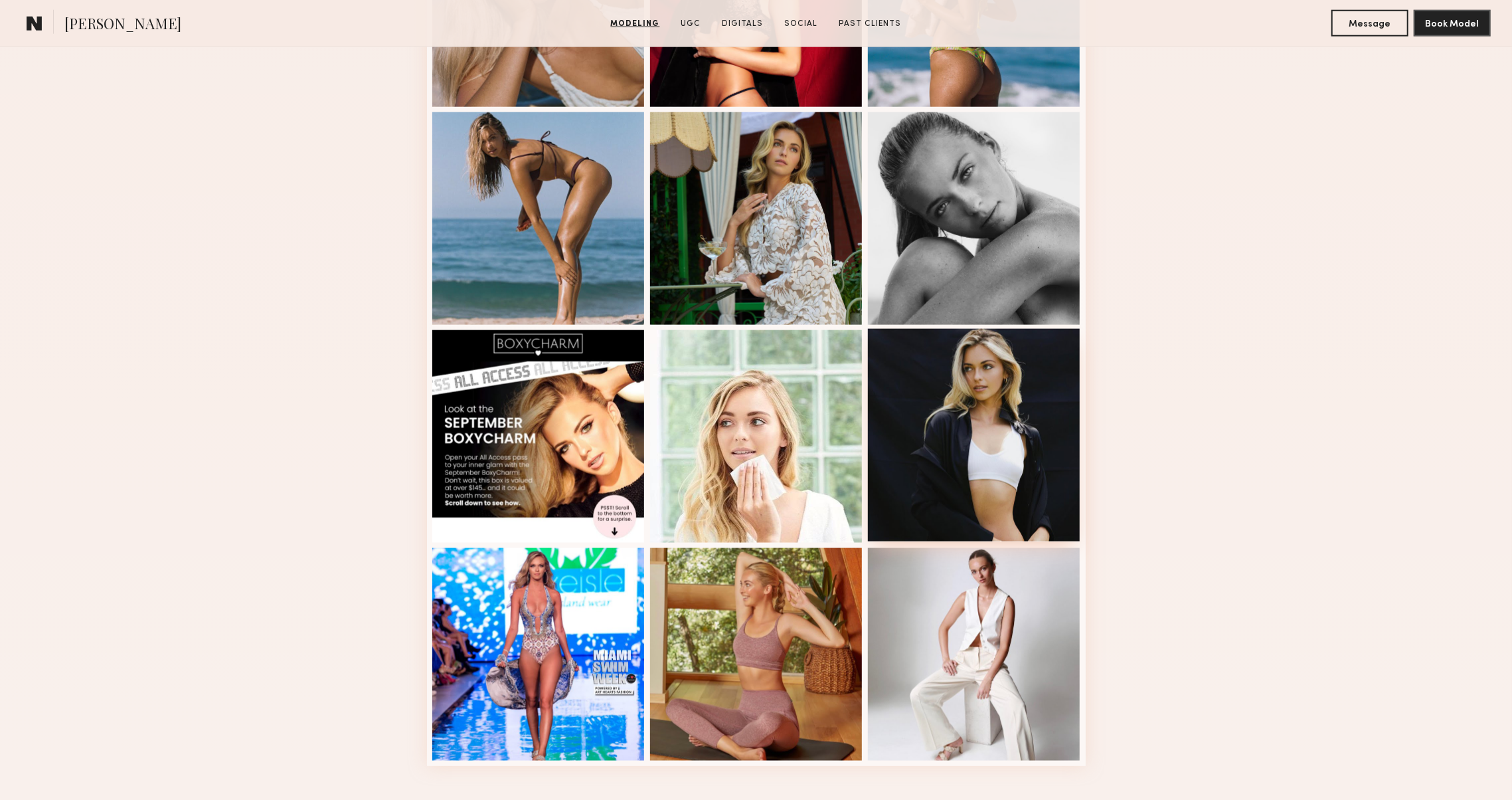
click at [979, 469] on div at bounding box center [974, 435] width 212 height 212
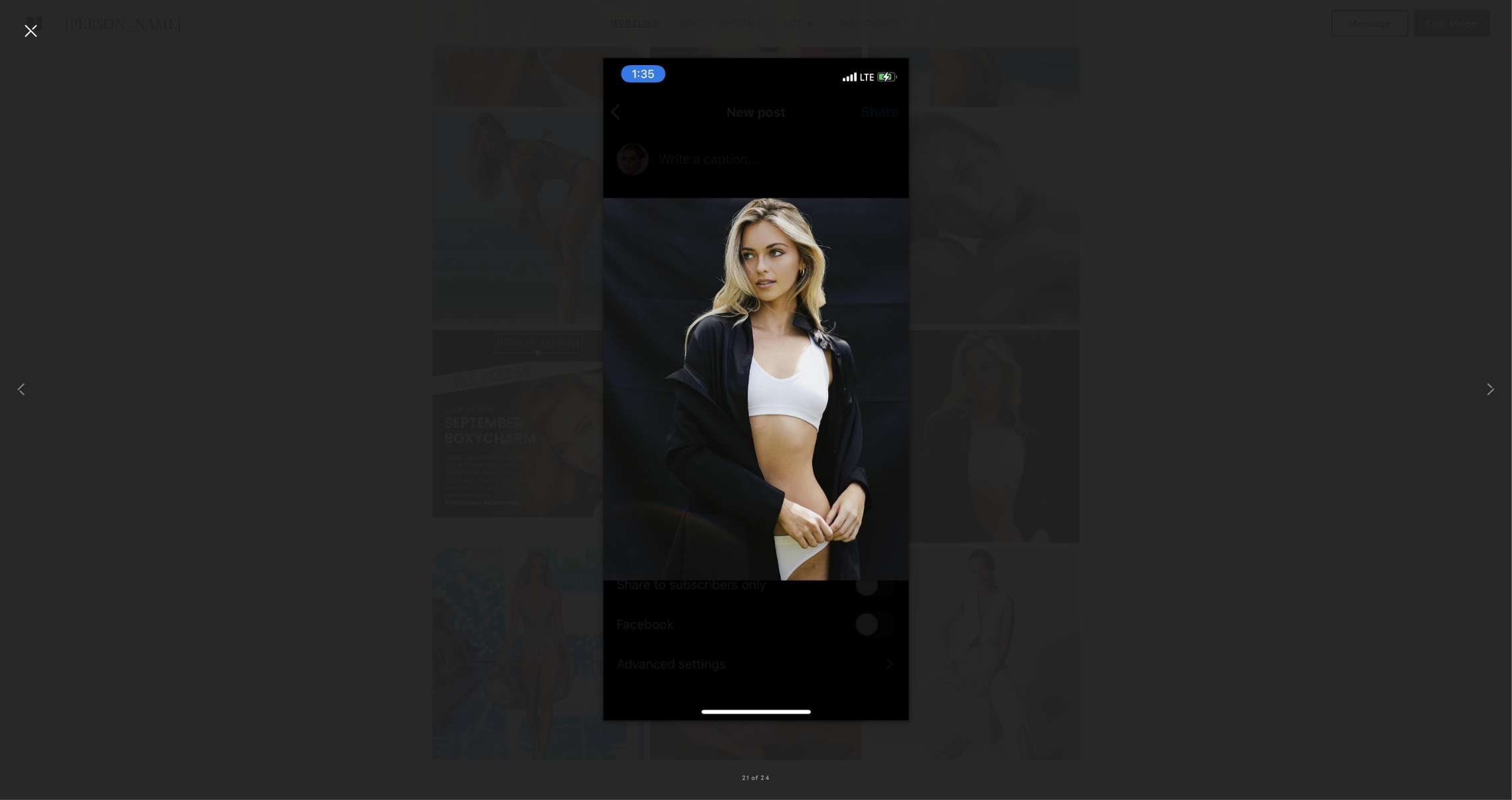
click at [20, 31] on div at bounding box center [31, 31] width 21 height 21
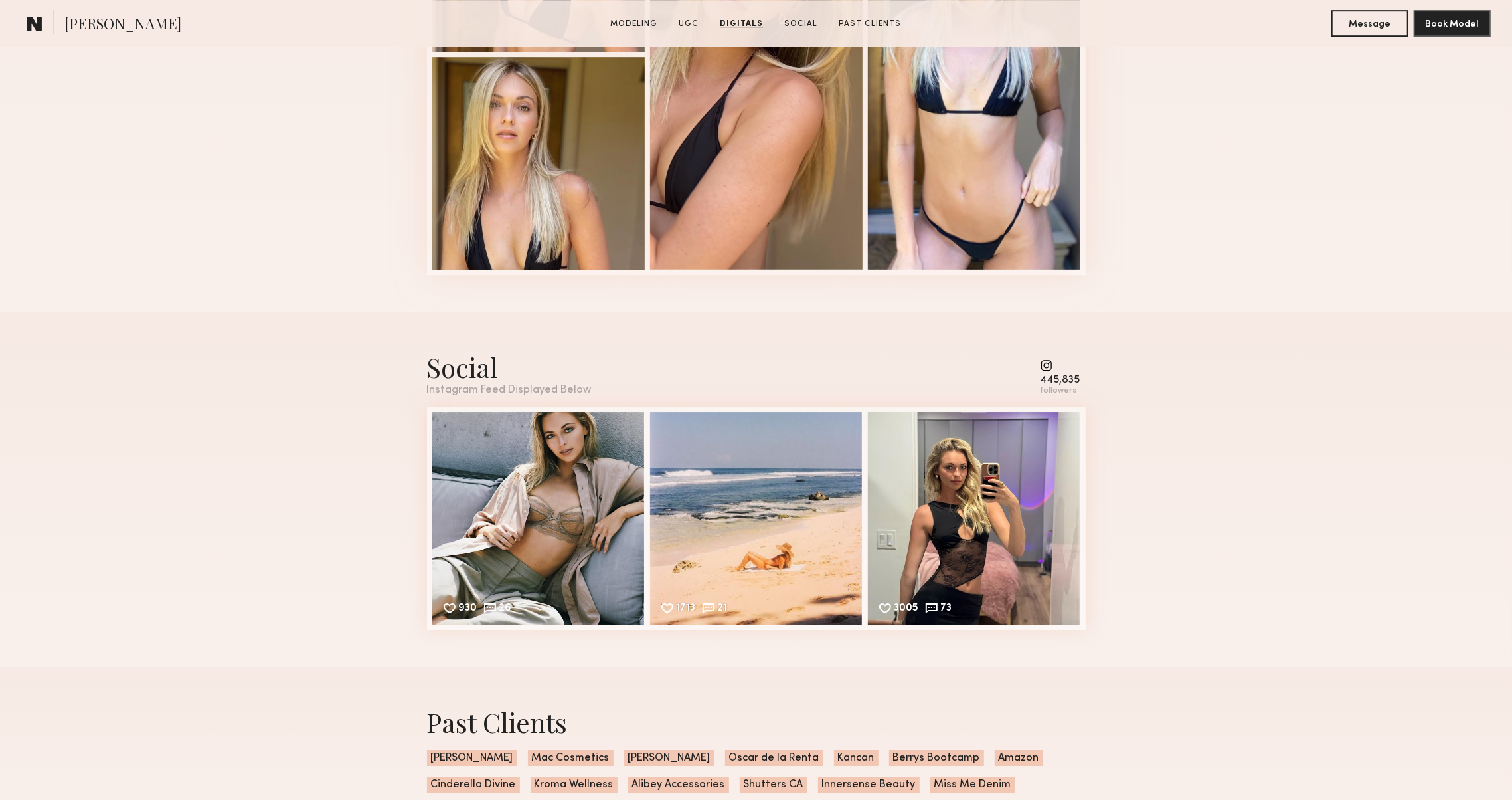
scroll to position [3731, 0]
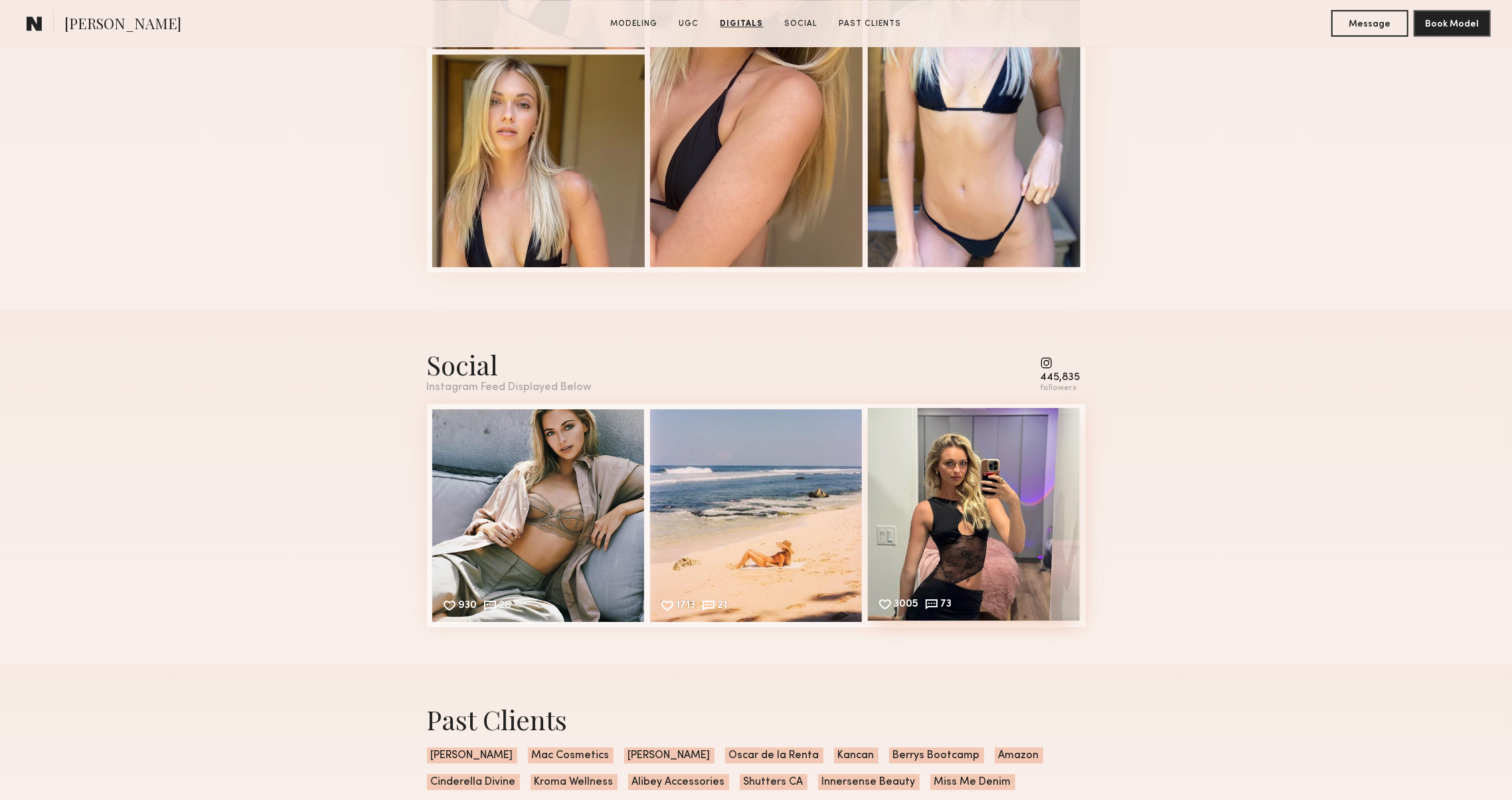
click at [915, 506] on div "3005 73 Likes & comments displayed to show model’s engagement" at bounding box center [974, 514] width 212 height 212
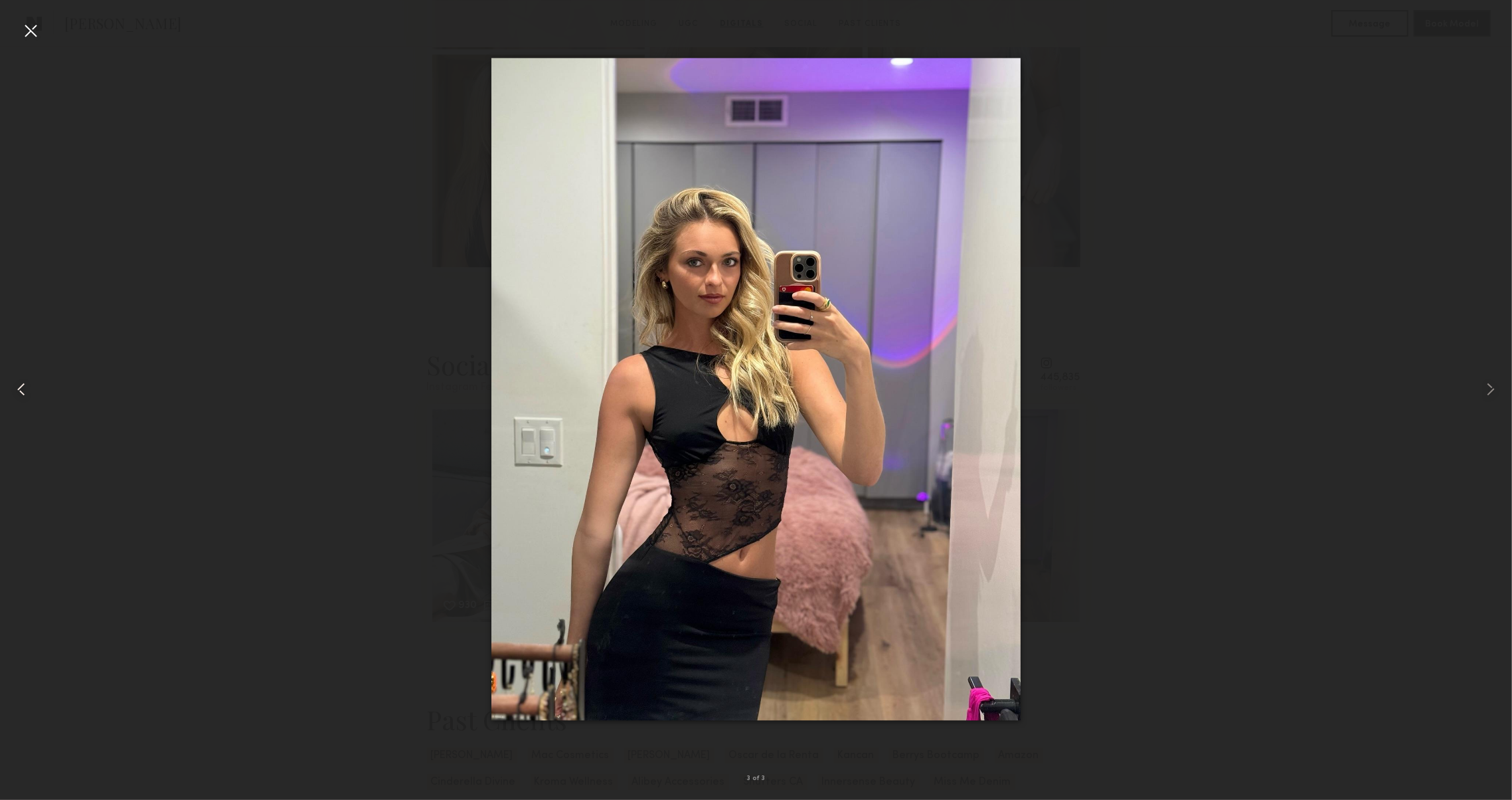
click at [28, 398] on common-icon at bounding box center [21, 389] width 21 height 21
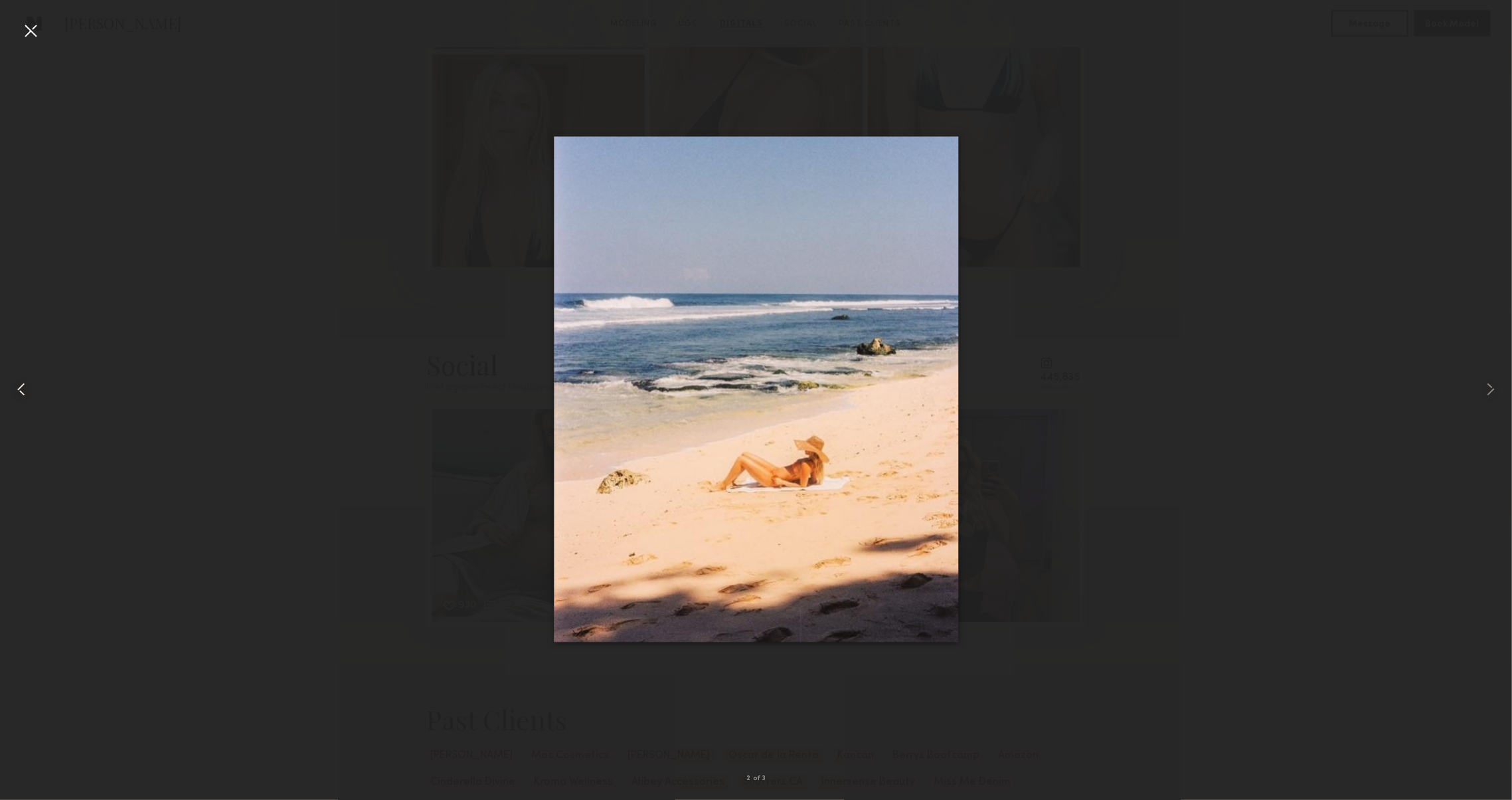
click at [28, 398] on common-icon at bounding box center [21, 389] width 21 height 21
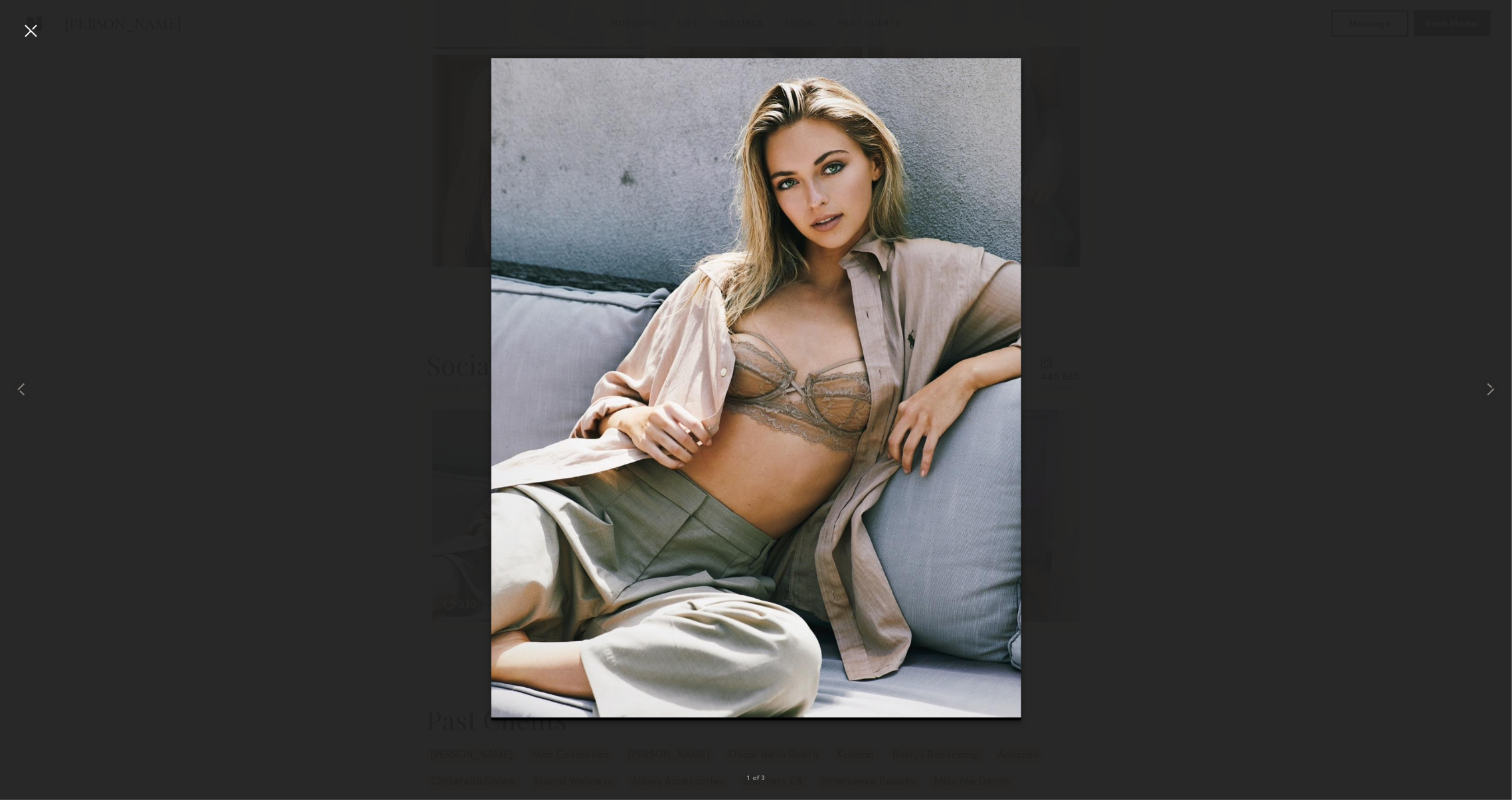
click at [29, 24] on div at bounding box center [31, 31] width 21 height 21
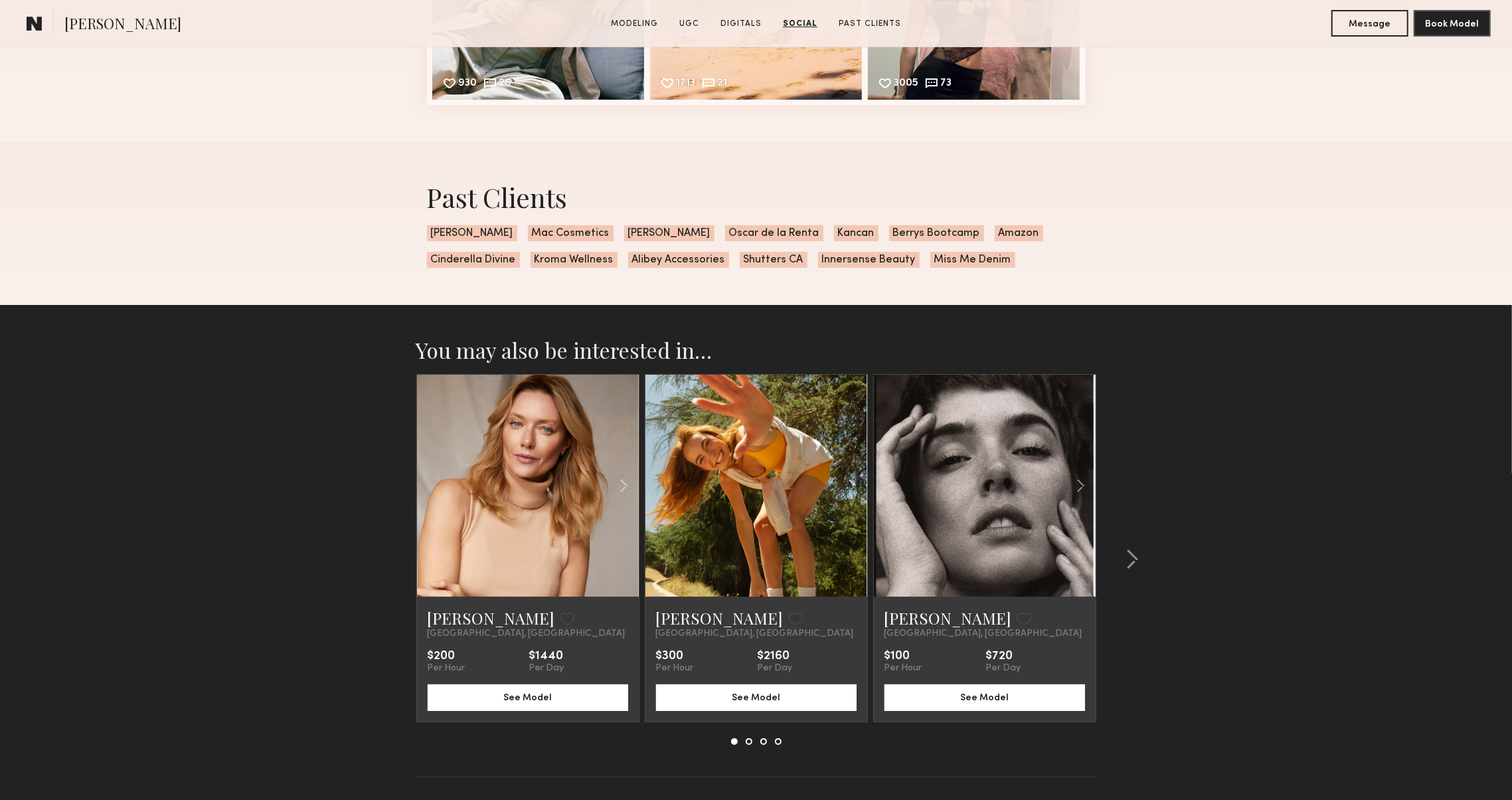
scroll to position [4265, 0]
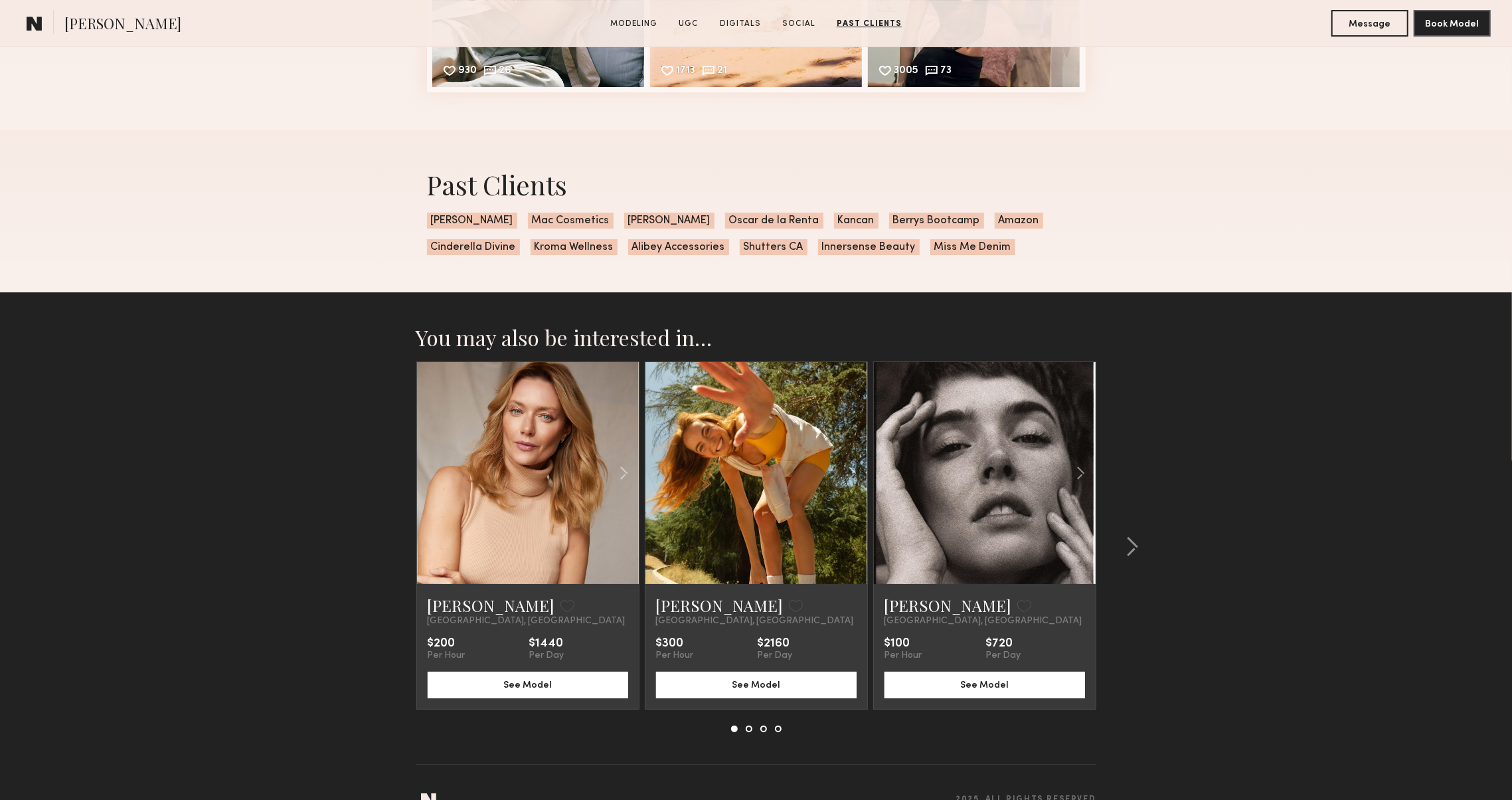
click at [789, 345] on h2 "You may also be interested in…" at bounding box center [756, 337] width 680 height 26
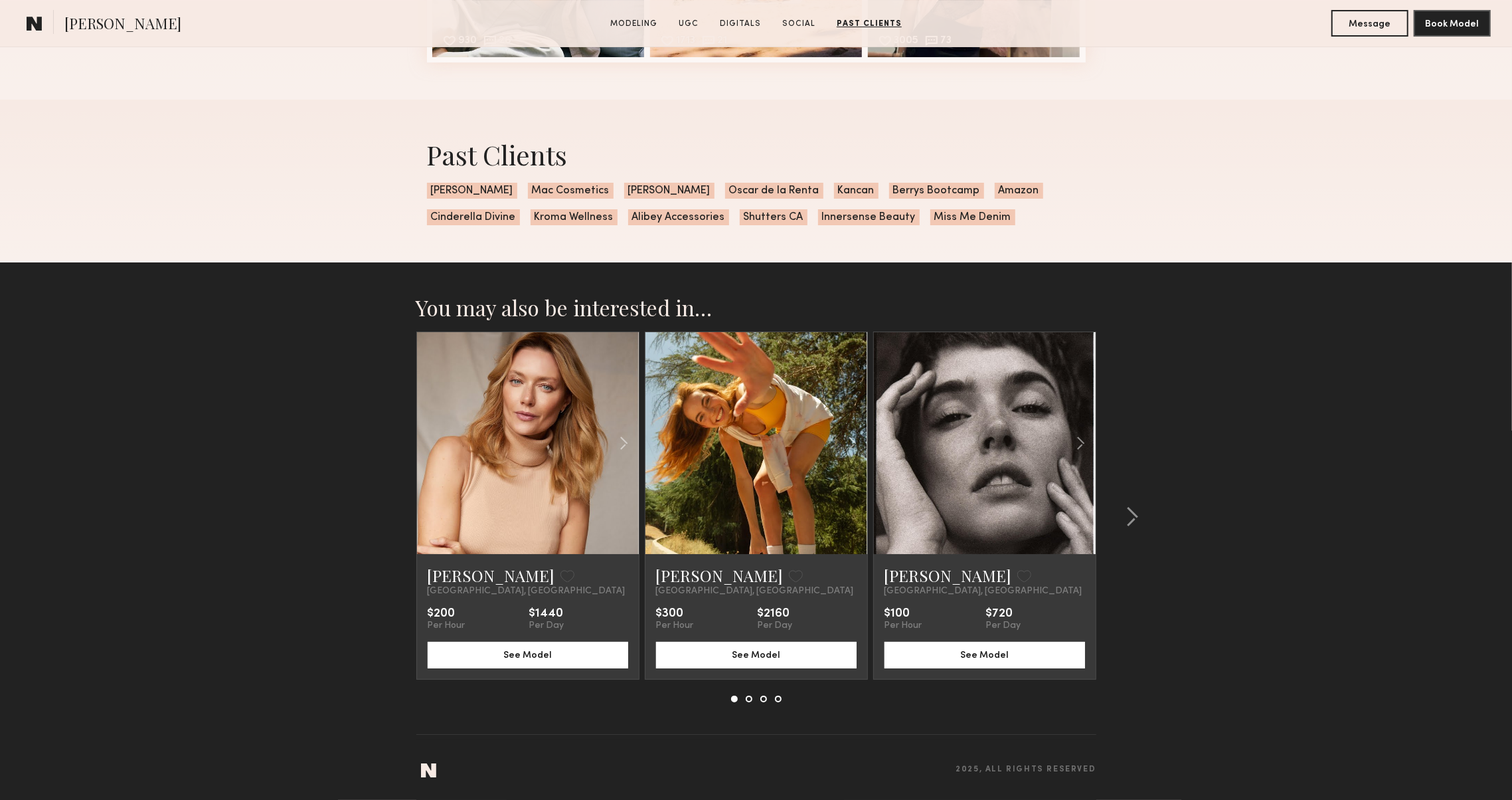
scroll to position [4297, 0]
